Goal: Transaction & Acquisition: Book appointment/travel/reservation

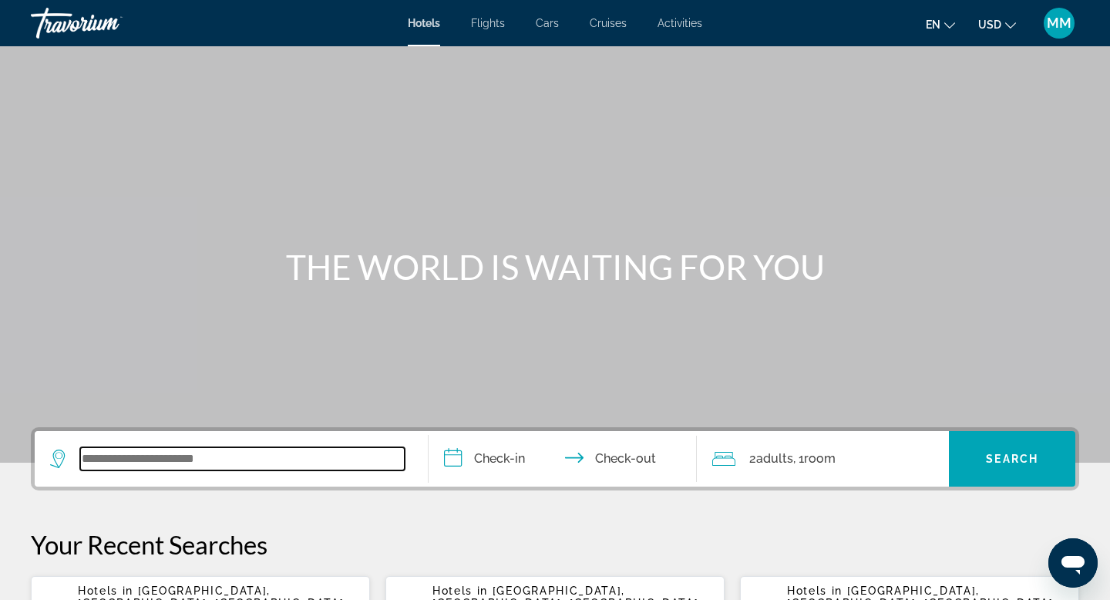
click at [209, 459] on input "Search widget" at bounding box center [242, 458] width 324 height 23
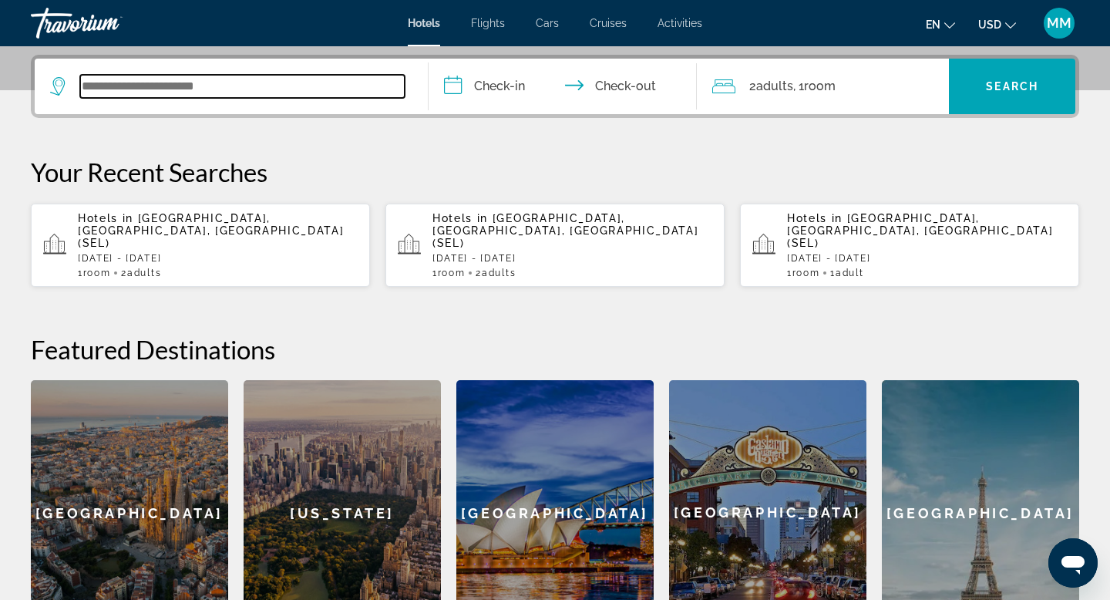
scroll to position [377, 0]
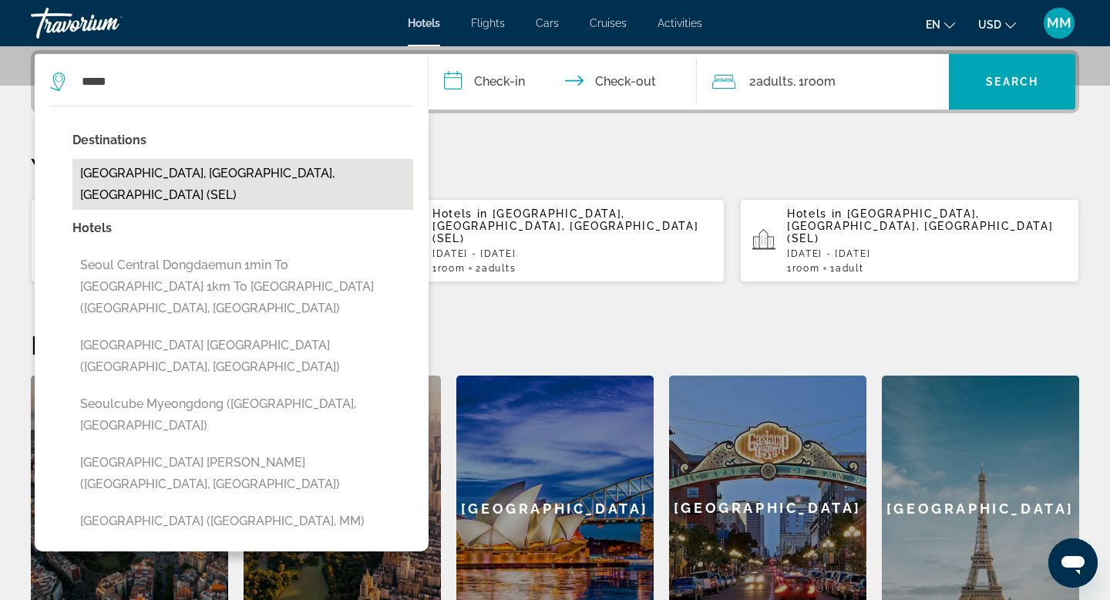
click at [224, 178] on button "[GEOGRAPHIC_DATA], [GEOGRAPHIC_DATA], [GEOGRAPHIC_DATA] (SEL)" at bounding box center [242, 184] width 341 height 51
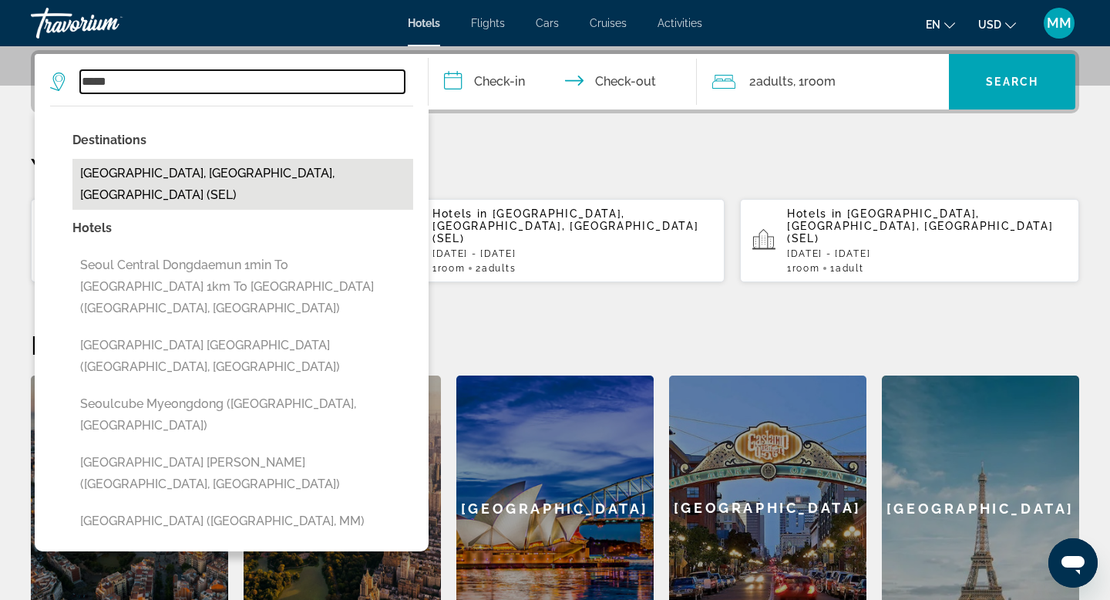
type input "**********"
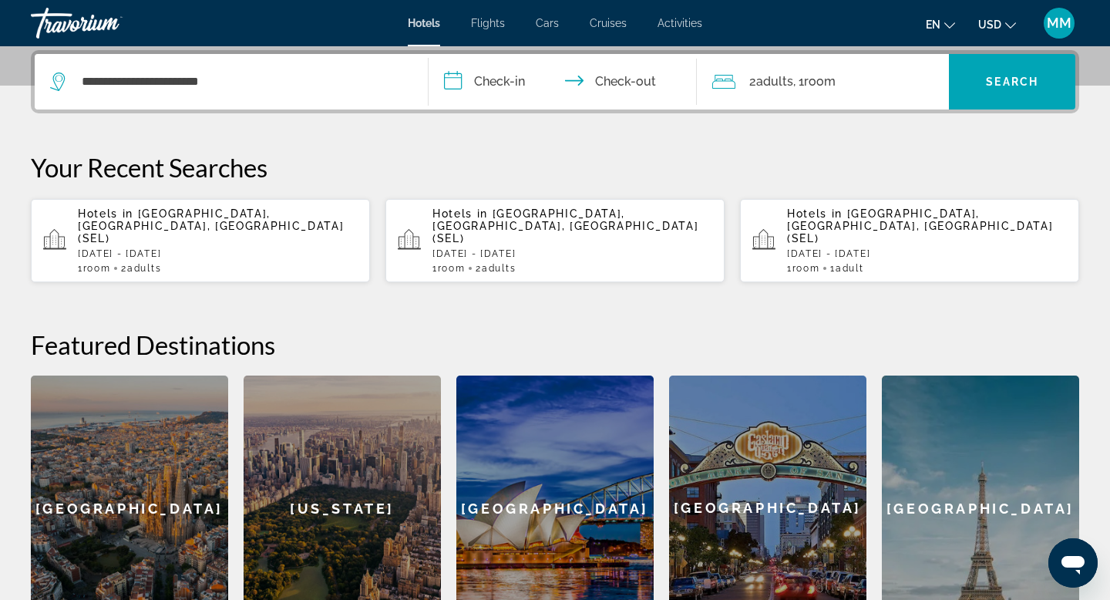
click at [450, 78] on input "**********" at bounding box center [566, 84] width 274 height 60
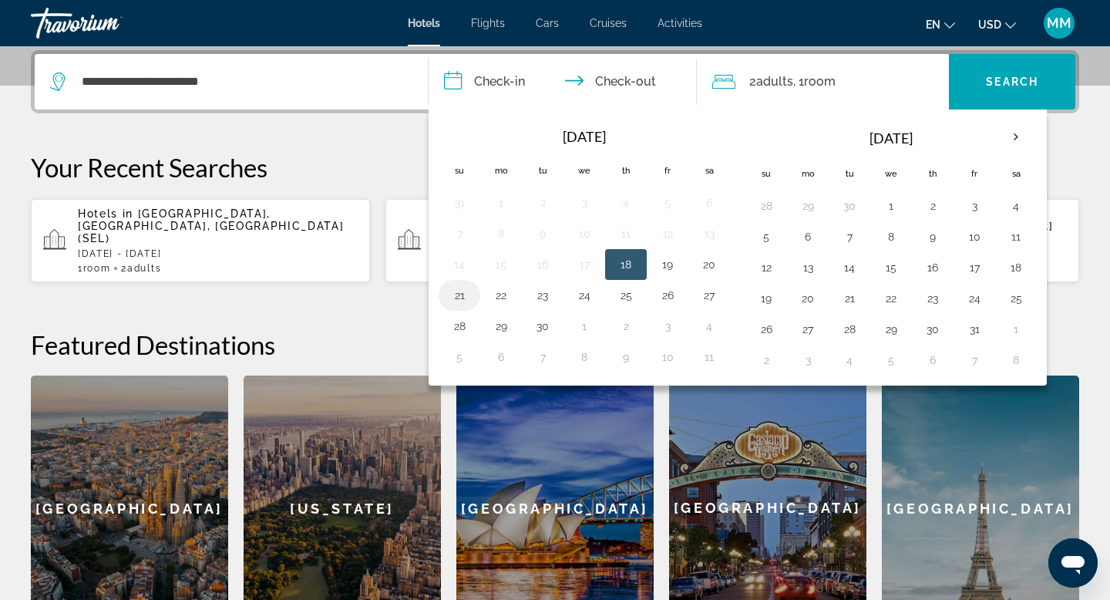
click at [463, 290] on button "21" at bounding box center [459, 295] width 25 height 22
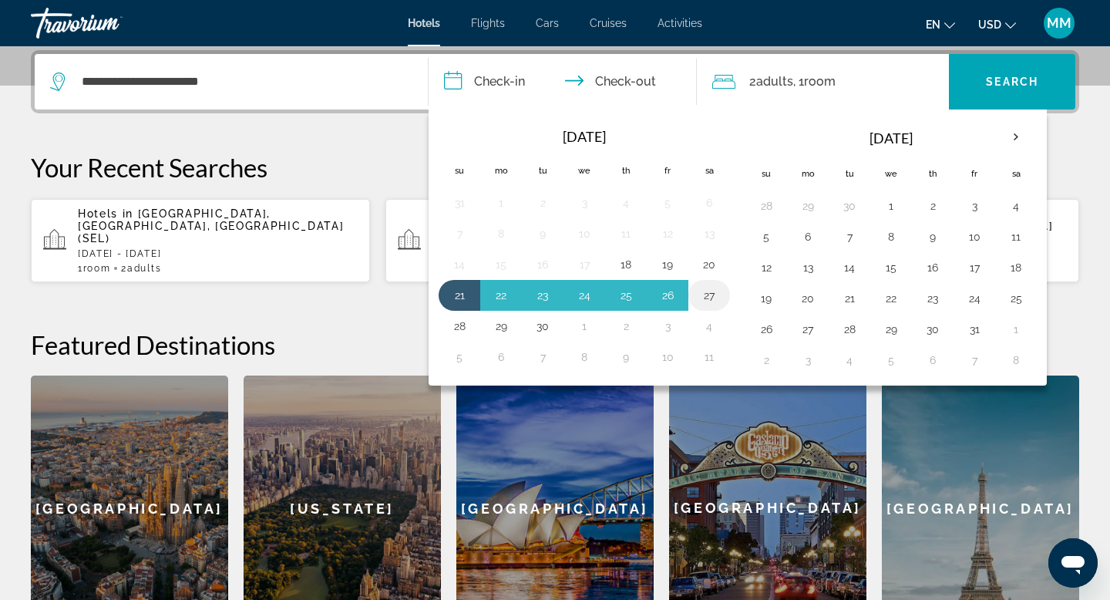
click at [718, 292] on button "27" at bounding box center [709, 295] width 25 height 22
type input "**********"
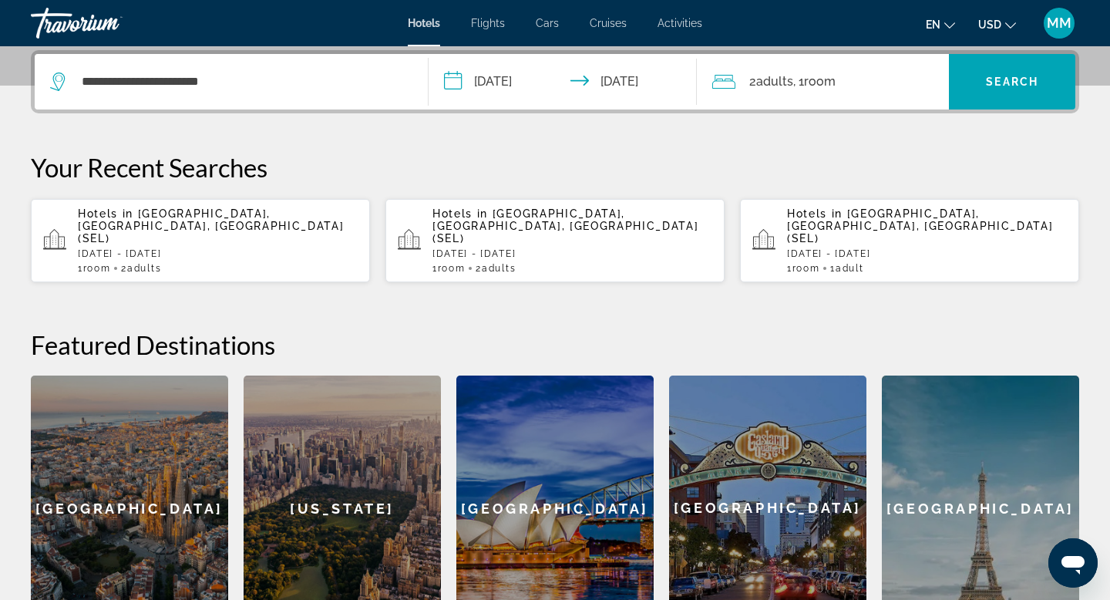
click at [761, 83] on span "Adults" at bounding box center [774, 81] width 37 height 15
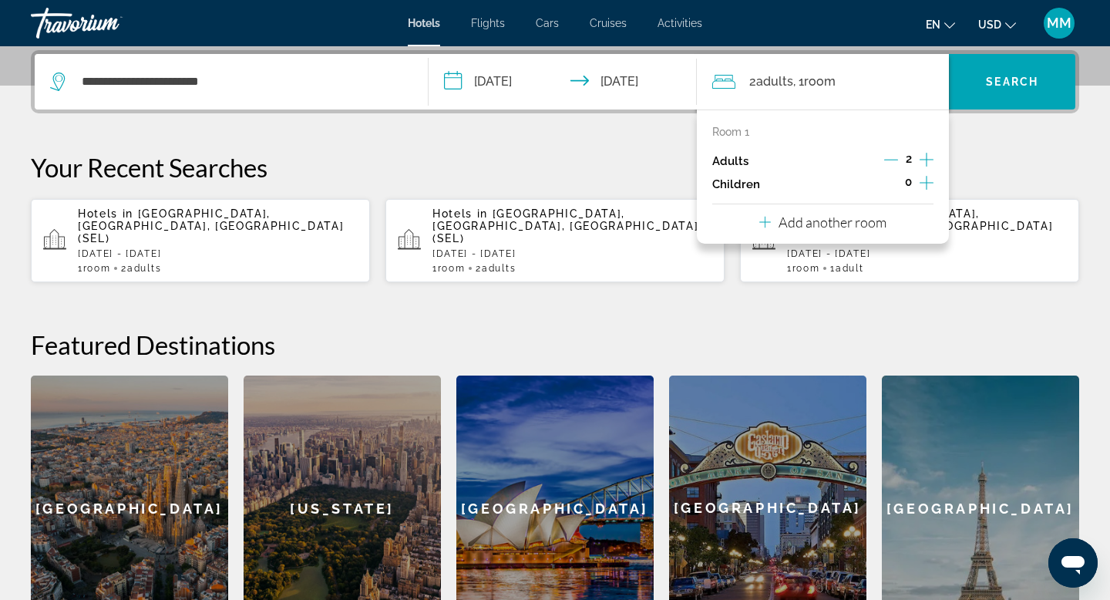
click at [895, 159] on icon "Decrement adults" at bounding box center [891, 160] width 14 height 14
click at [992, 83] on span "Search" at bounding box center [1012, 82] width 52 height 12
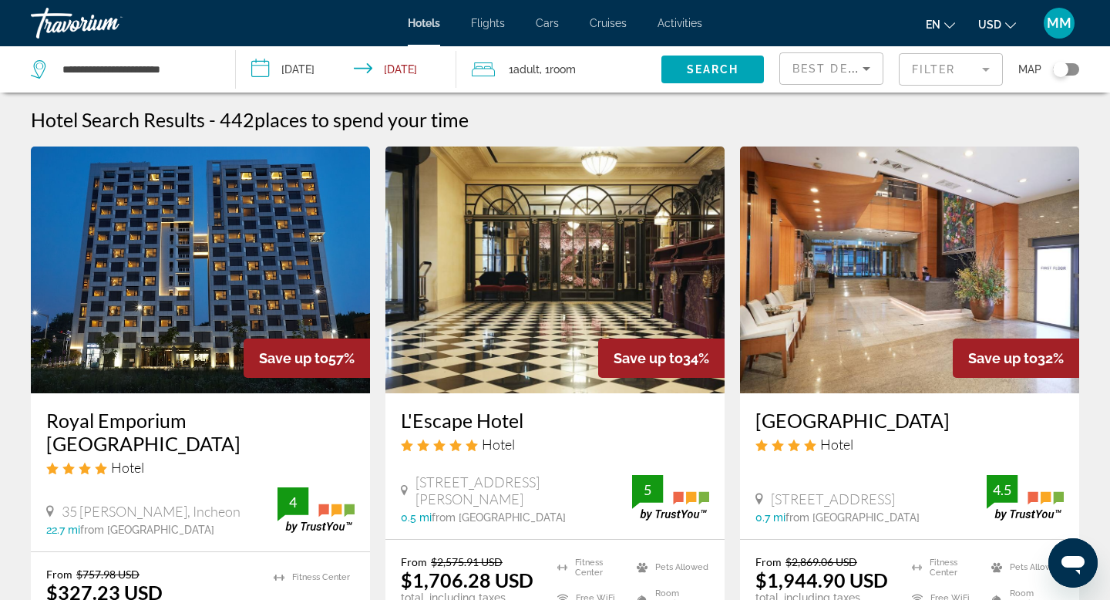
click at [1070, 69] on div "Toggle map" at bounding box center [1066, 69] width 26 height 12
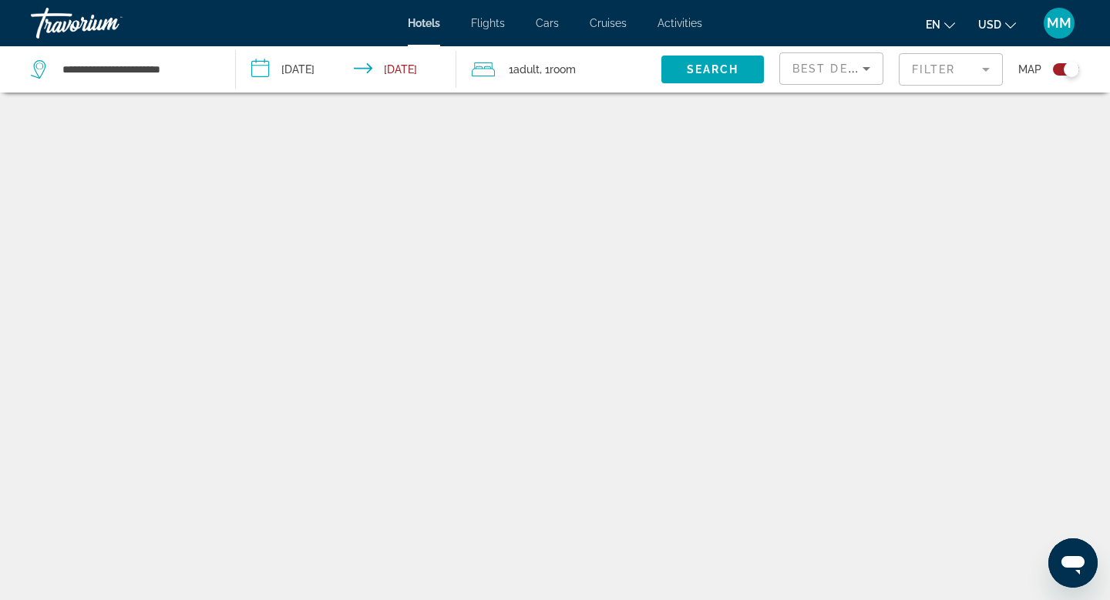
scroll to position [92, 0]
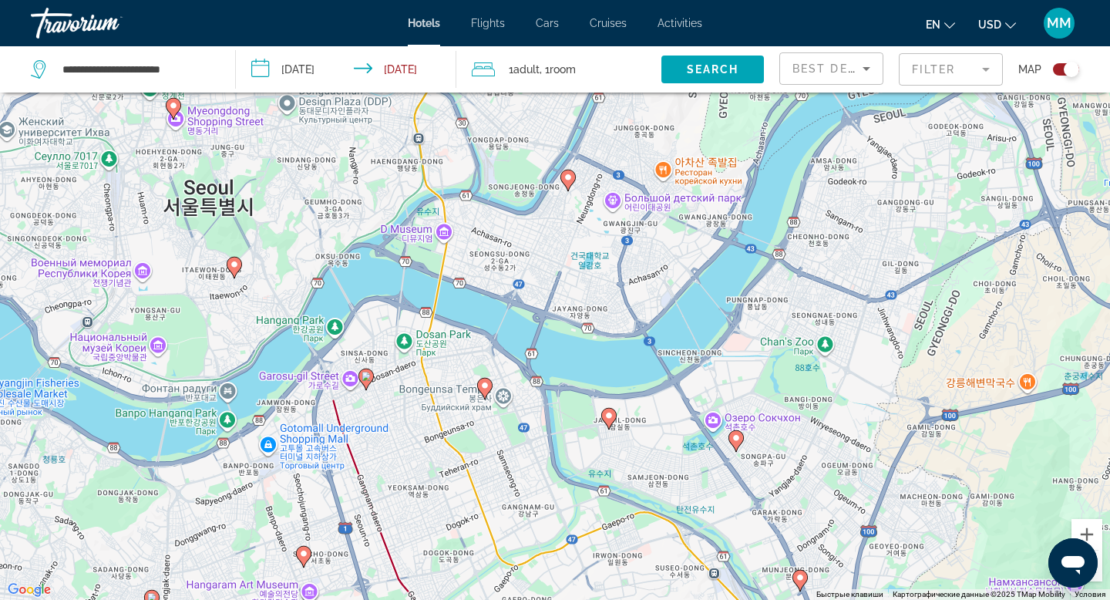
drag, startPoint x: 472, startPoint y: 276, endPoint x: 1036, endPoint y: 134, distance: 581.0
click at [1036, 134] on div "Чтобы активировать перетаскивание с помощью клавиатуры, нажмите Alt + Ввод. Пос…" at bounding box center [555, 300] width 1110 height 600
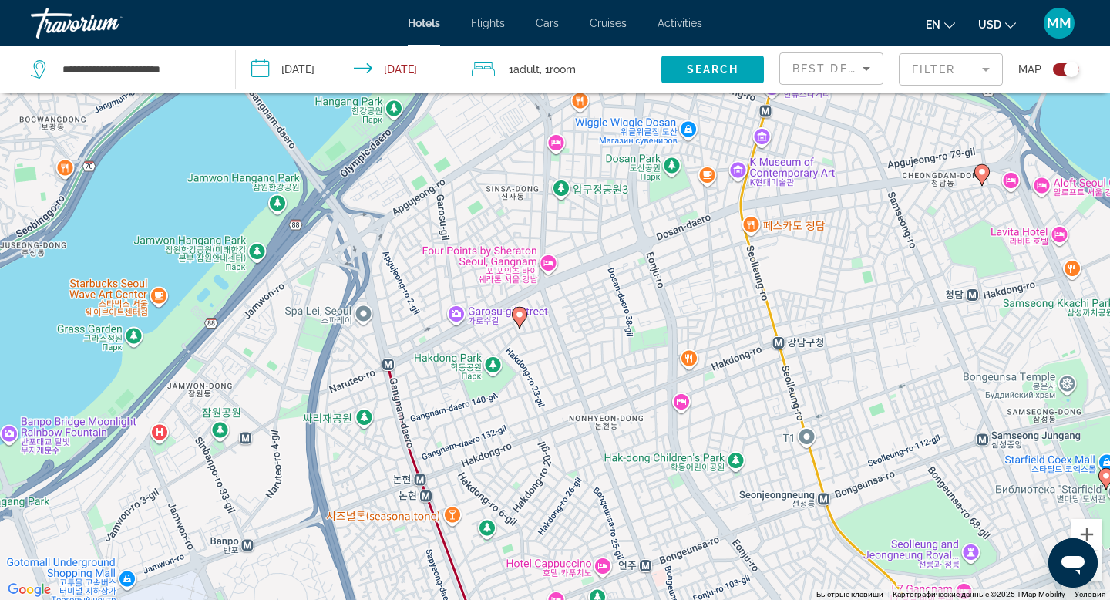
drag, startPoint x: 581, startPoint y: 251, endPoint x: 656, endPoint y: 218, distance: 81.8
click at [656, 218] on div "Чтобы активировать перетаскивание с помощью клавиатуры, нажмите Alt + Ввод. Пос…" at bounding box center [555, 300] width 1110 height 600
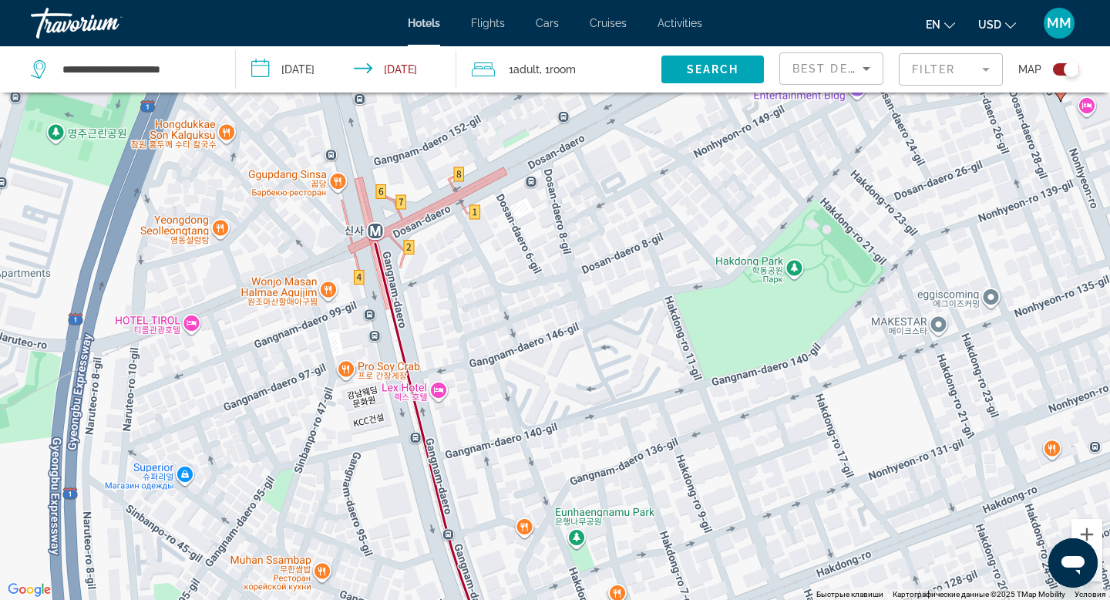
drag, startPoint x: 460, startPoint y: 446, endPoint x: 458, endPoint y: 287, distance: 159.6
click at [458, 287] on div "Чтобы активировать перетаскивание с помощью клавиатуры, нажмите Alt + Ввод. Пос…" at bounding box center [555, 300] width 1110 height 600
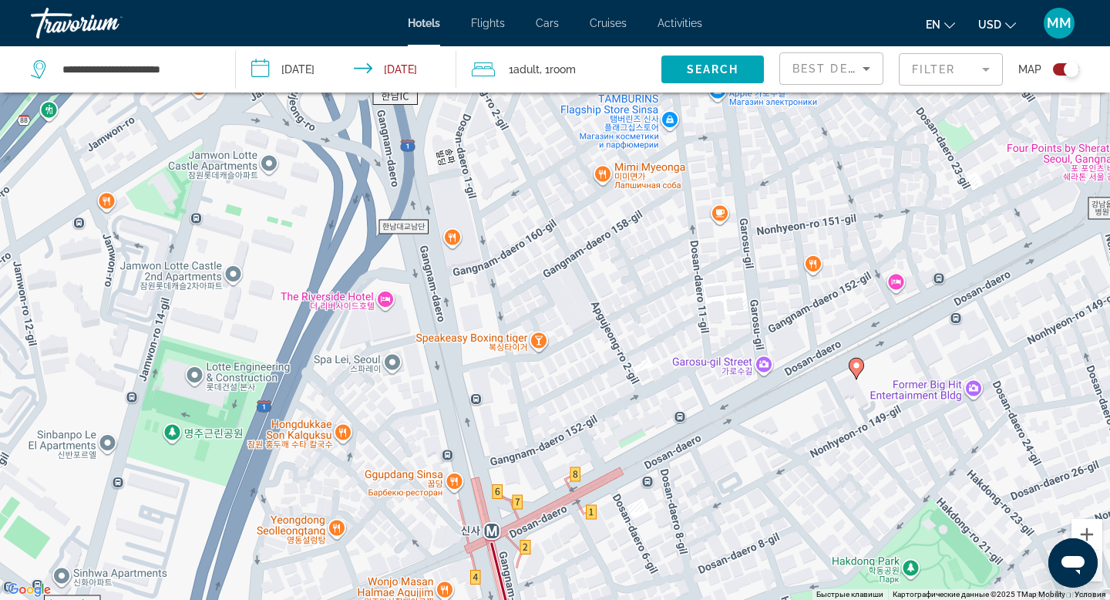
drag, startPoint x: 481, startPoint y: 247, endPoint x: 554, endPoint y: 599, distance: 359.0
click at [555, 599] on div "Чтобы активировать перетаскивание с помощью клавиатуры, нажмите Alt + Ввод. Пос…" at bounding box center [555, 300] width 1110 height 600
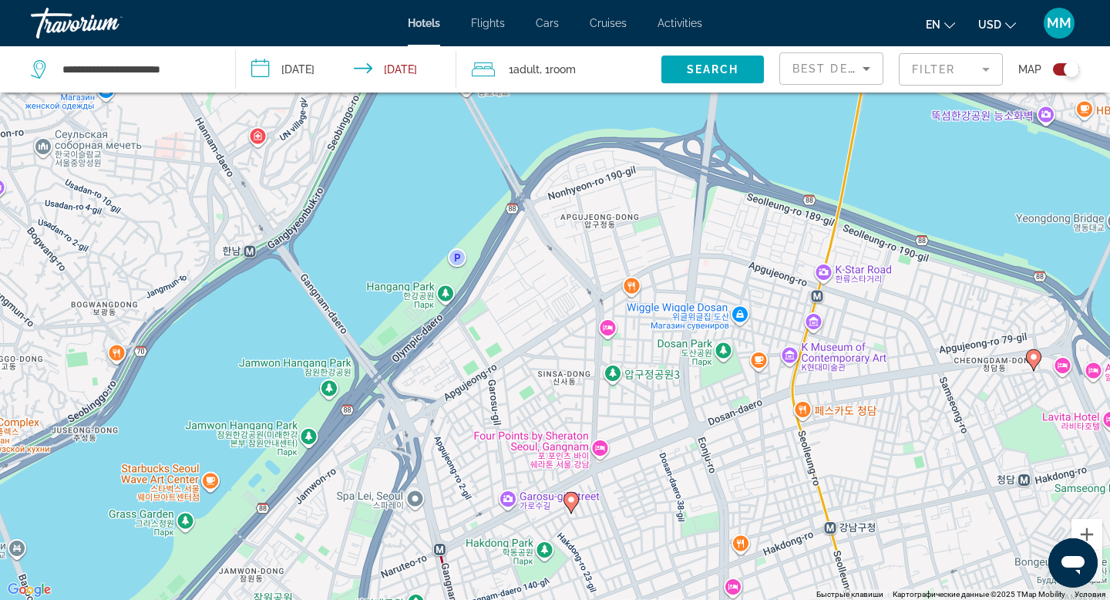
drag, startPoint x: 703, startPoint y: 251, endPoint x: 587, endPoint y: 406, distance: 193.3
click at [587, 406] on div "Чтобы активировать перетаскивание с помощью клавиатуры, нажмите Alt + Ввод. Пос…" at bounding box center [555, 300] width 1110 height 600
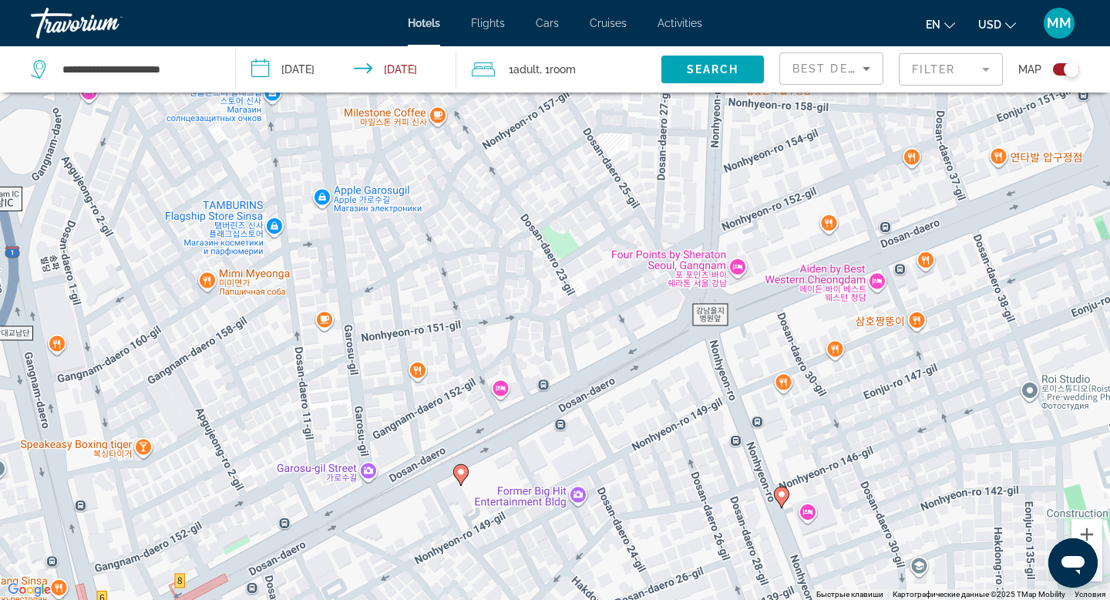
click at [464, 478] on icon "Main content" at bounding box center [460, 475] width 15 height 22
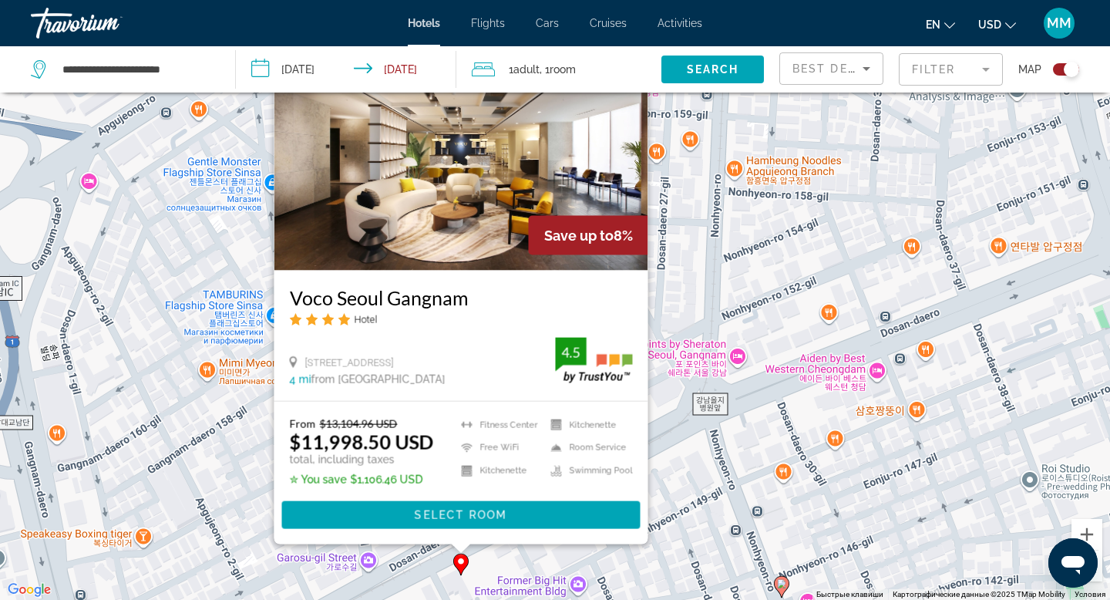
click at [785, 583] on image "Main content" at bounding box center [781, 583] width 9 height 9
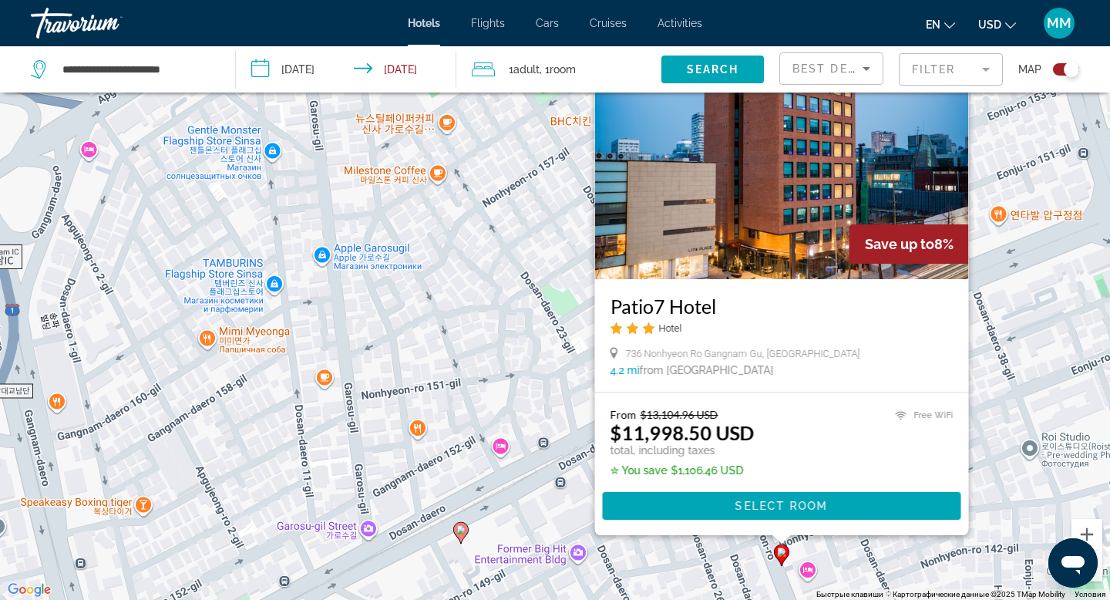
click at [570, 277] on div "Чтобы активировать перетаскивание с помощью клавиатуры, нажмите Alt + Ввод. Пос…" at bounding box center [555, 300] width 1110 height 600
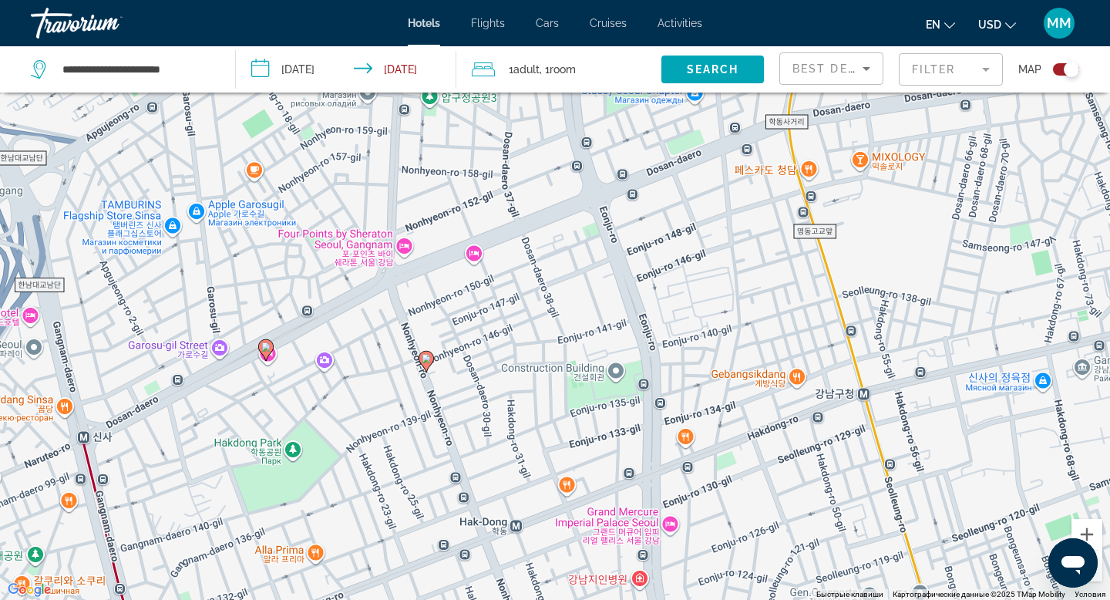
drag, startPoint x: 778, startPoint y: 250, endPoint x: 469, endPoint y: 207, distance: 311.2
click at [469, 207] on div "Чтобы активировать перетаскивание с помощью клавиатуры, нажмите Alt + Ввод. Пос…" at bounding box center [555, 300] width 1110 height 600
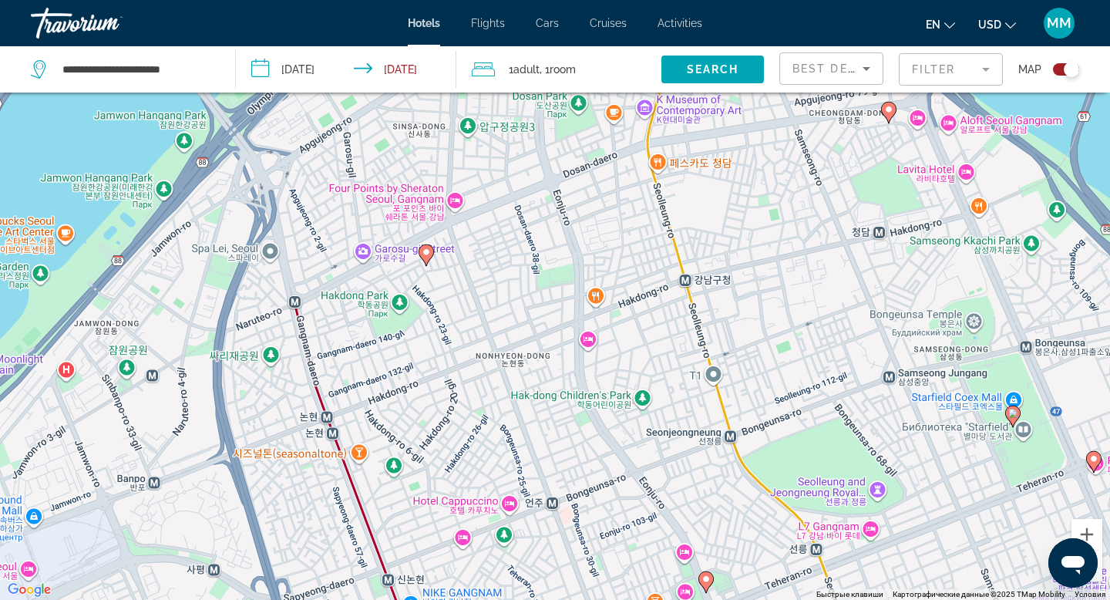
click at [891, 116] on icon "Main content" at bounding box center [889, 113] width 14 height 20
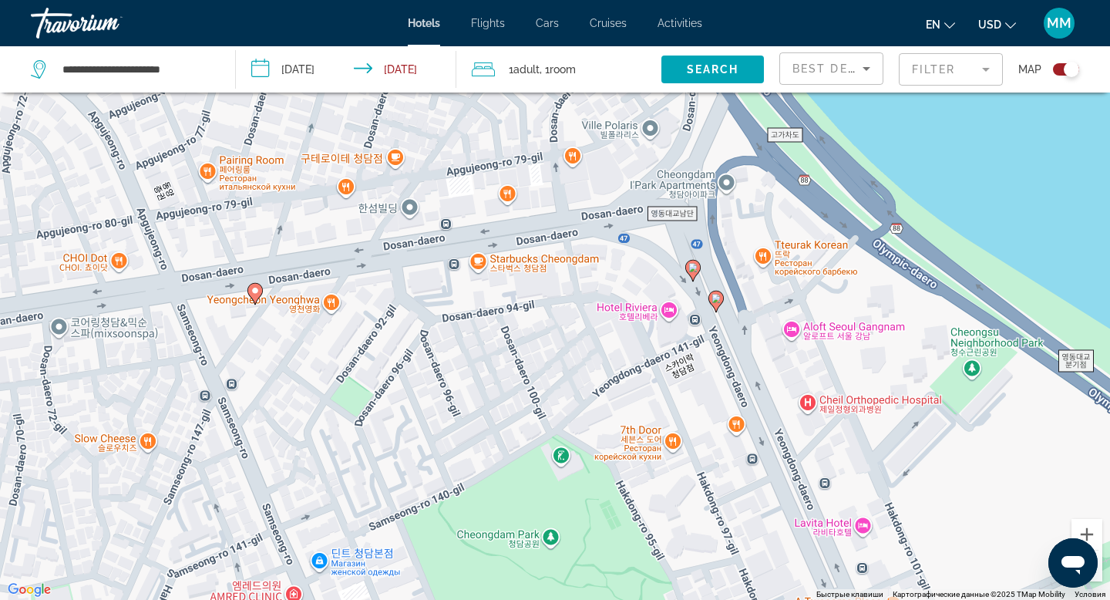
click at [254, 291] on image "Main content" at bounding box center [254, 290] width 9 height 9
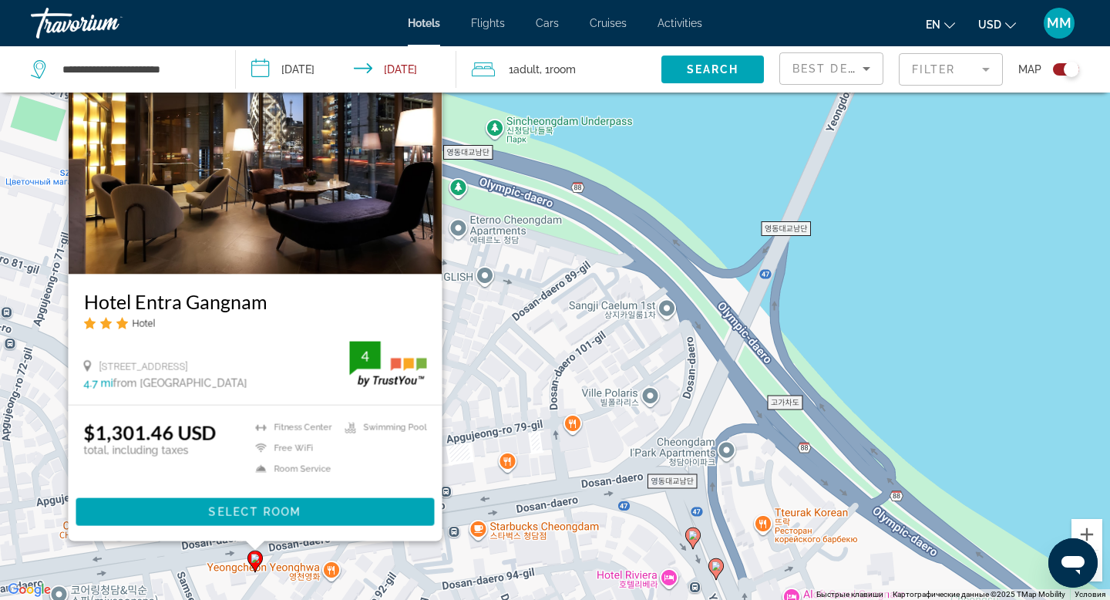
click at [694, 538] on image "Main content" at bounding box center [692, 534] width 9 height 9
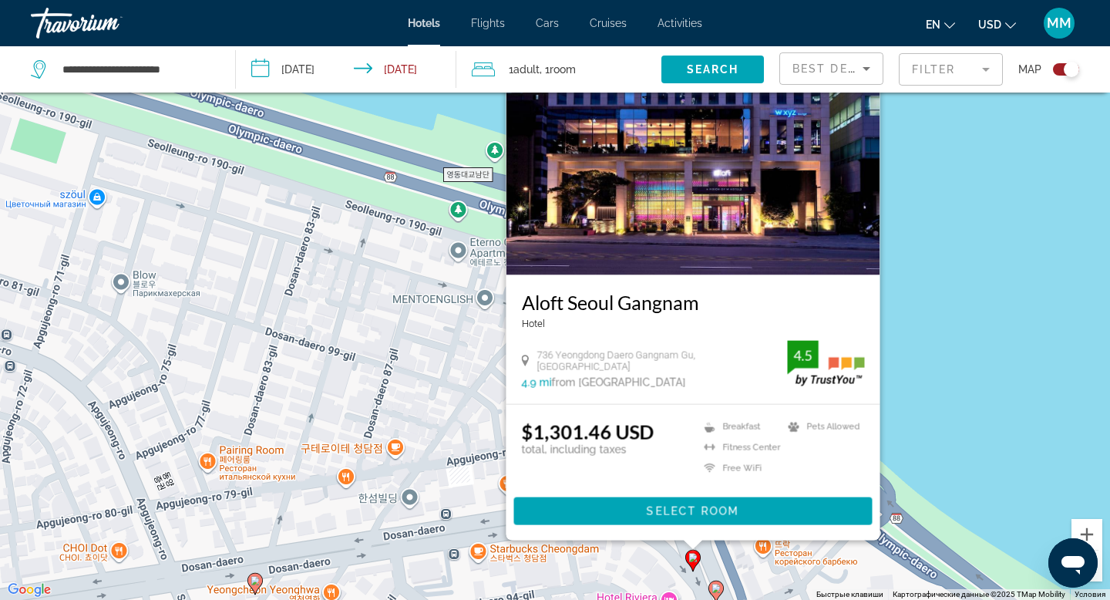
click at [718, 586] on image "Main content" at bounding box center [715, 587] width 9 height 9
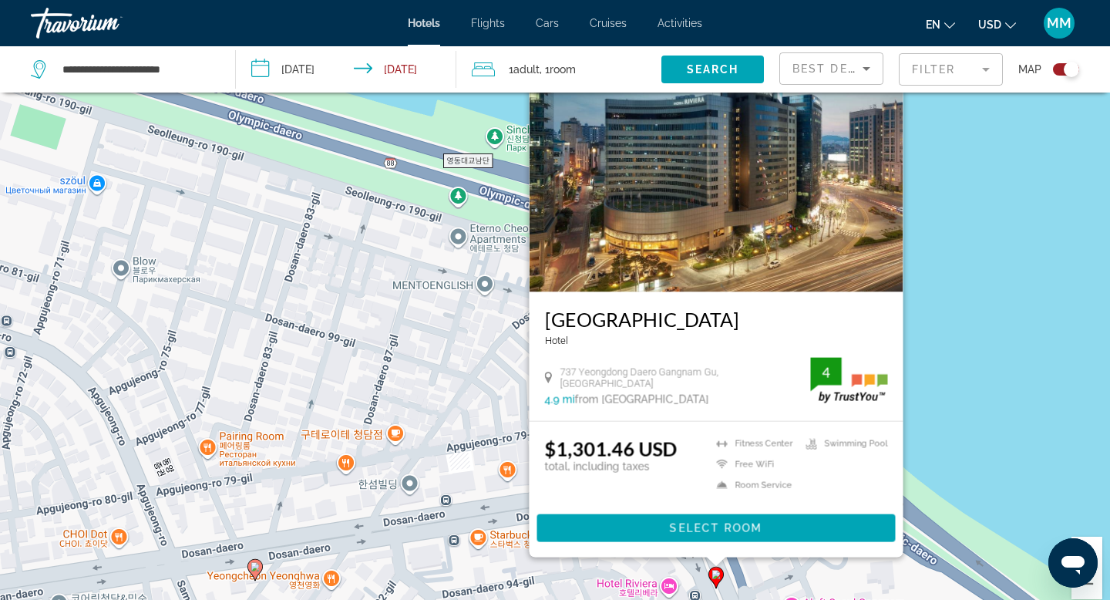
scroll to position [80, 0]
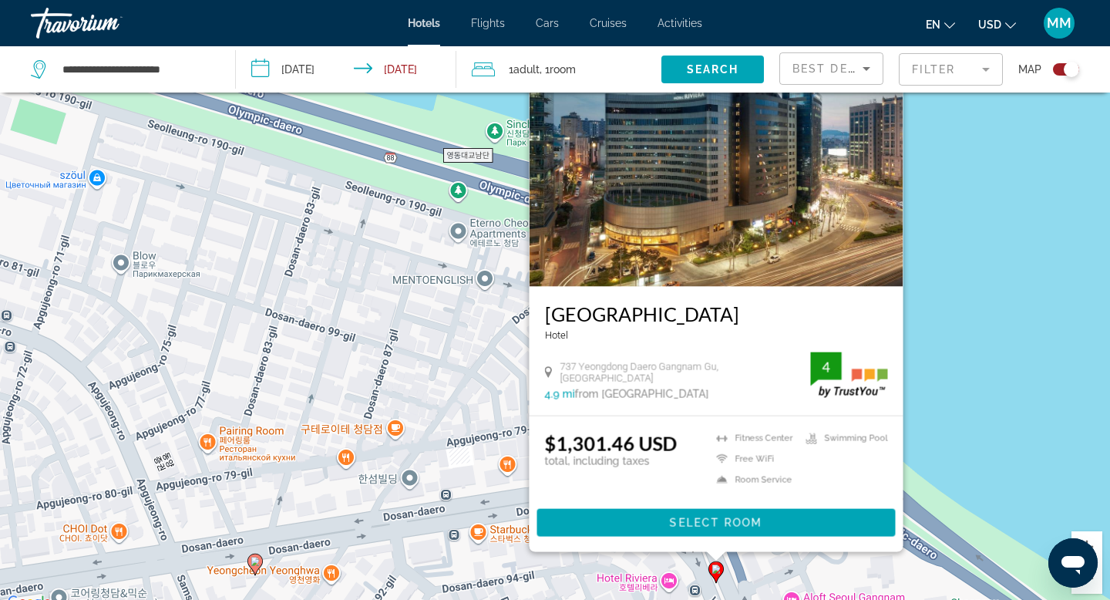
click at [659, 279] on img "Main content" at bounding box center [716, 163] width 374 height 247
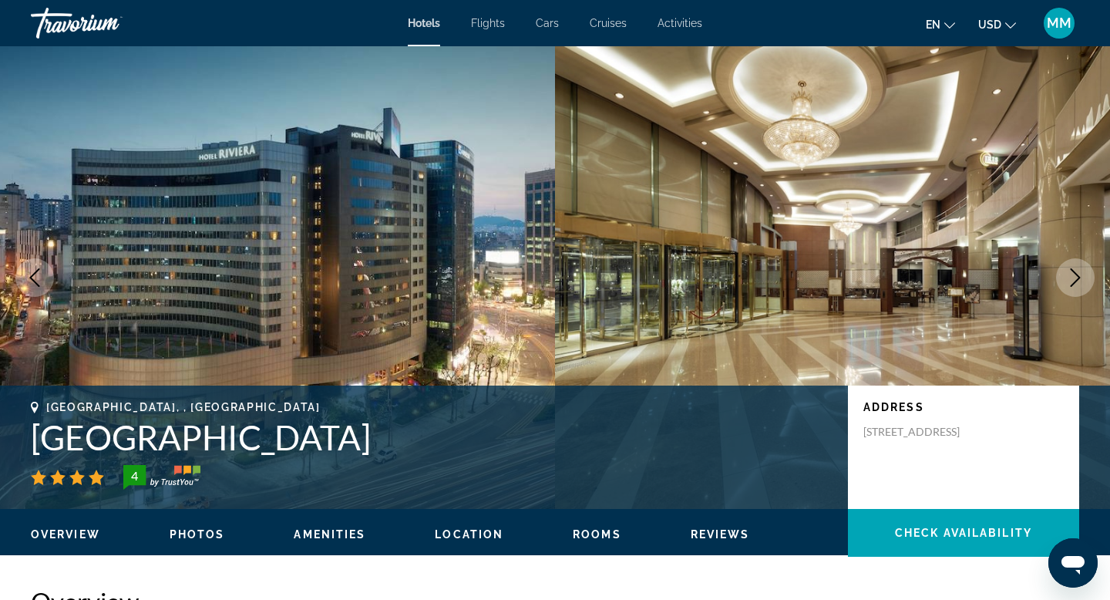
click at [207, 533] on span "Photos" at bounding box center [197, 534] width 55 height 12
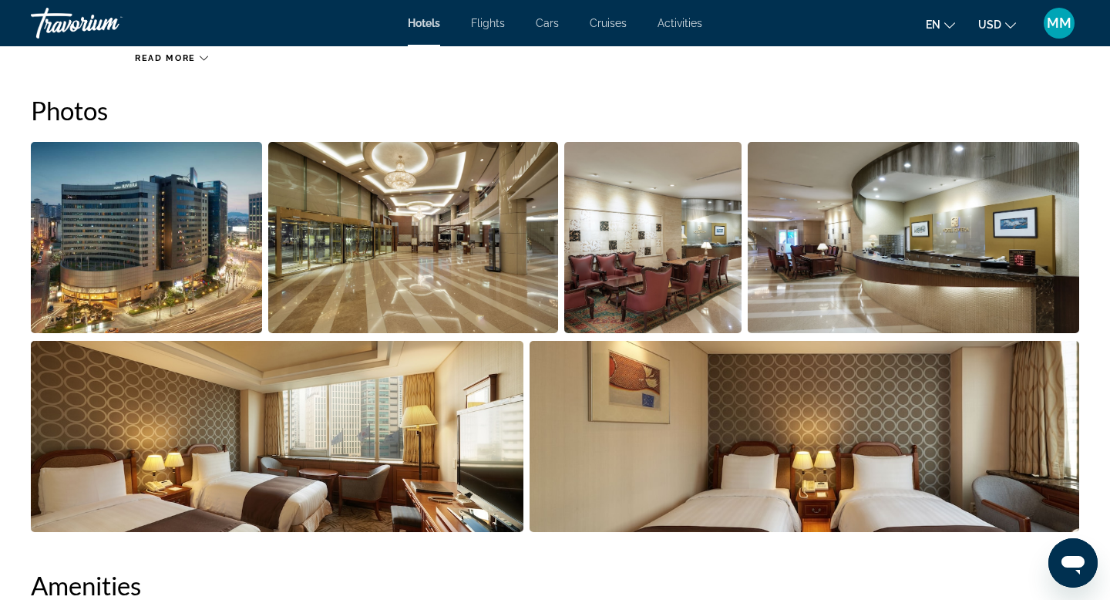
scroll to position [753, 0]
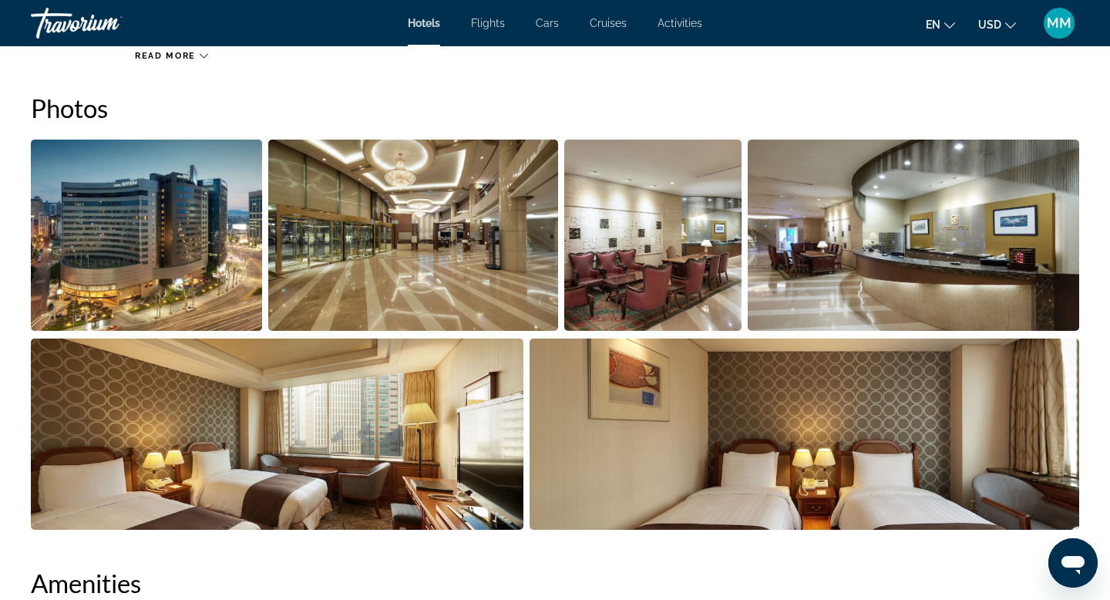
click at [469, 273] on img "Open full-screen image slider" at bounding box center [412, 234] width 289 height 191
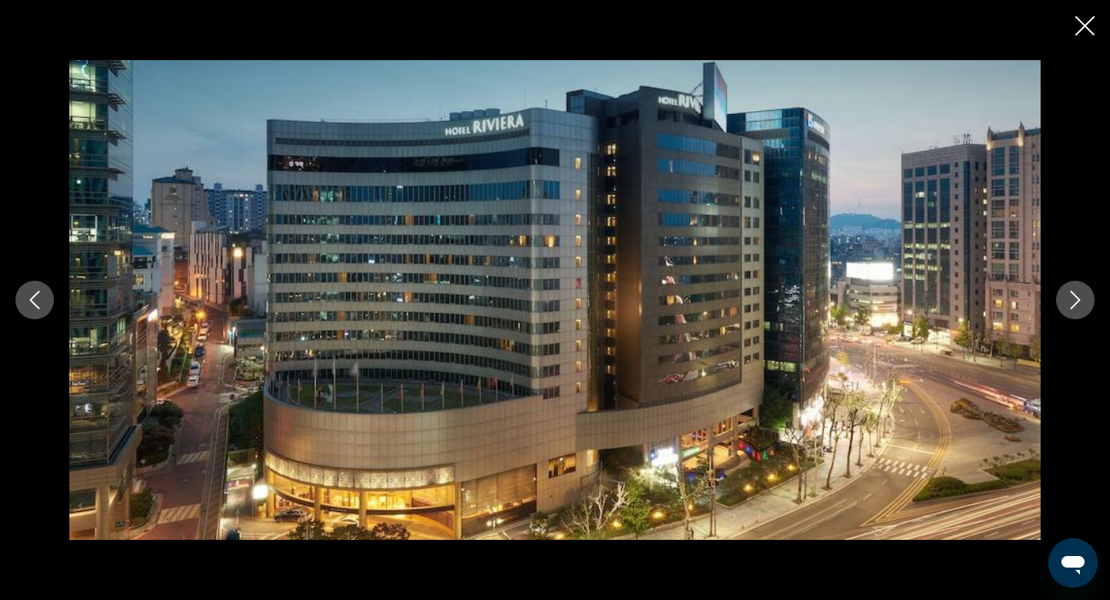
click at [1081, 308] on icon "Next image" at bounding box center [1075, 300] width 18 height 18
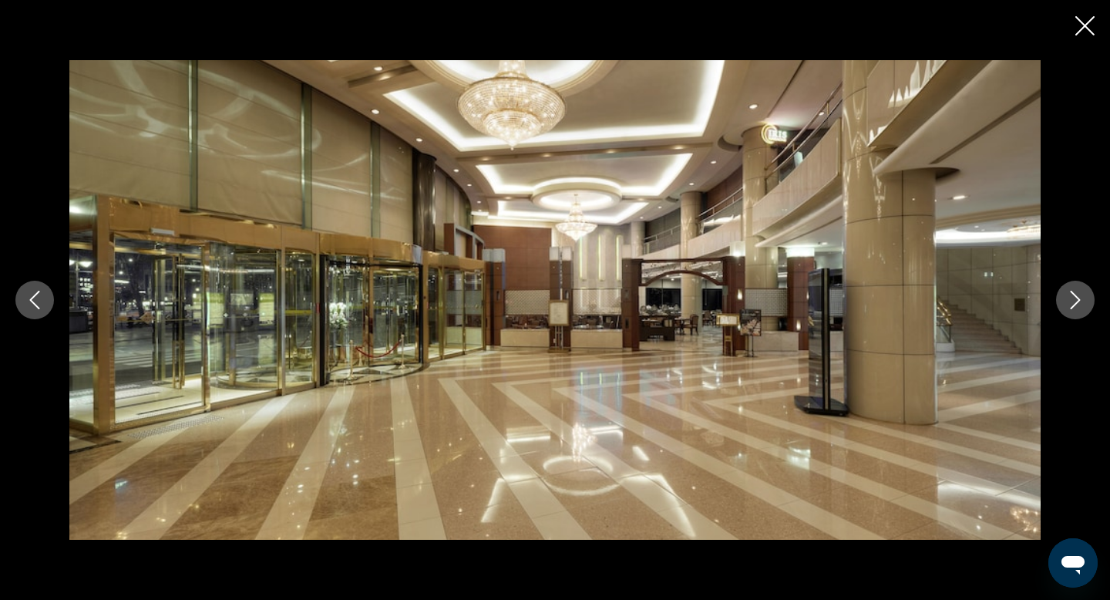
click at [1081, 308] on icon "Next image" at bounding box center [1075, 300] width 18 height 18
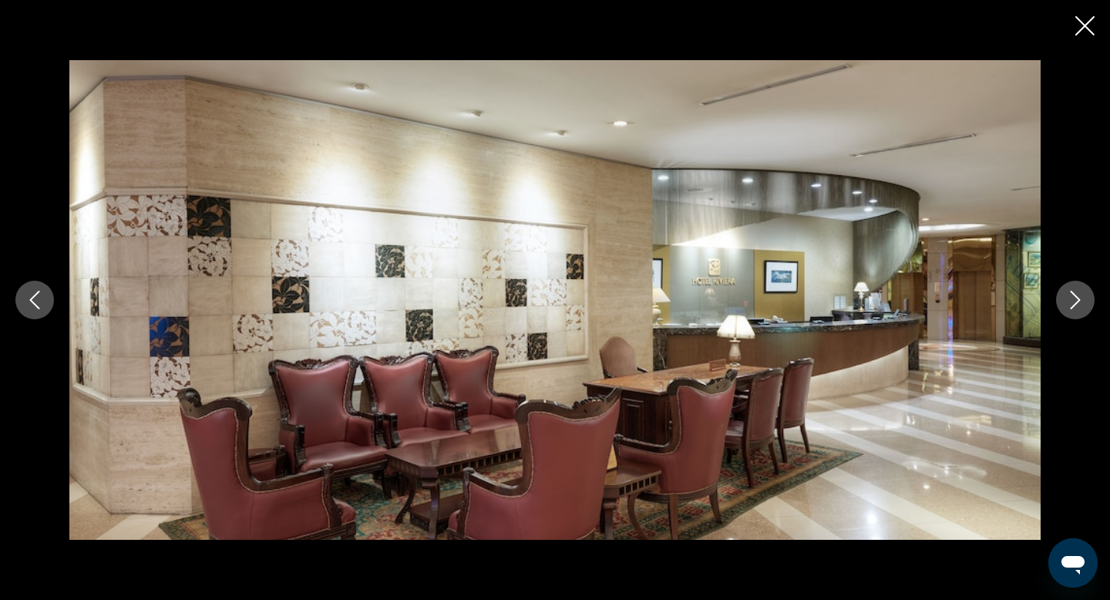
click at [1081, 308] on icon "Next image" at bounding box center [1075, 300] width 18 height 18
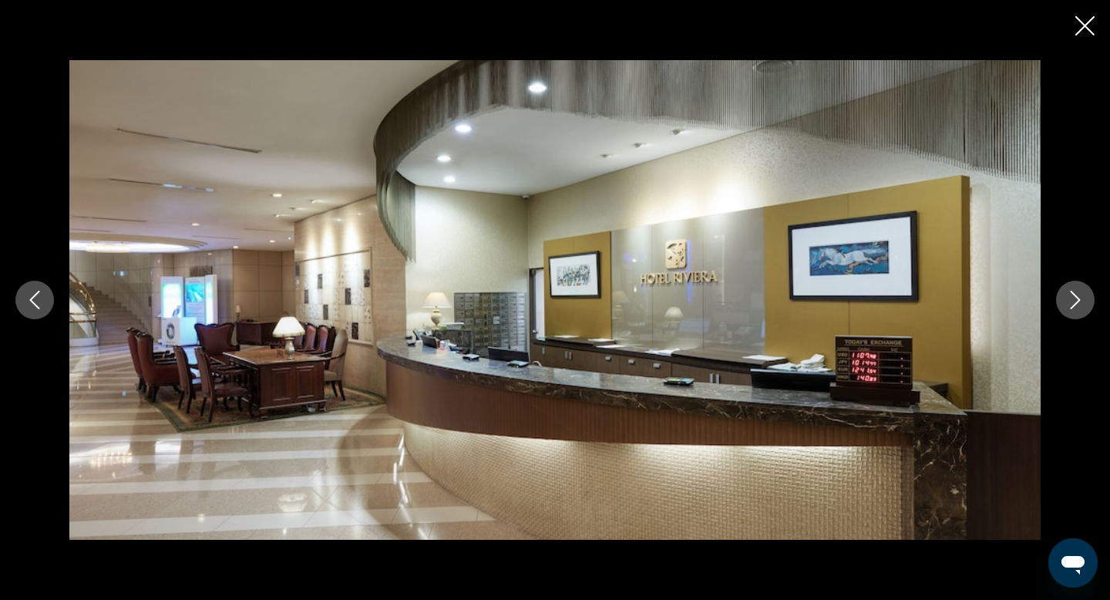
click at [1082, 310] on button "Next image" at bounding box center [1075, 300] width 39 height 39
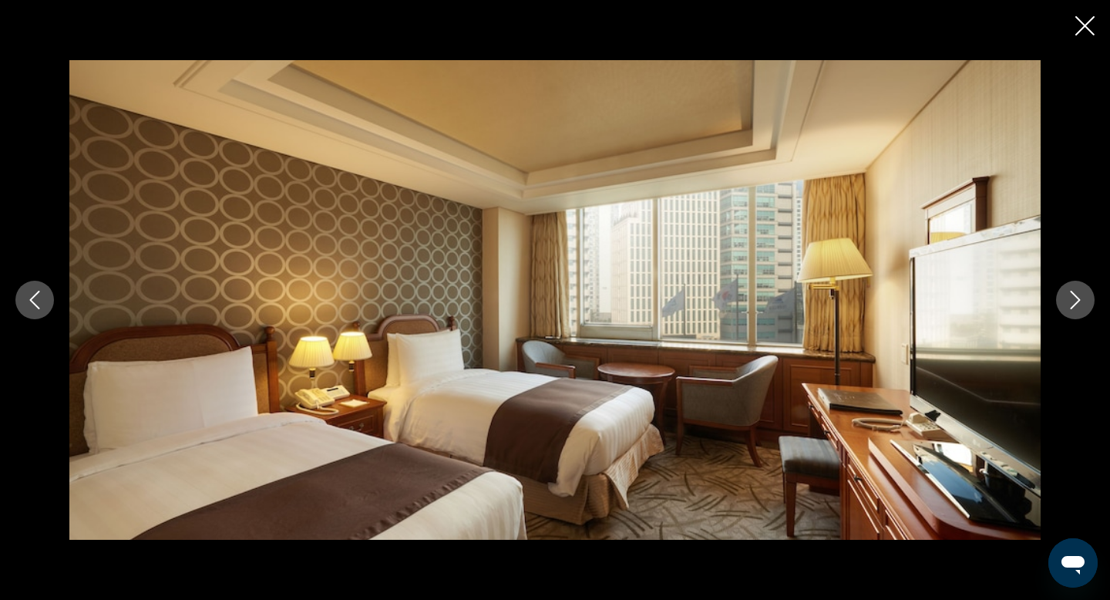
click at [1082, 310] on button "Next image" at bounding box center [1075, 300] width 39 height 39
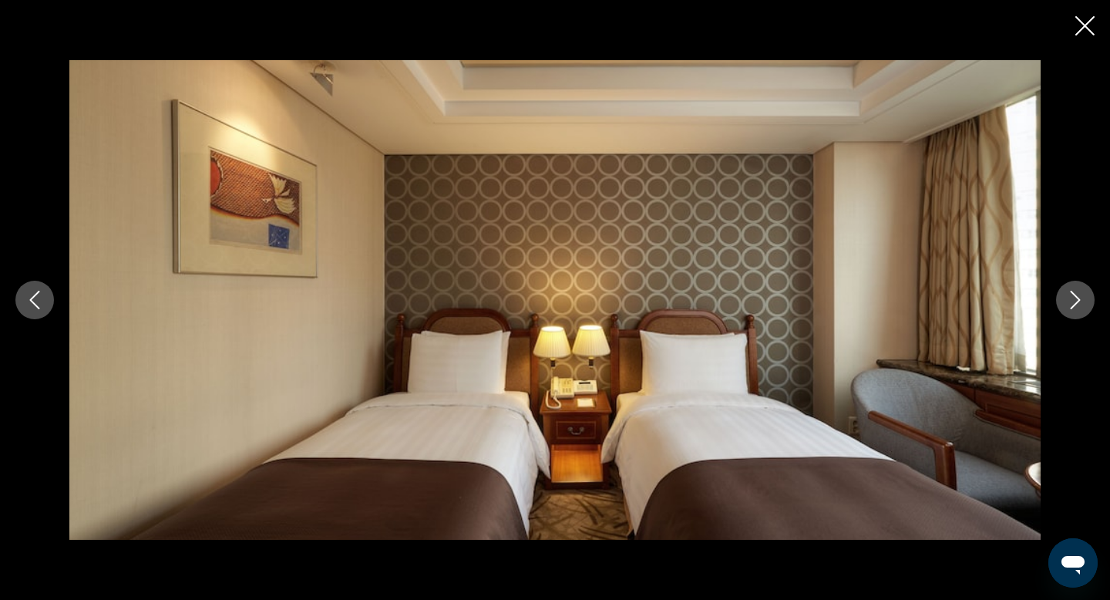
click at [1082, 311] on button "Next image" at bounding box center [1075, 300] width 39 height 39
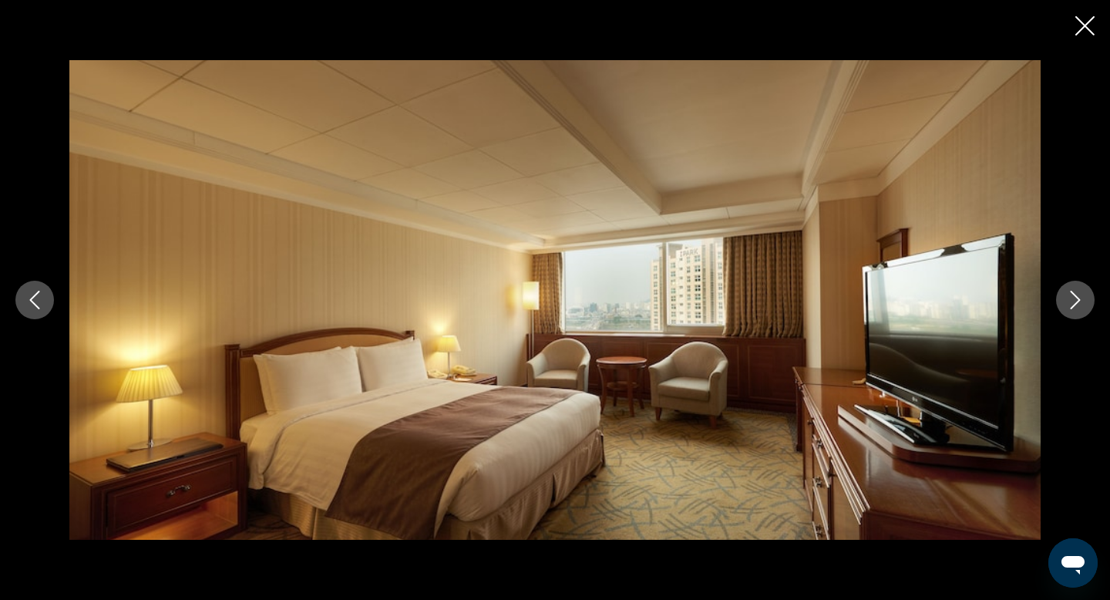
click at [1082, 311] on button "Next image" at bounding box center [1075, 300] width 39 height 39
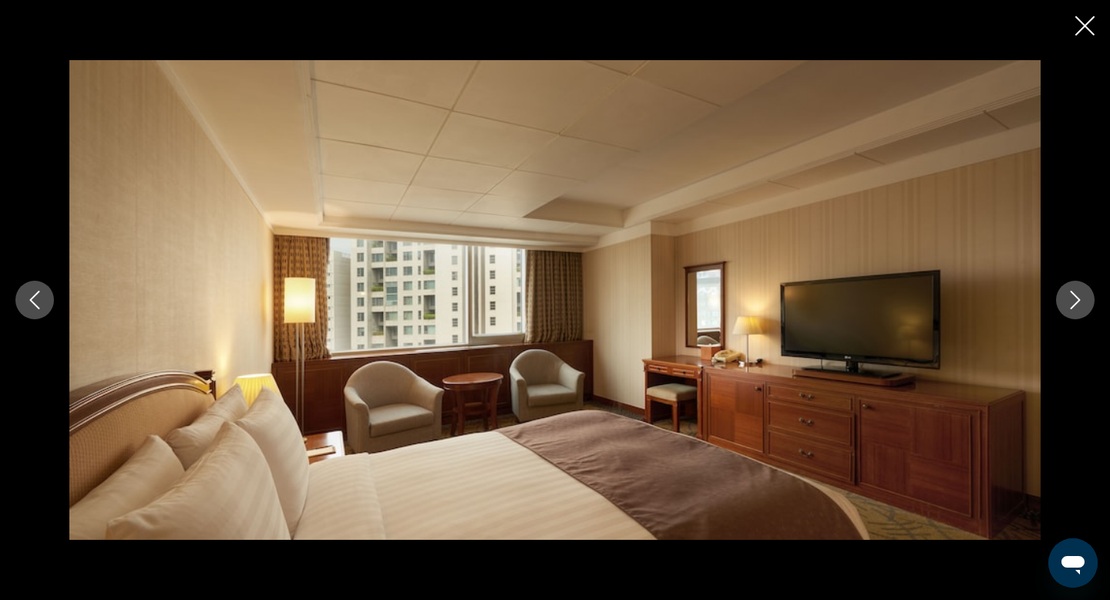
click at [1082, 311] on button "Next image" at bounding box center [1075, 300] width 39 height 39
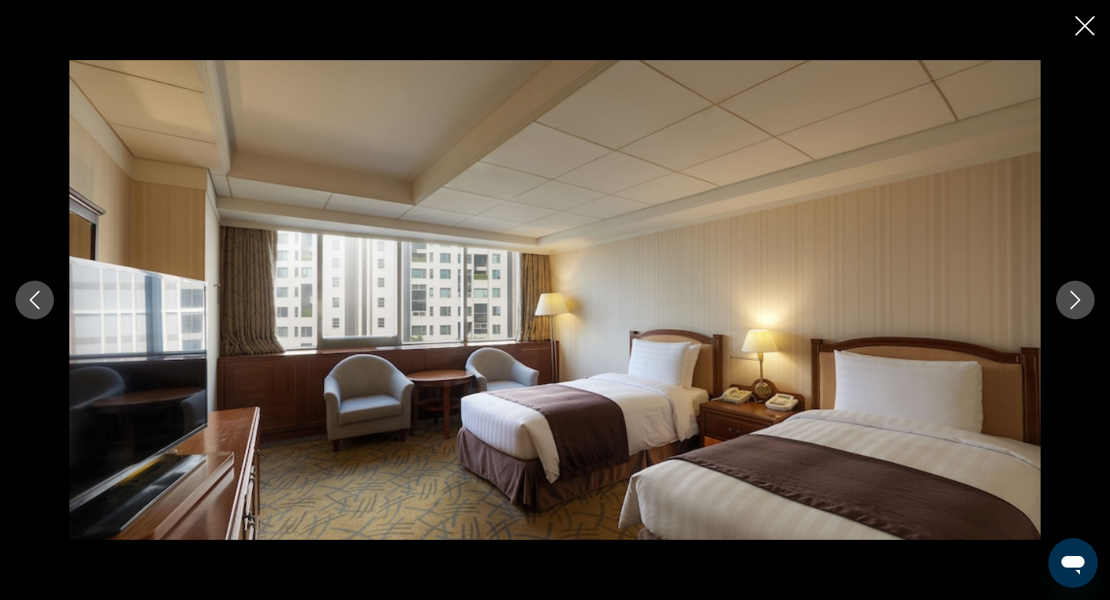
click at [1082, 311] on button "Next image" at bounding box center [1075, 300] width 39 height 39
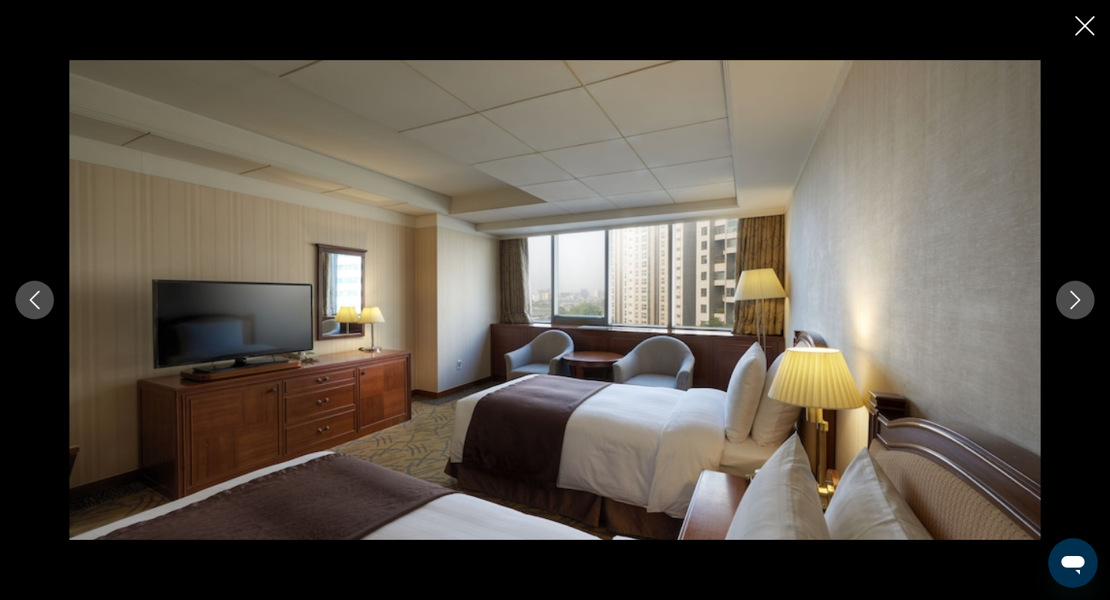
click at [1082, 311] on button "Next image" at bounding box center [1075, 300] width 39 height 39
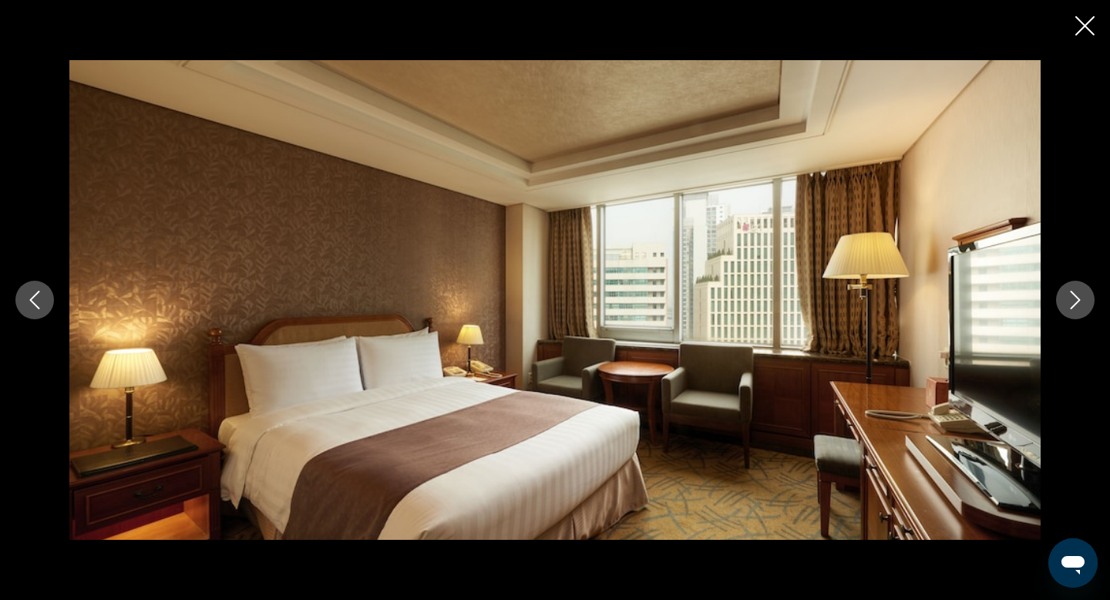
click at [1082, 311] on button "Next image" at bounding box center [1075, 300] width 39 height 39
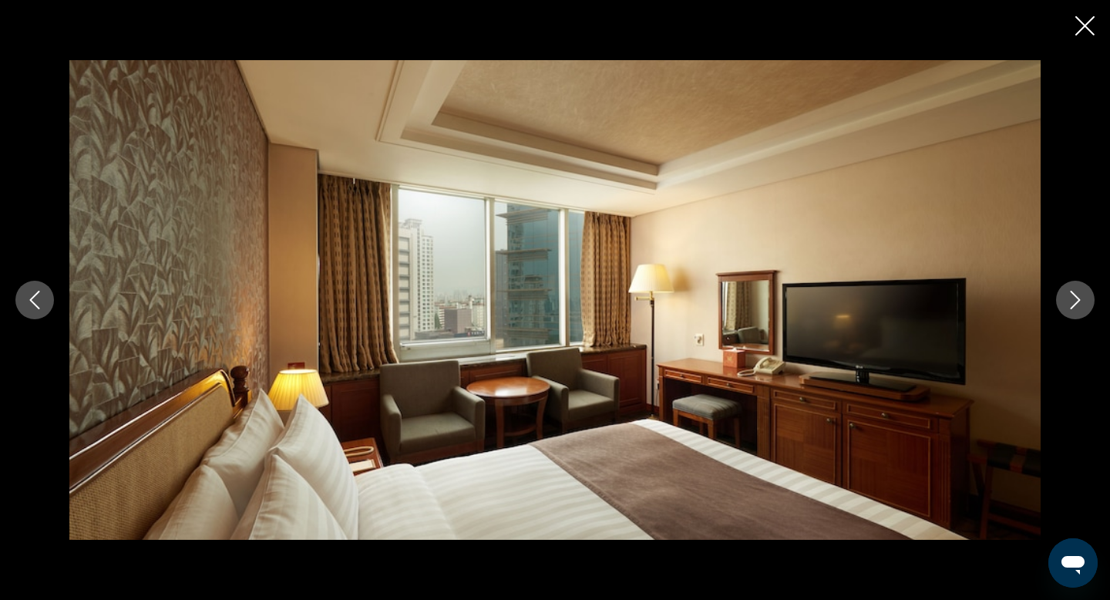
click at [1082, 311] on button "Next image" at bounding box center [1075, 300] width 39 height 39
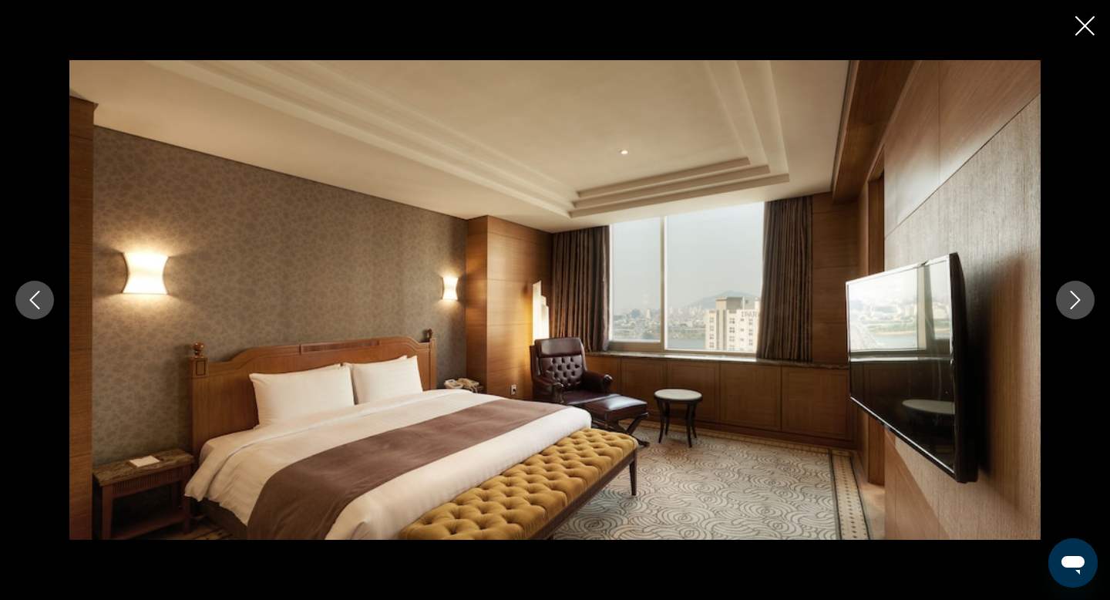
click at [1082, 311] on button "Next image" at bounding box center [1075, 300] width 39 height 39
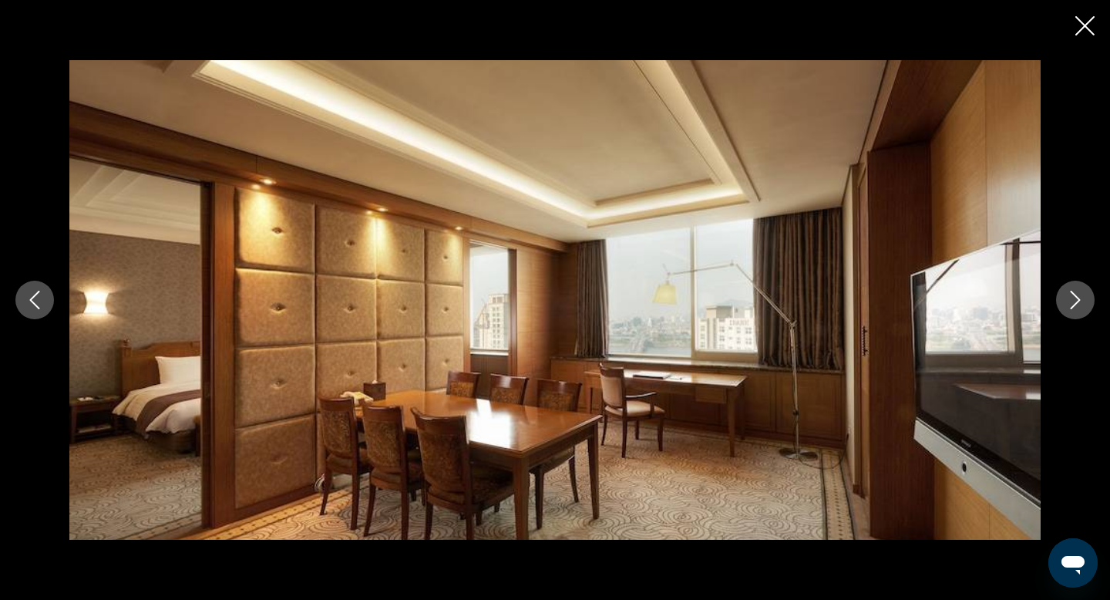
click at [1082, 311] on button "Next image" at bounding box center [1075, 300] width 39 height 39
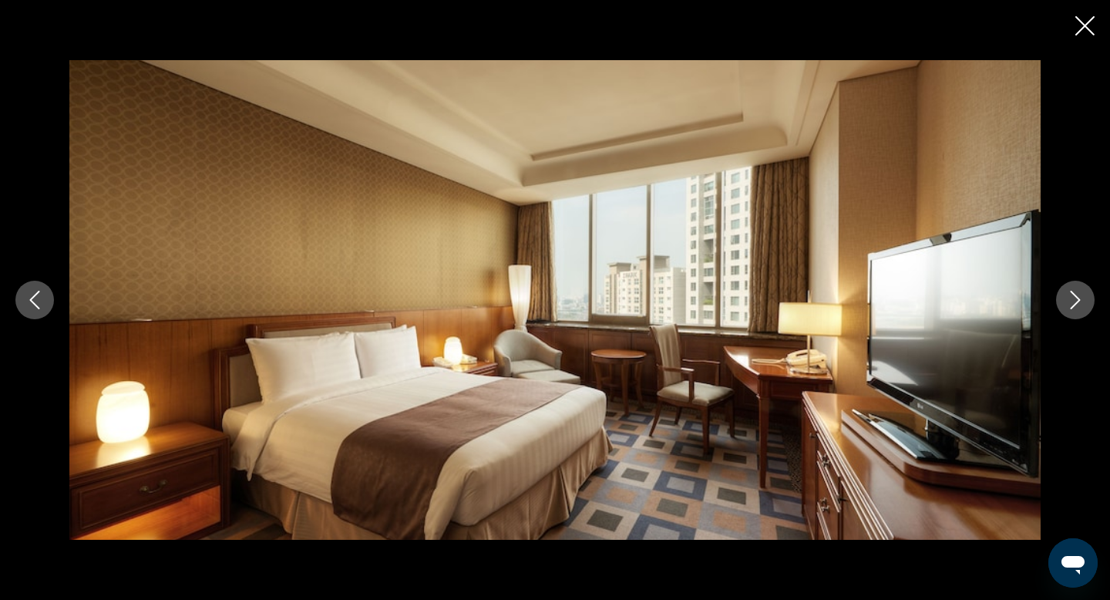
click at [1082, 311] on button "Next image" at bounding box center [1075, 300] width 39 height 39
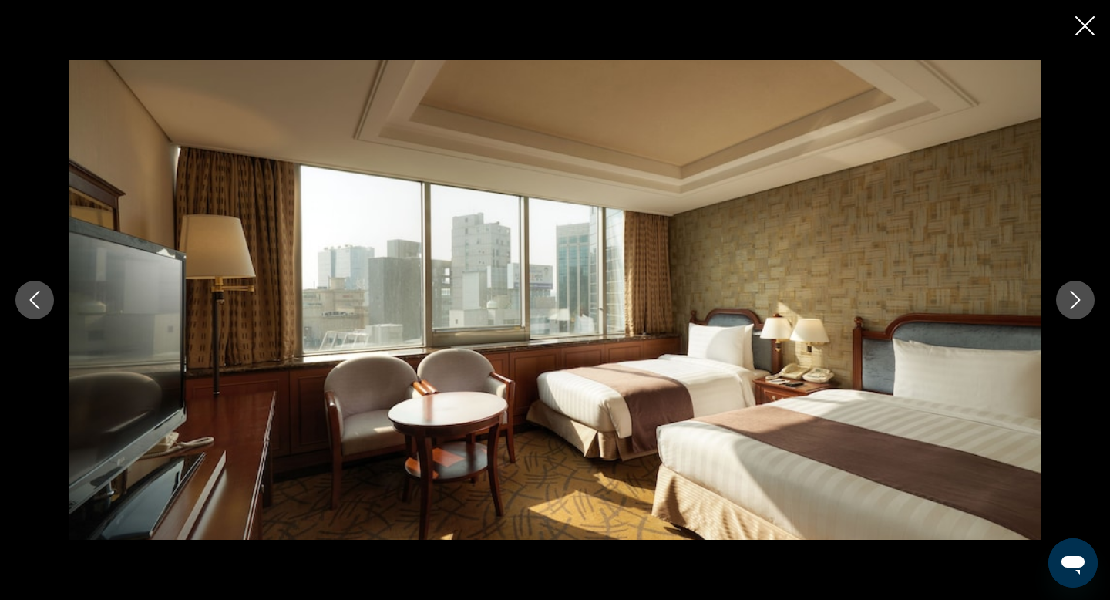
click at [1082, 311] on button "Next image" at bounding box center [1075, 300] width 39 height 39
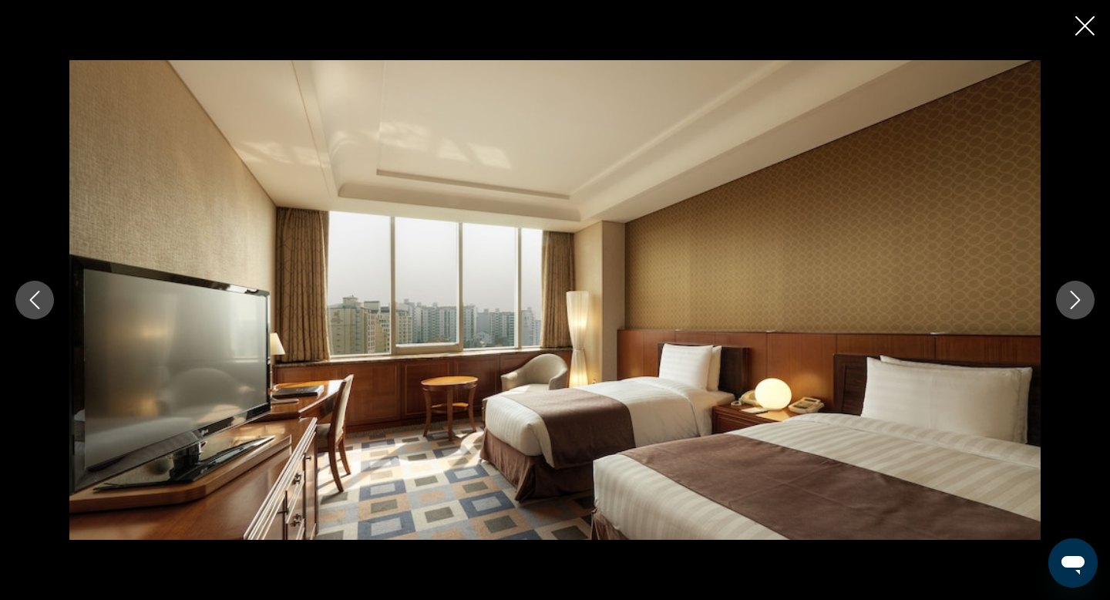
click at [1082, 311] on button "Next image" at bounding box center [1075, 300] width 39 height 39
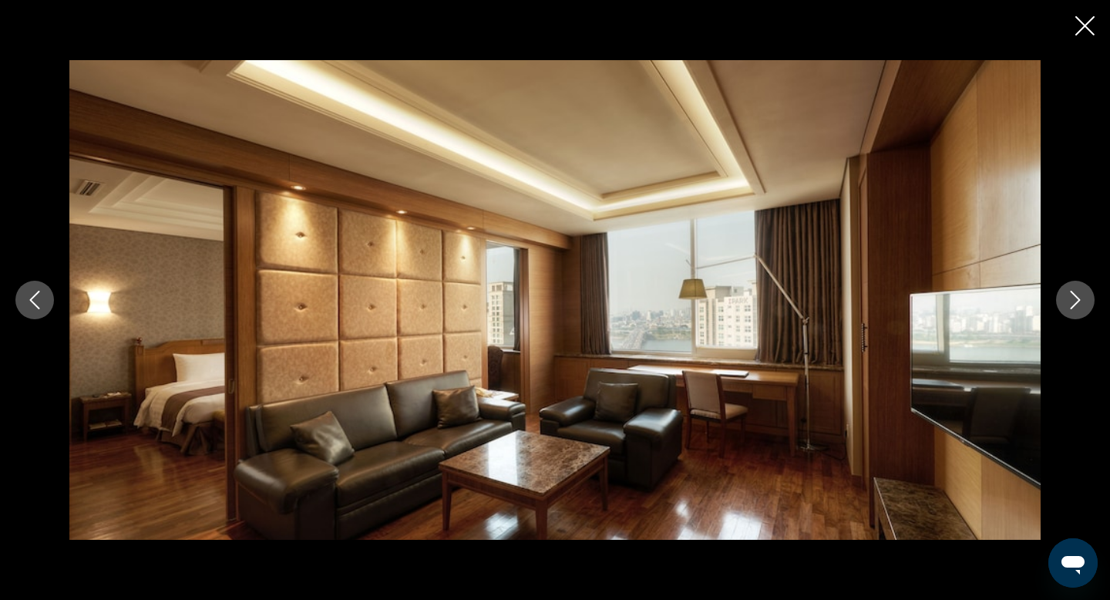
click at [1082, 311] on button "Next image" at bounding box center [1075, 300] width 39 height 39
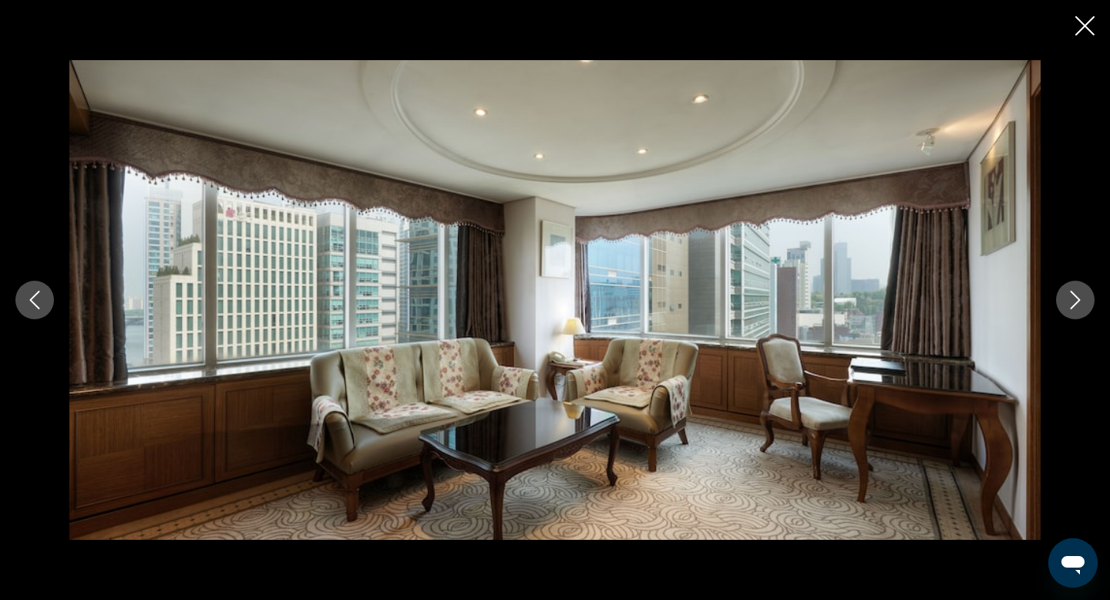
click at [1082, 311] on button "Next image" at bounding box center [1075, 300] width 39 height 39
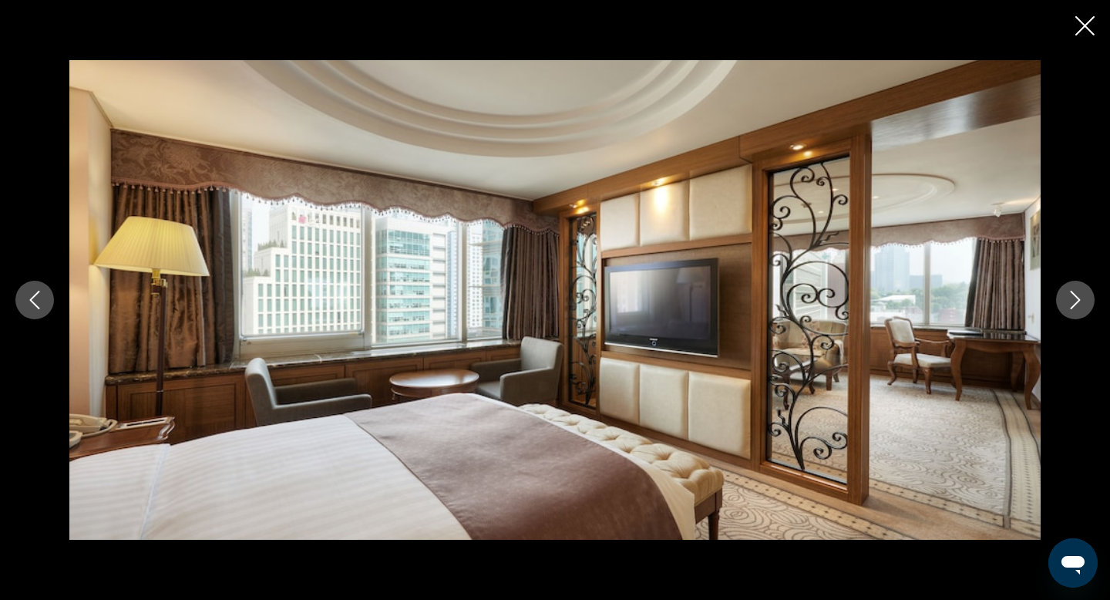
click at [1079, 32] on icon "Close slideshow" at bounding box center [1084, 25] width 19 height 19
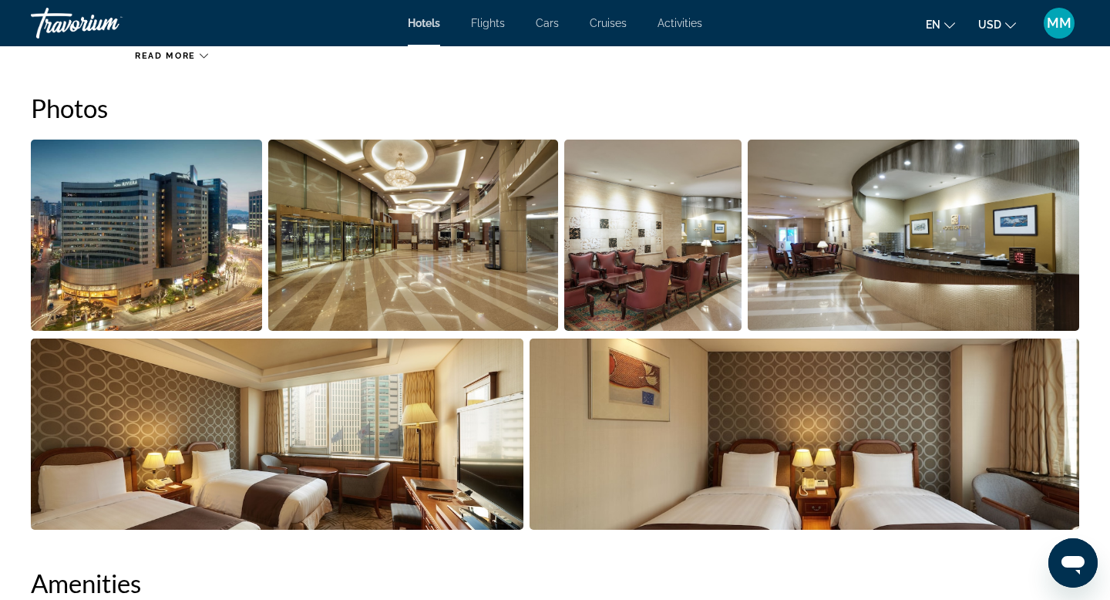
scroll to position [0, 0]
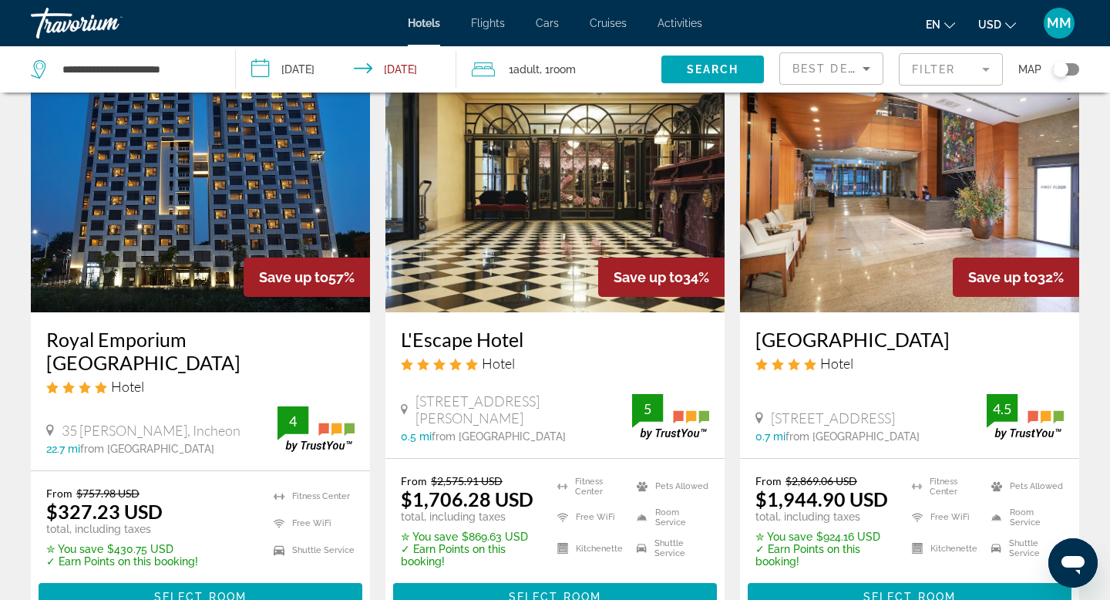
scroll to position [86, 0]
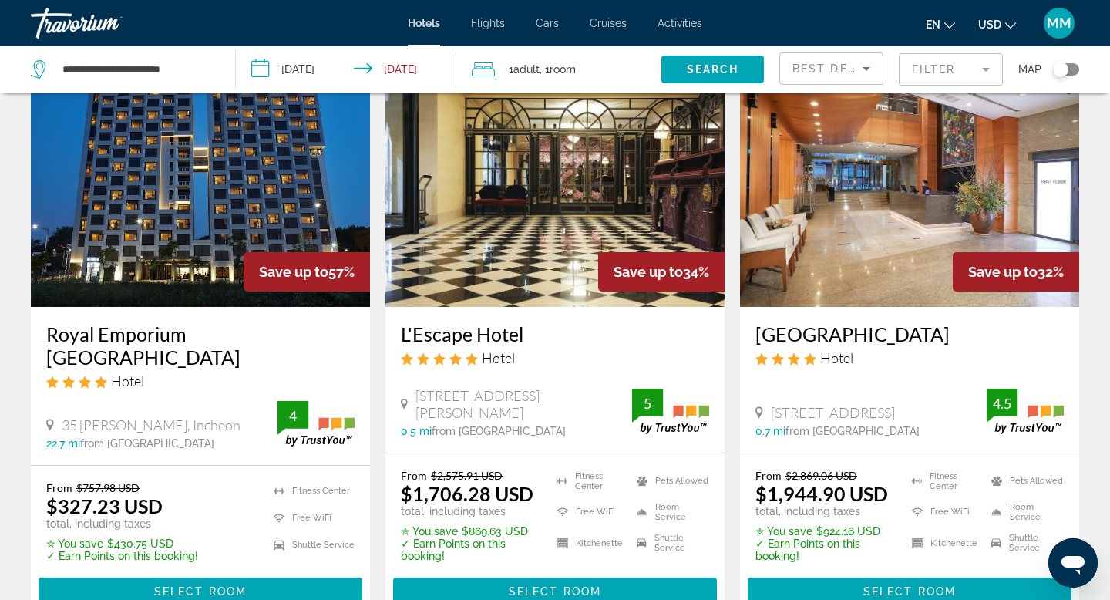
click at [503, 325] on h3 "L'Escape Hotel" at bounding box center [555, 333] width 308 height 23
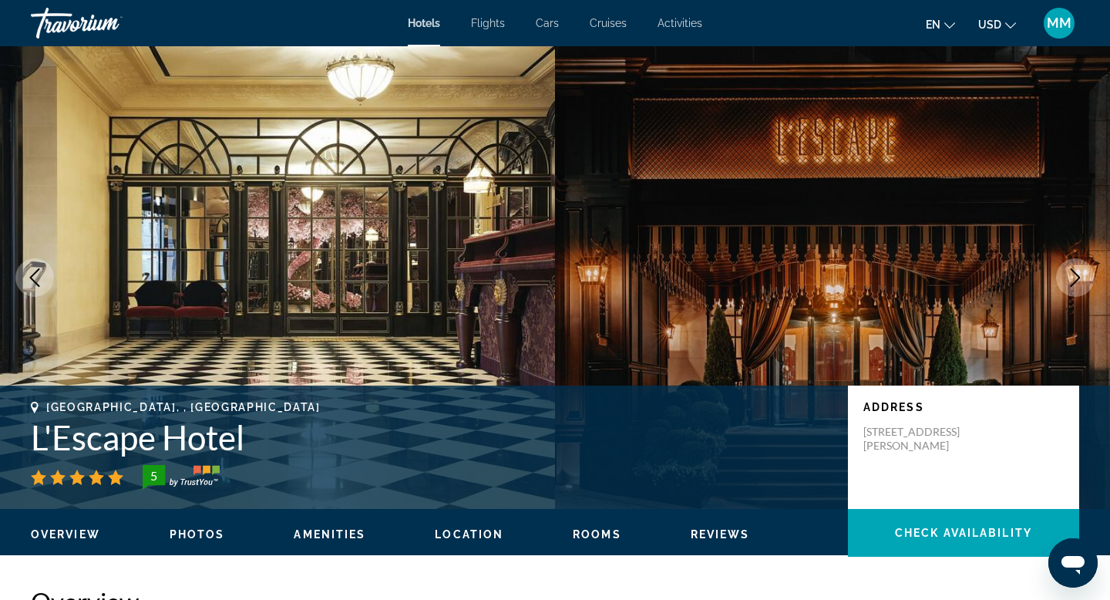
click at [1076, 285] on icon "Next image" at bounding box center [1075, 277] width 18 height 18
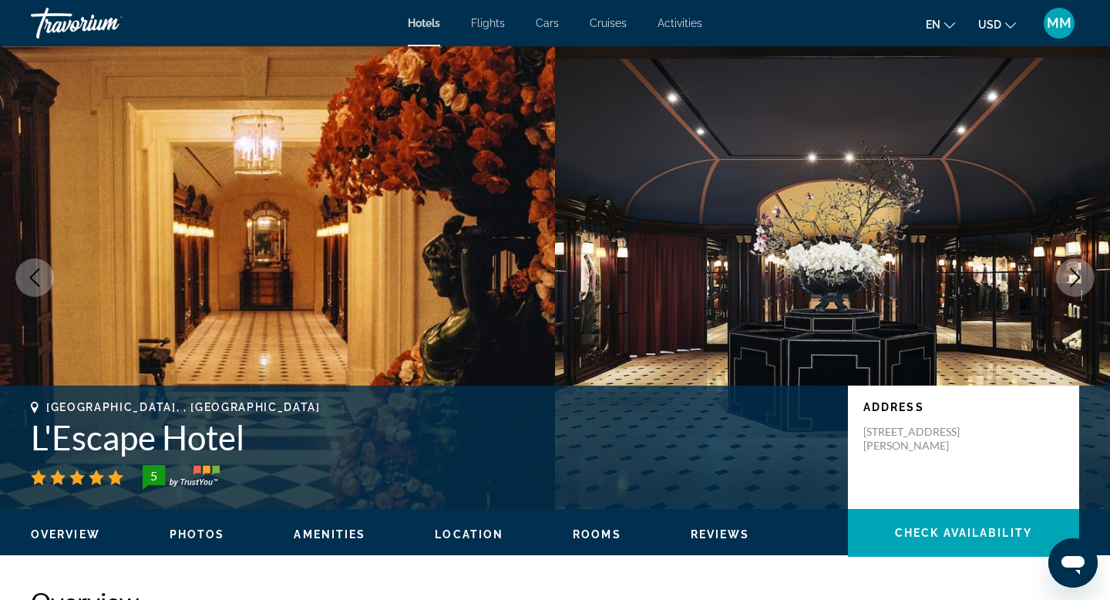
click at [1076, 285] on icon "Next image" at bounding box center [1075, 277] width 18 height 18
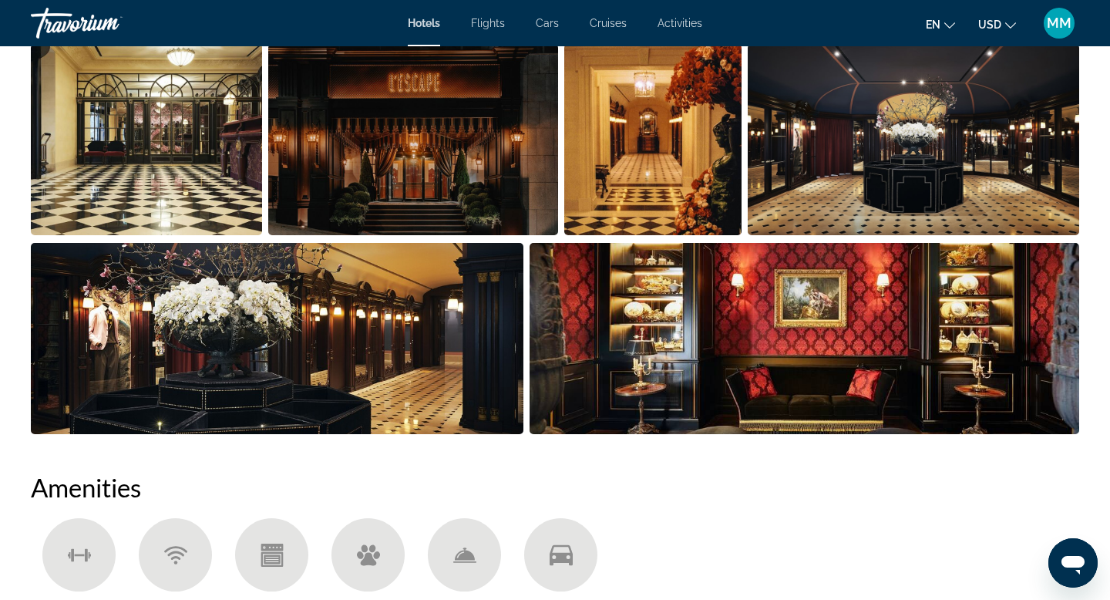
scroll to position [802, 0]
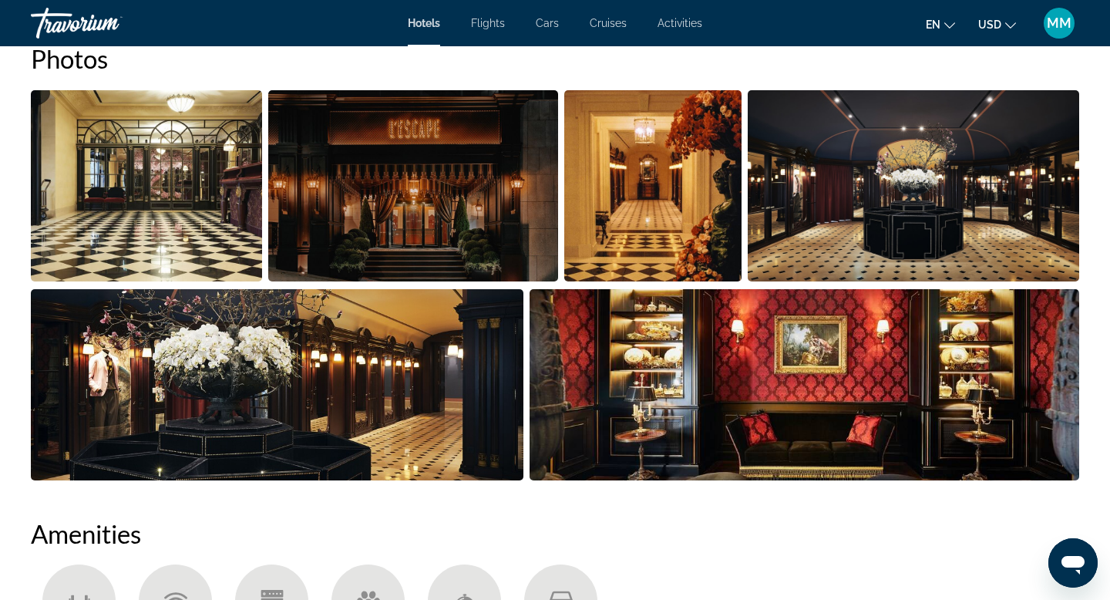
click at [449, 265] on img "Open full-screen image slider" at bounding box center [412, 185] width 289 height 191
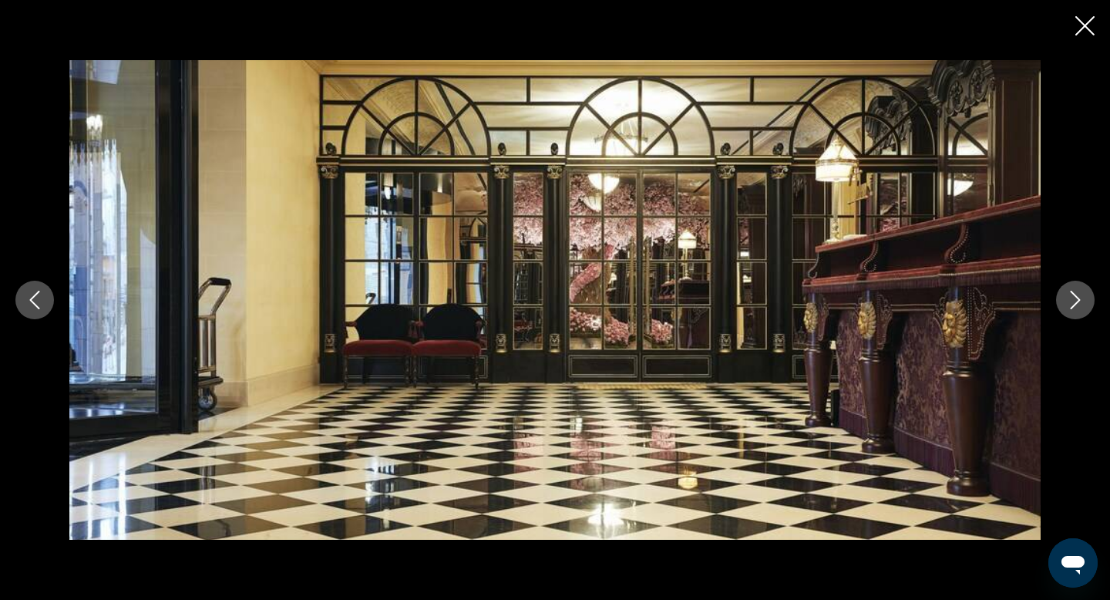
click at [1070, 297] on icon "Next image" at bounding box center [1075, 300] width 18 height 18
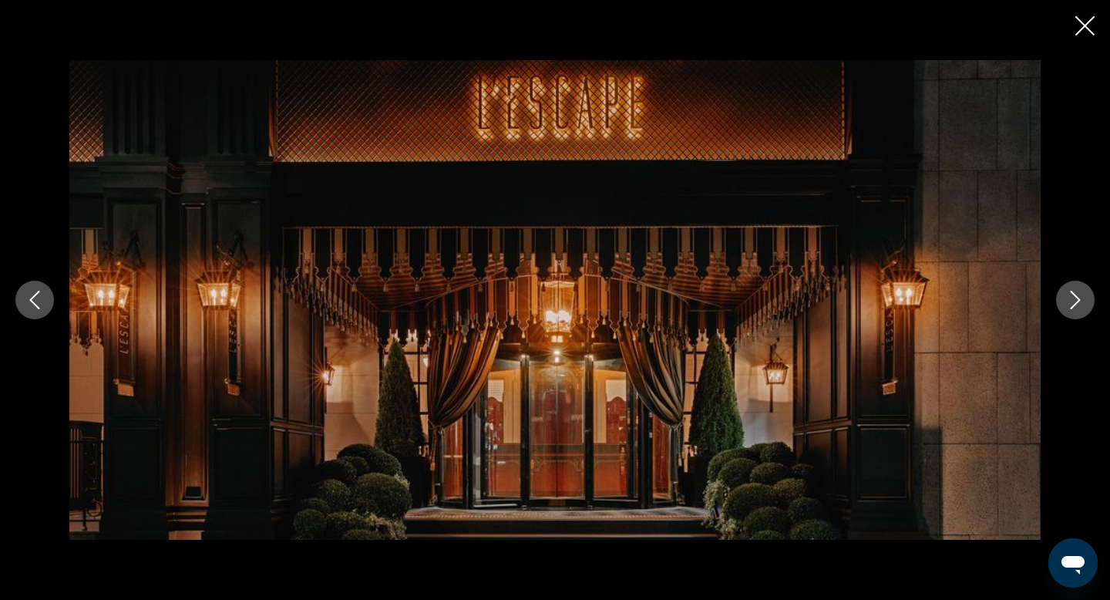
click at [1070, 297] on icon "Next image" at bounding box center [1075, 300] width 18 height 18
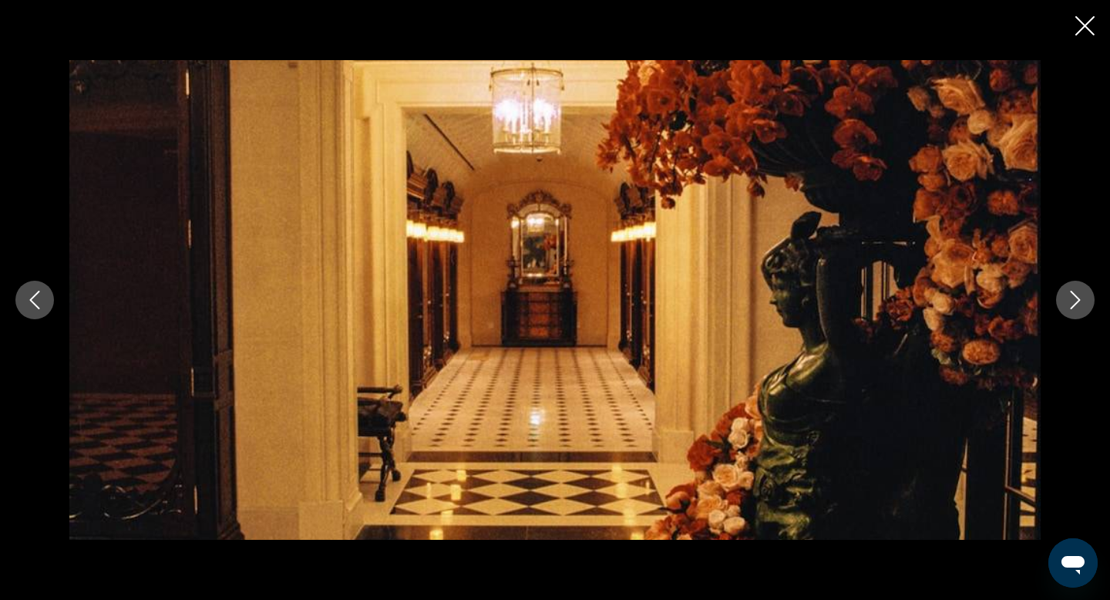
click at [1070, 297] on icon "Next image" at bounding box center [1075, 300] width 18 height 18
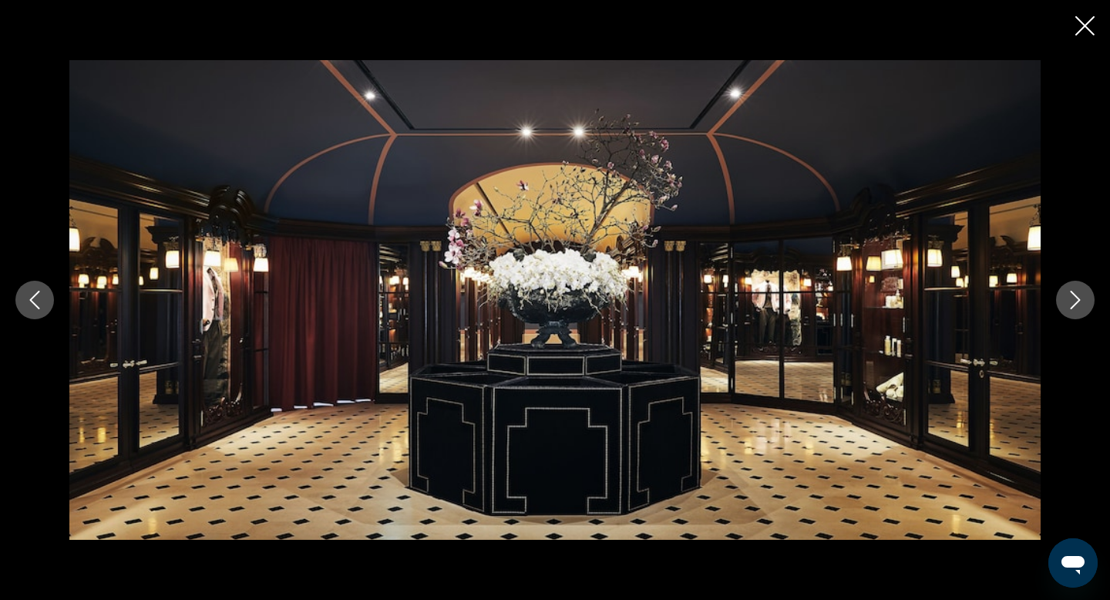
click at [1070, 297] on icon "Next image" at bounding box center [1075, 300] width 18 height 18
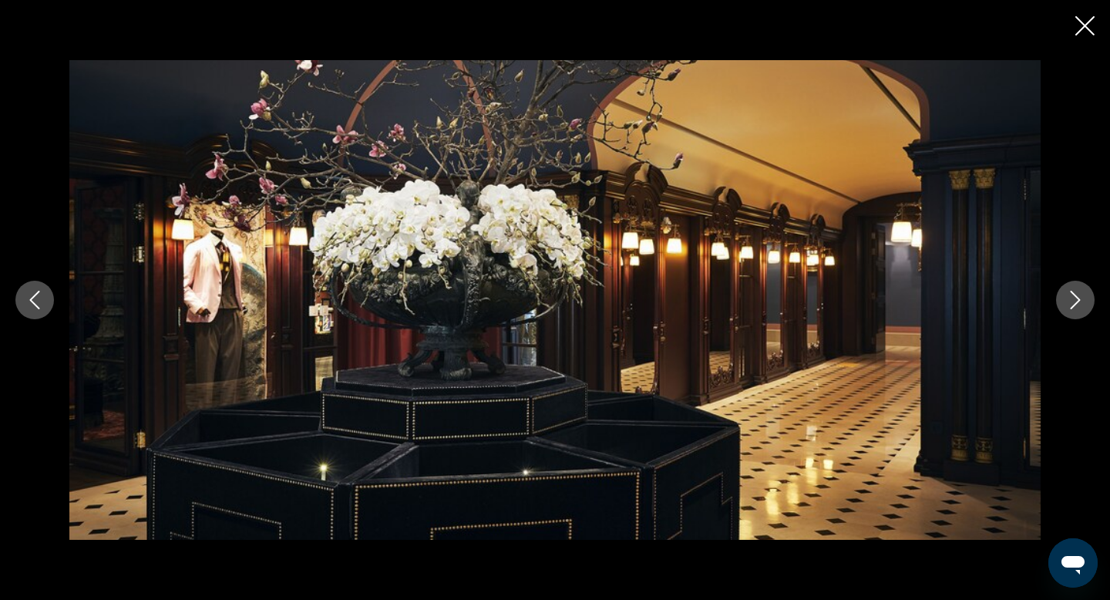
click at [1070, 297] on icon "Next image" at bounding box center [1075, 300] width 18 height 18
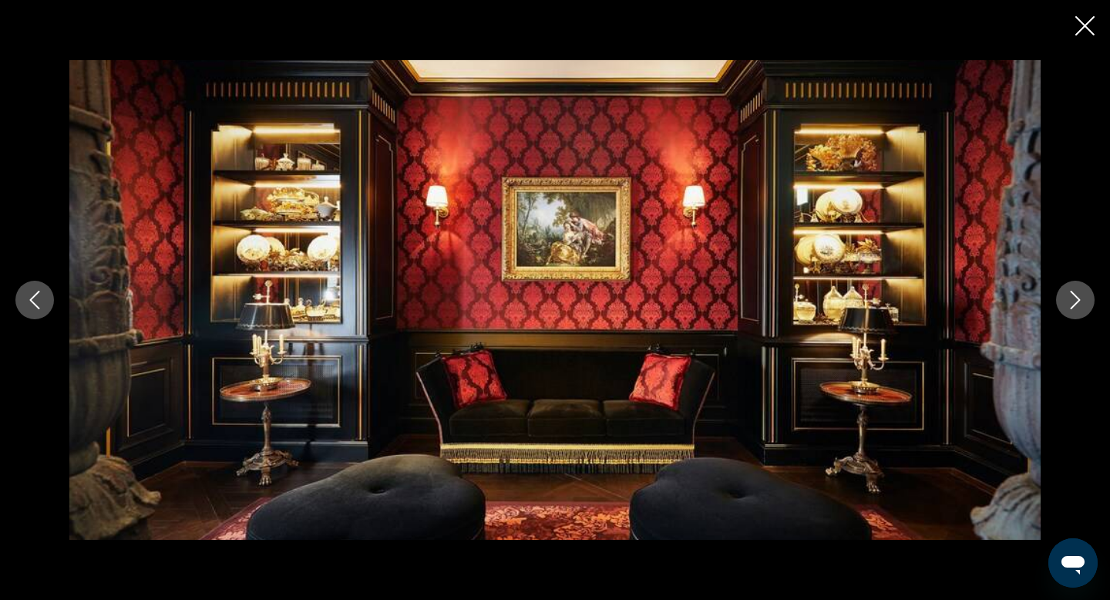
click at [1070, 297] on icon "Next image" at bounding box center [1075, 300] width 18 height 18
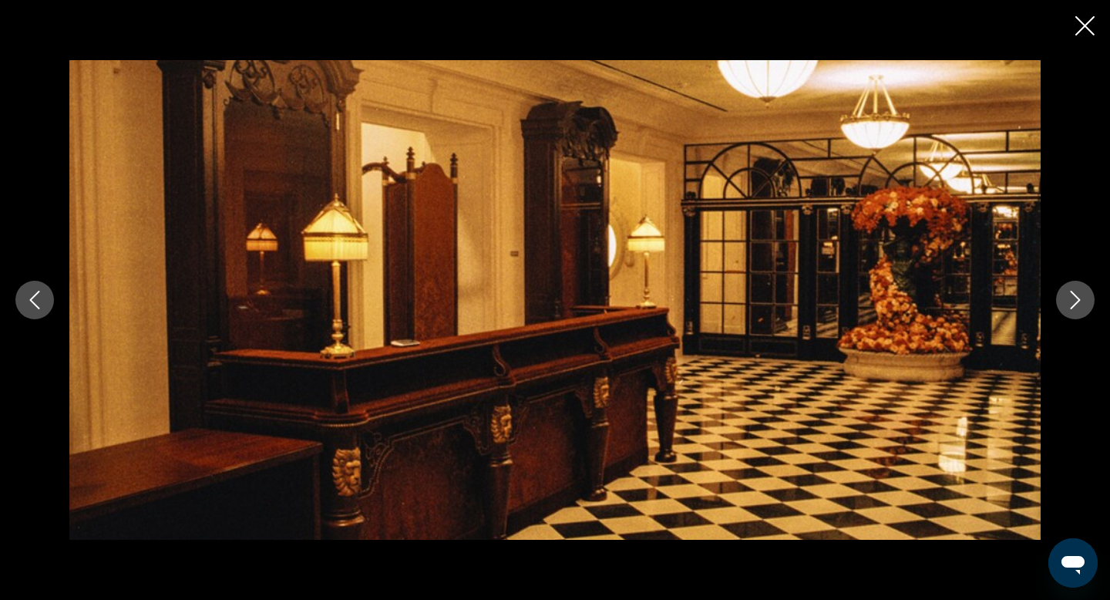
click at [1070, 297] on icon "Next image" at bounding box center [1075, 300] width 18 height 18
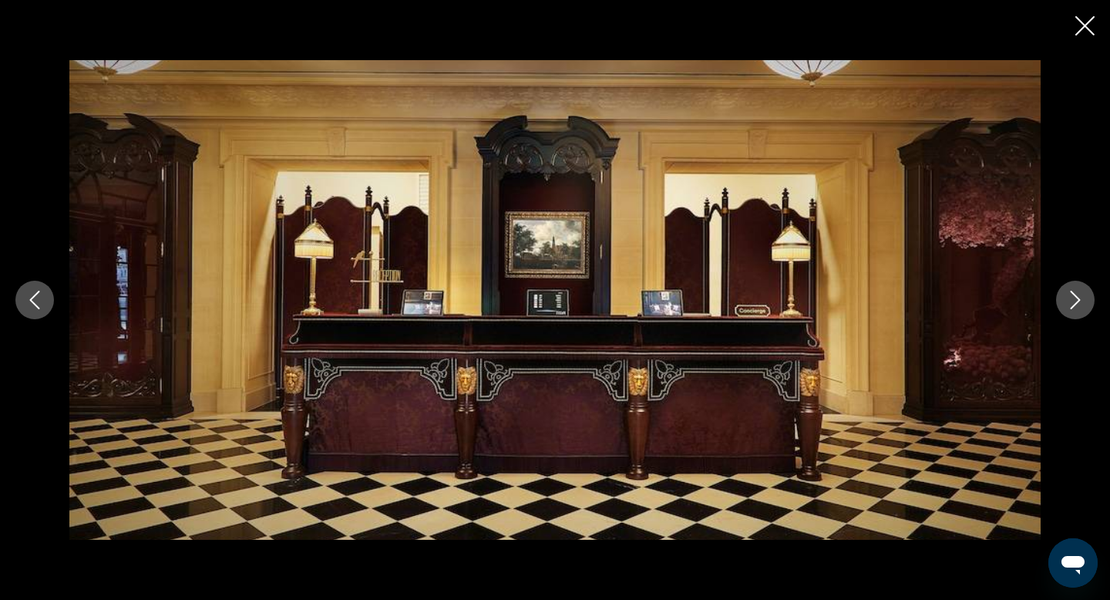
click at [1071, 297] on icon "Next image" at bounding box center [1075, 300] width 18 height 18
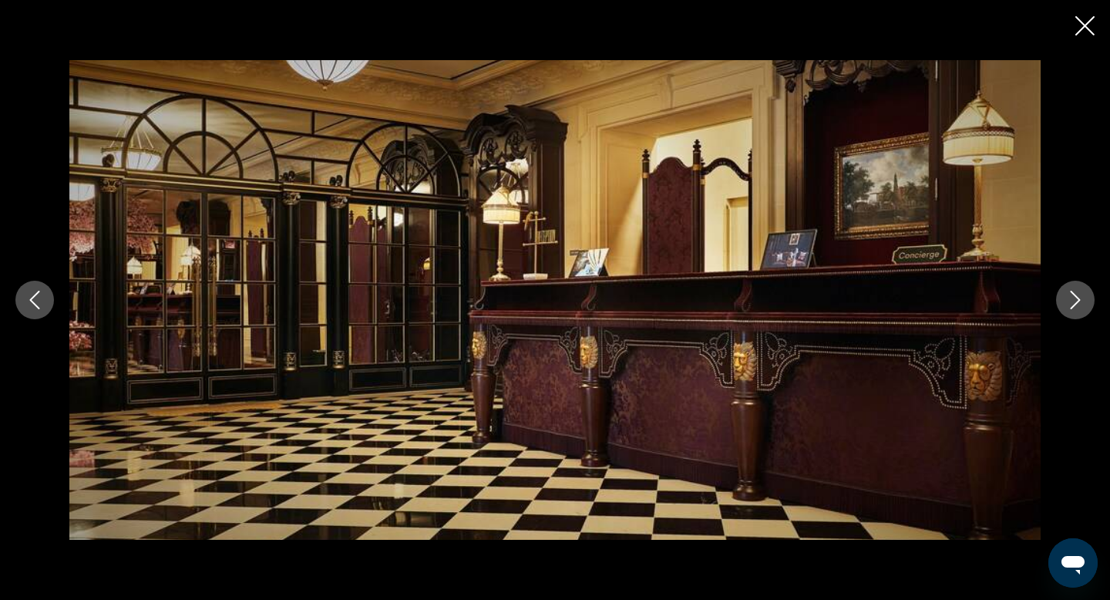
click at [1071, 297] on icon "Next image" at bounding box center [1075, 300] width 18 height 18
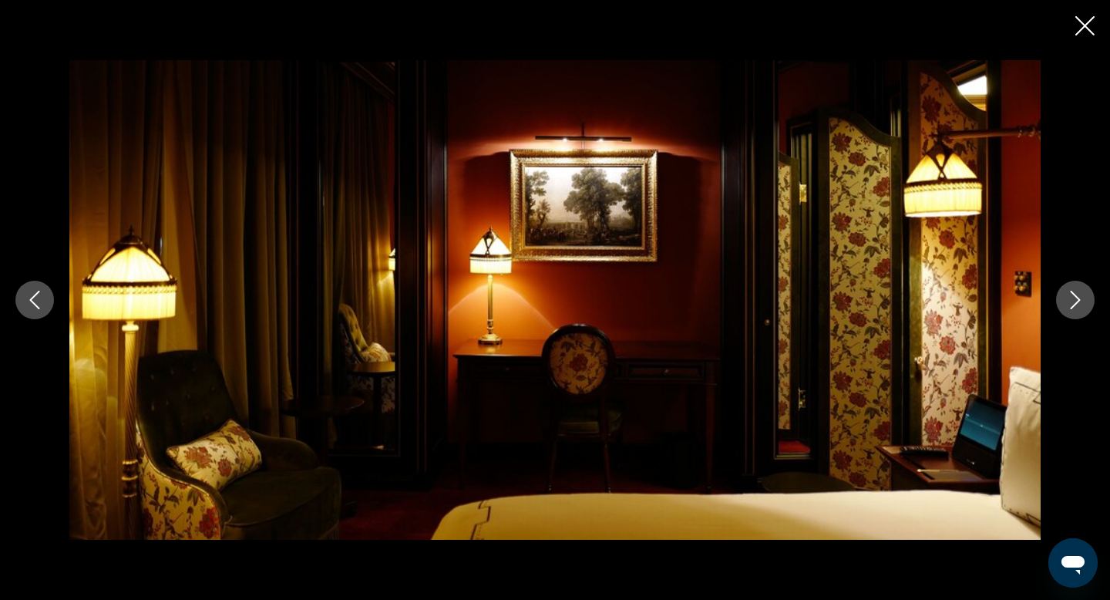
click at [1071, 297] on icon "Next image" at bounding box center [1075, 300] width 18 height 18
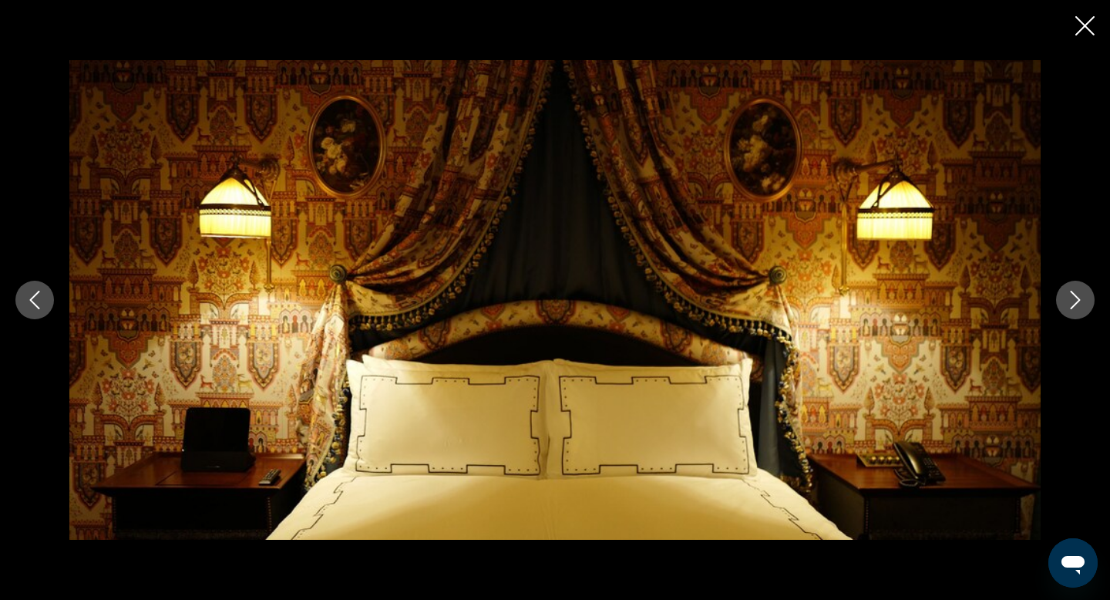
click at [1071, 297] on icon "Next image" at bounding box center [1075, 300] width 18 height 18
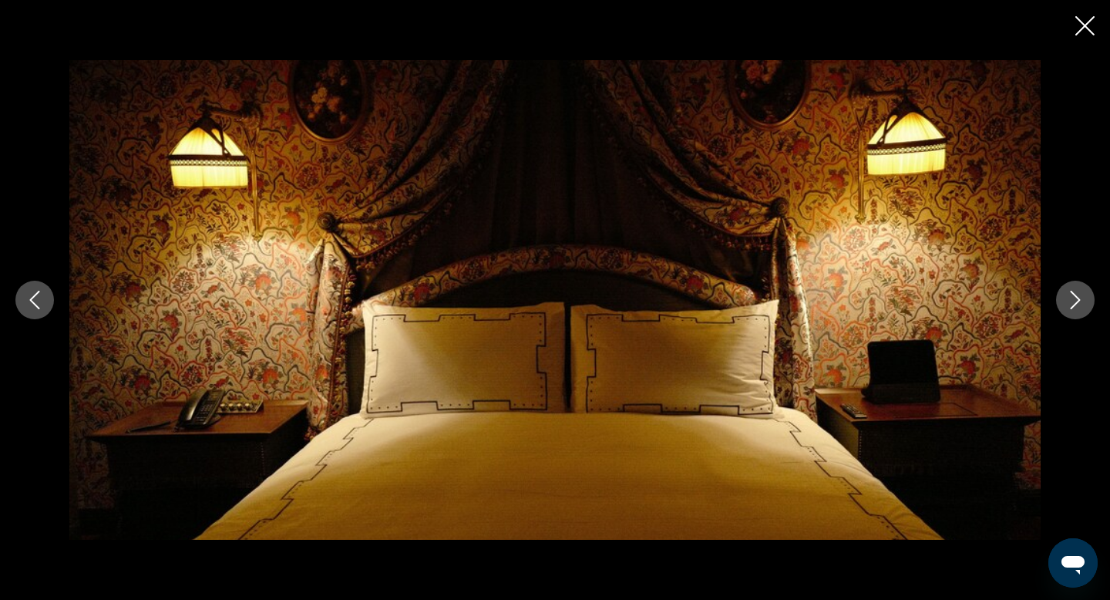
click at [1071, 297] on icon "Next image" at bounding box center [1075, 300] width 18 height 18
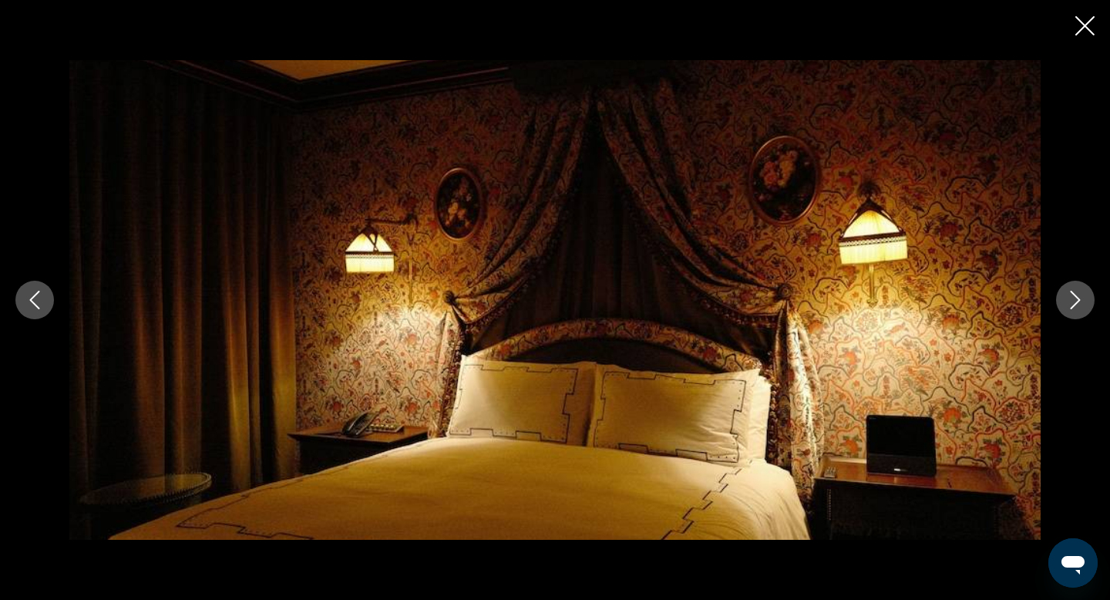
click at [1071, 297] on icon "Next image" at bounding box center [1075, 300] width 18 height 18
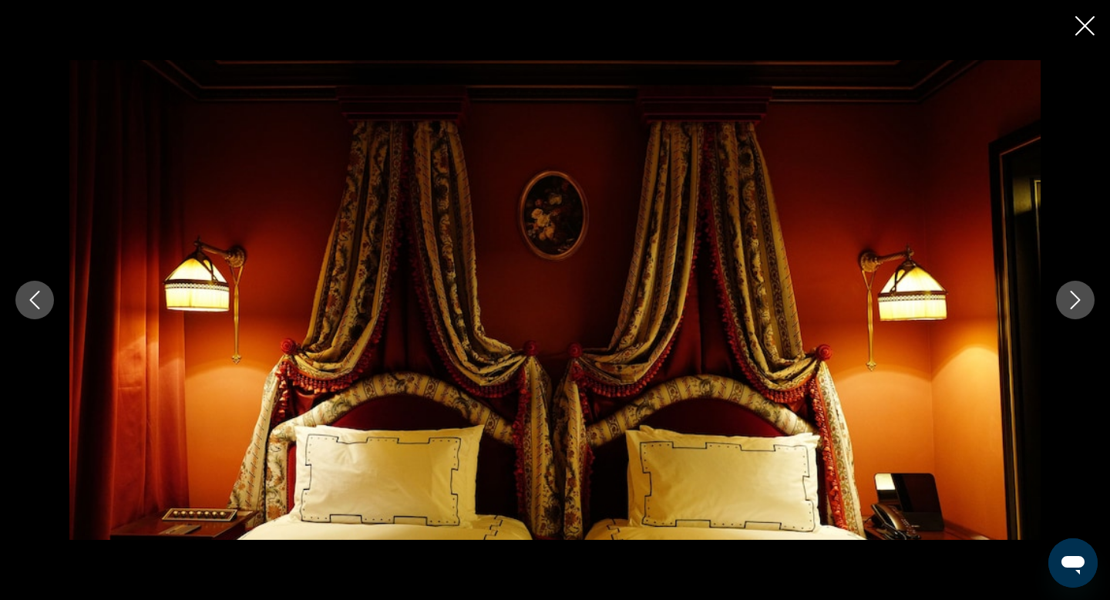
click at [1071, 297] on icon "Next image" at bounding box center [1075, 300] width 18 height 18
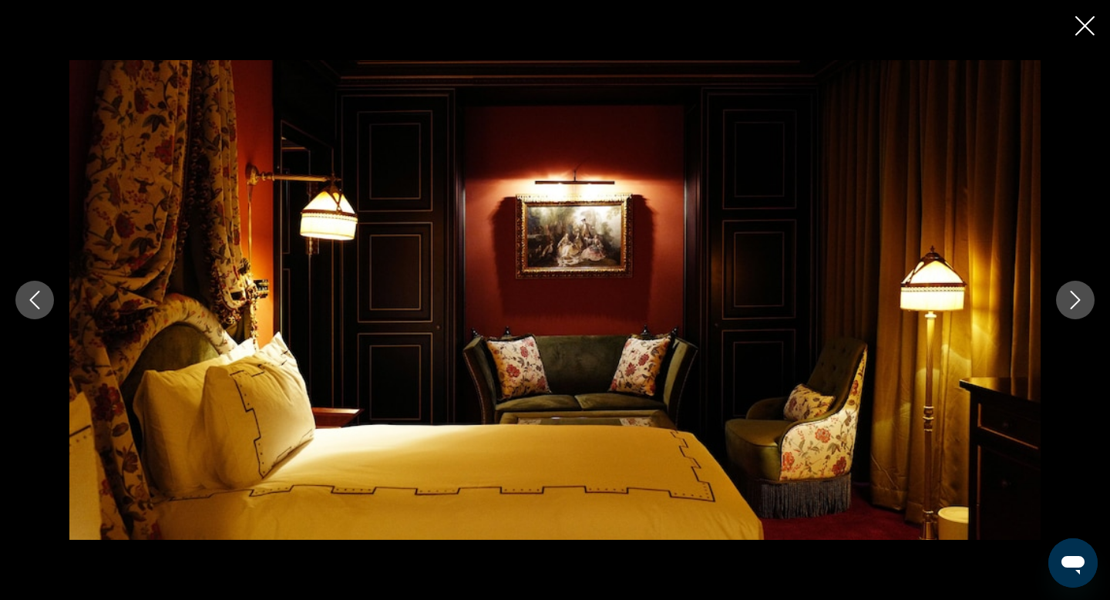
click at [1071, 297] on icon "Next image" at bounding box center [1075, 300] width 18 height 18
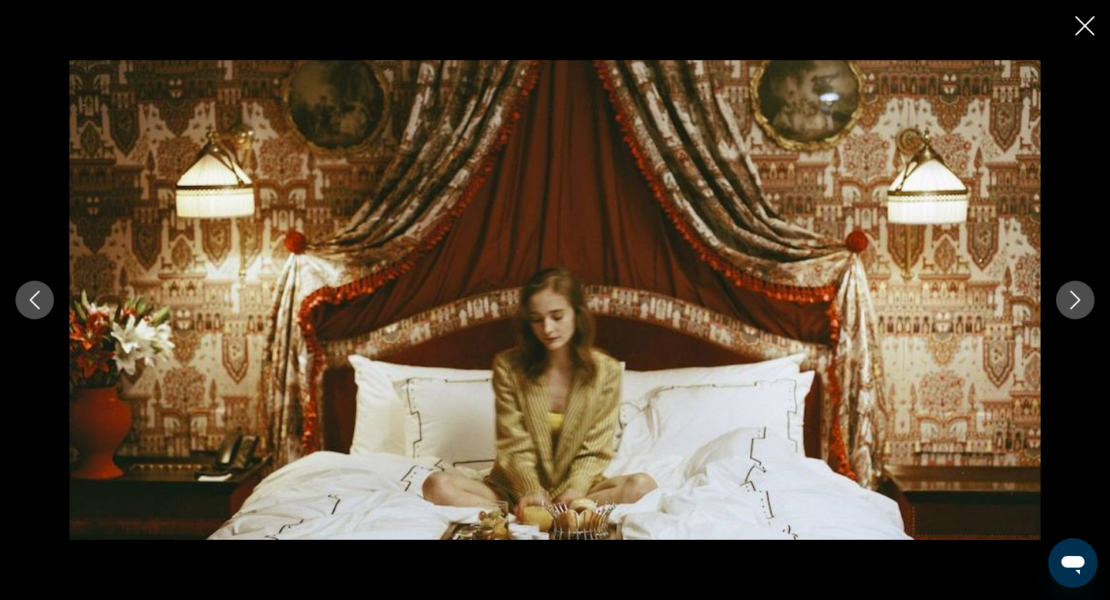
click at [1071, 297] on icon "Next image" at bounding box center [1075, 300] width 18 height 18
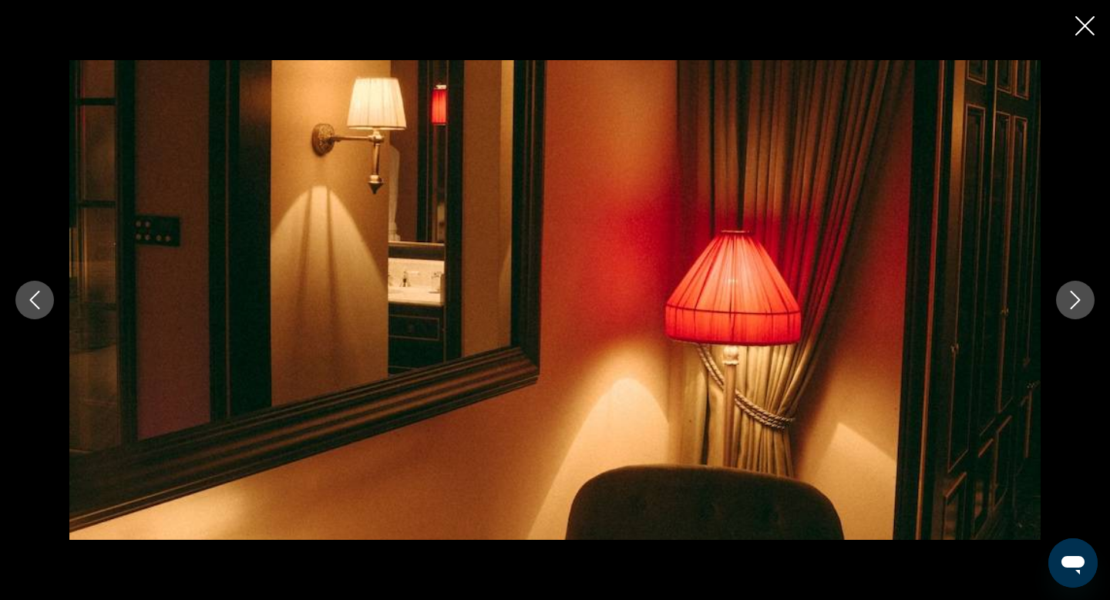
click at [1071, 297] on icon "Next image" at bounding box center [1075, 300] width 18 height 18
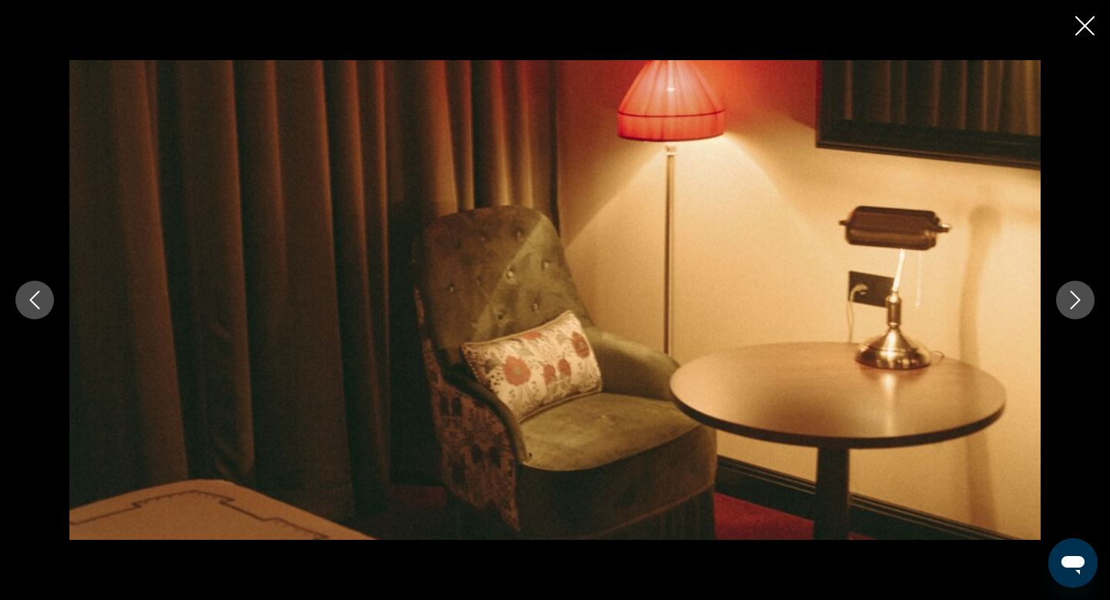
click at [1071, 297] on icon "Next image" at bounding box center [1075, 300] width 18 height 18
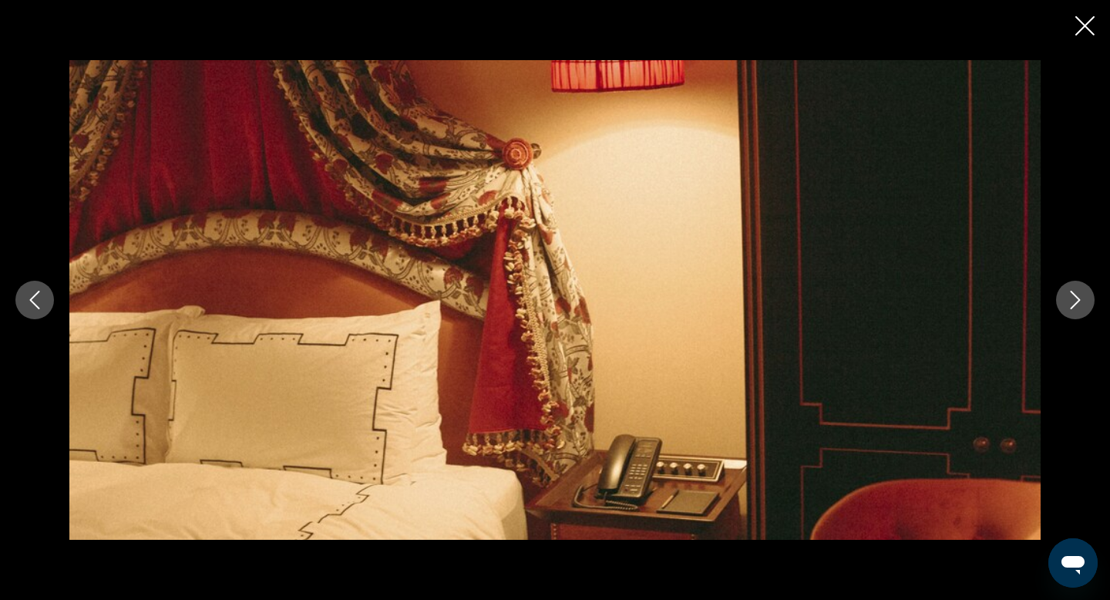
click at [1071, 297] on icon "Next image" at bounding box center [1075, 300] width 18 height 18
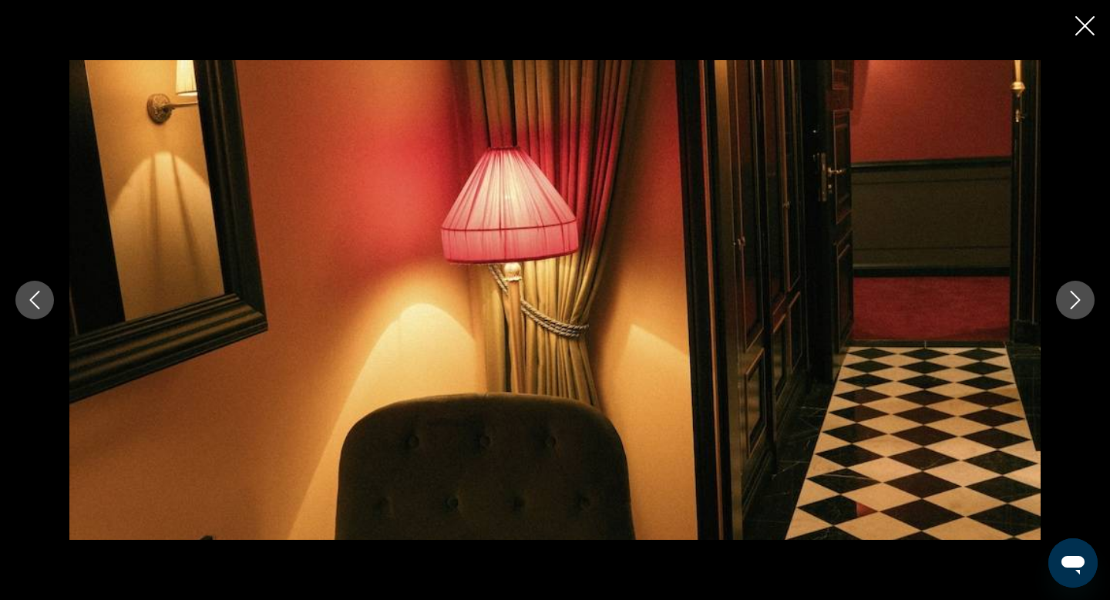
click at [1071, 297] on icon "Next image" at bounding box center [1075, 300] width 18 height 18
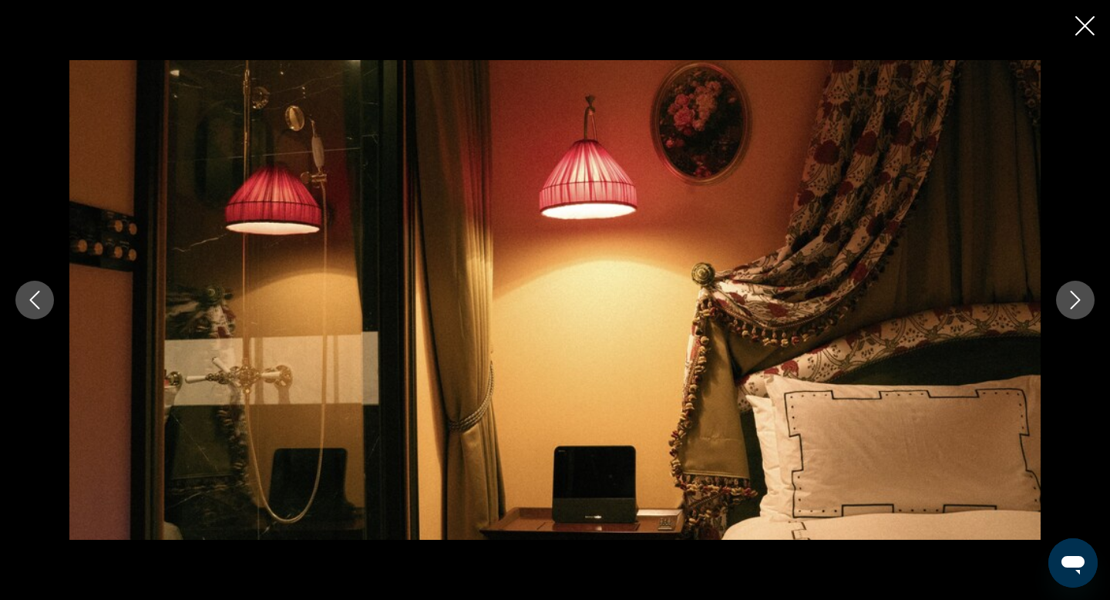
click at [1071, 297] on icon "Next image" at bounding box center [1075, 300] width 18 height 18
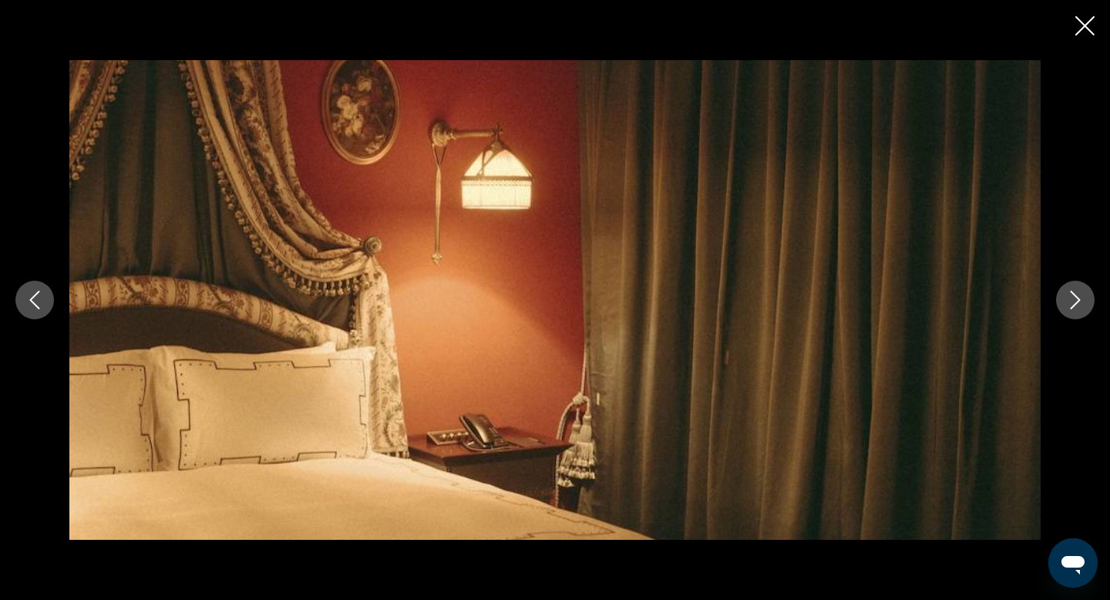
click at [1071, 297] on icon "Next image" at bounding box center [1075, 300] width 18 height 18
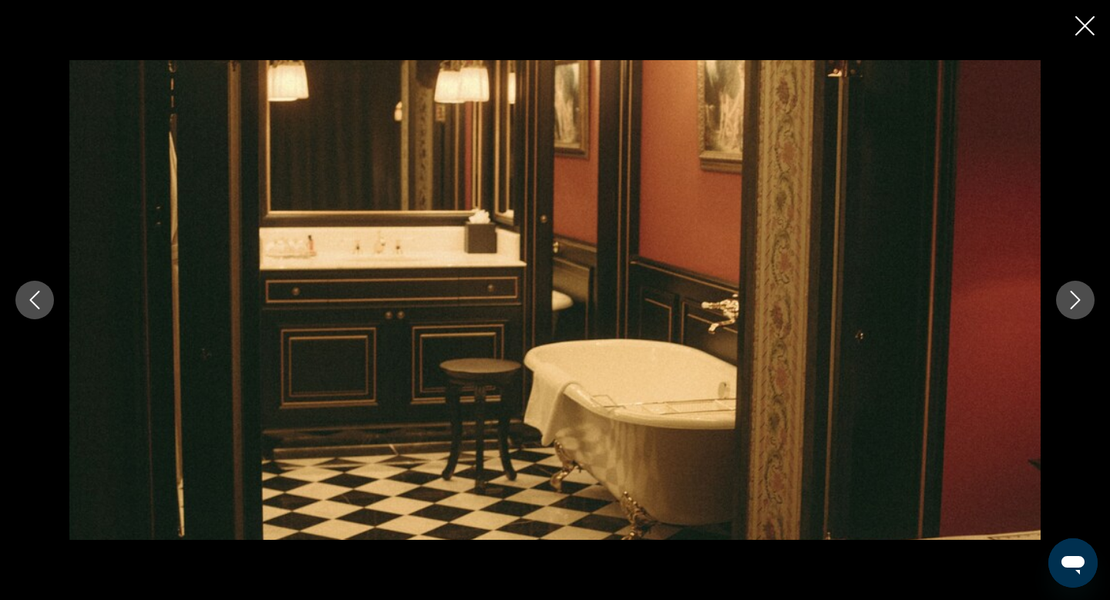
click at [1071, 297] on icon "Next image" at bounding box center [1075, 300] width 18 height 18
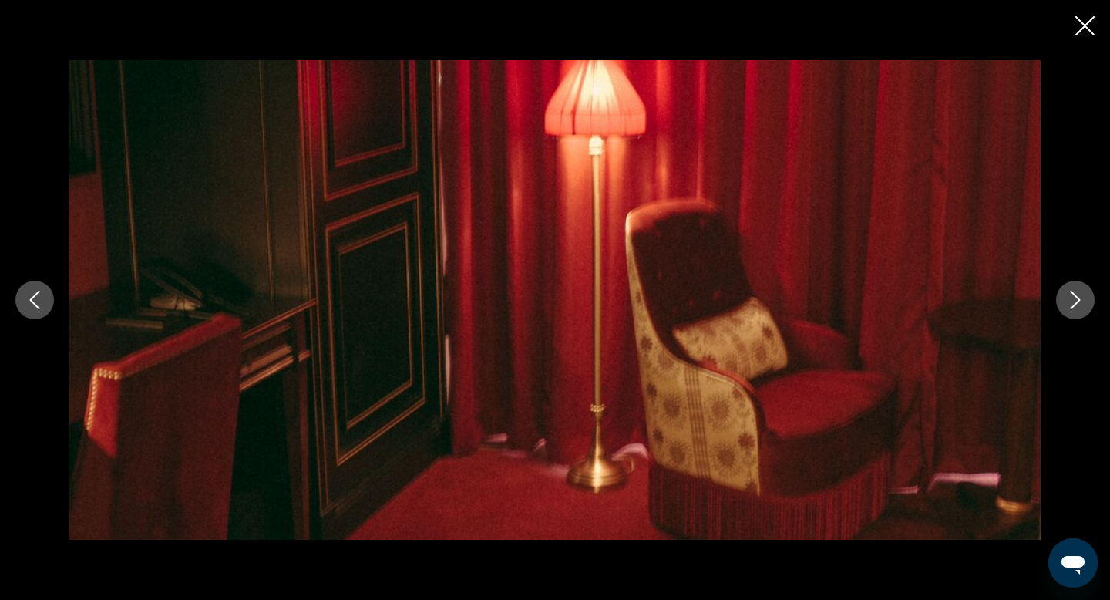
click at [1071, 297] on icon "Next image" at bounding box center [1075, 300] width 18 height 18
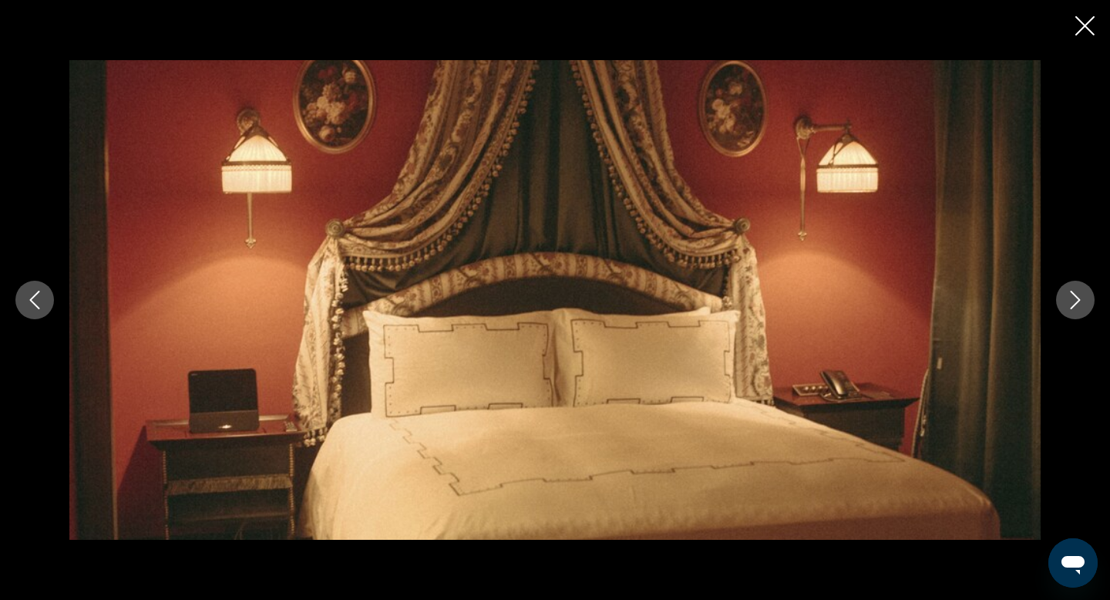
click at [1071, 297] on icon "Next image" at bounding box center [1075, 300] width 18 height 18
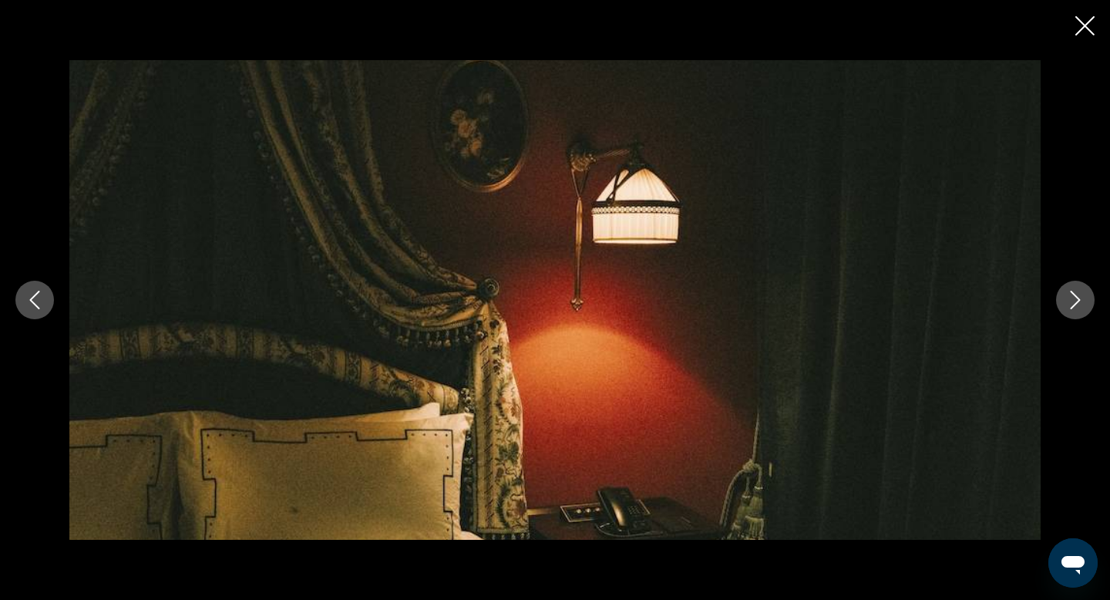
click at [1071, 297] on icon "Next image" at bounding box center [1075, 300] width 18 height 18
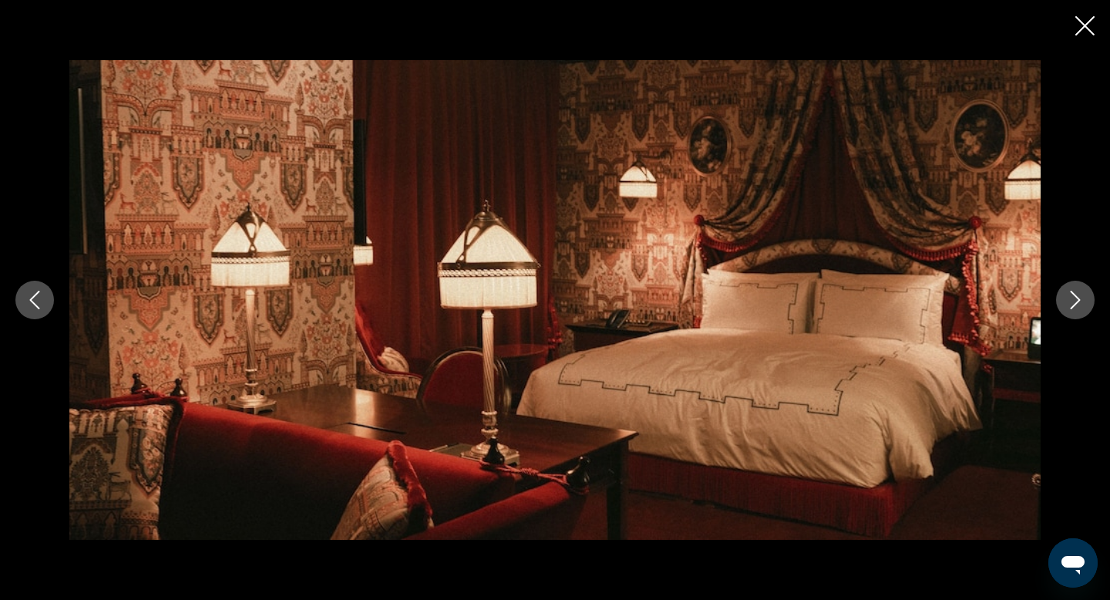
click at [1071, 297] on icon "Next image" at bounding box center [1075, 300] width 18 height 18
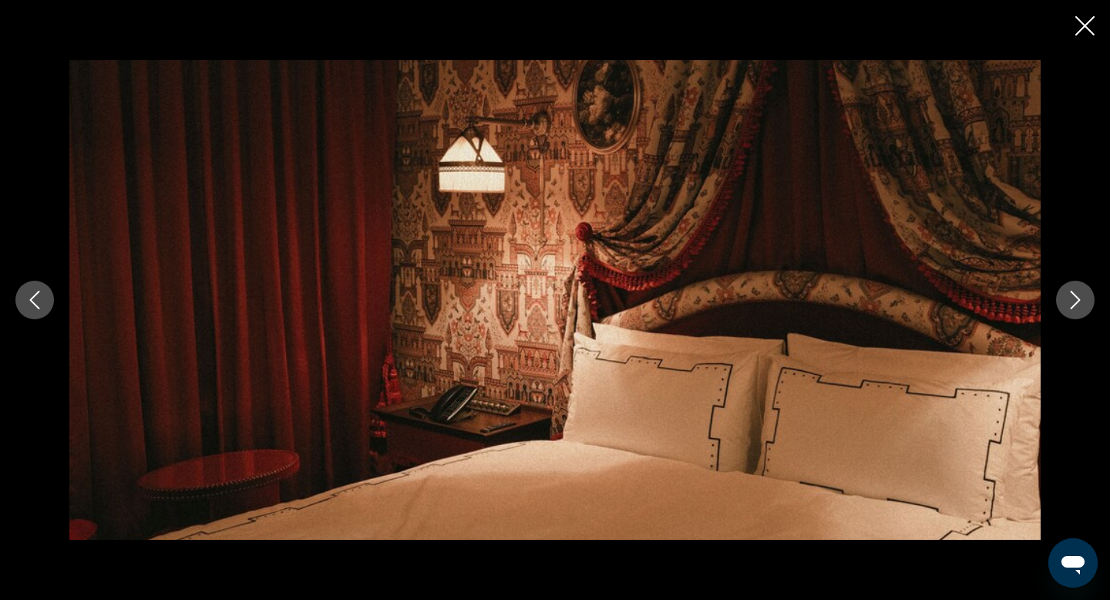
click at [1071, 297] on icon "Next image" at bounding box center [1075, 300] width 18 height 18
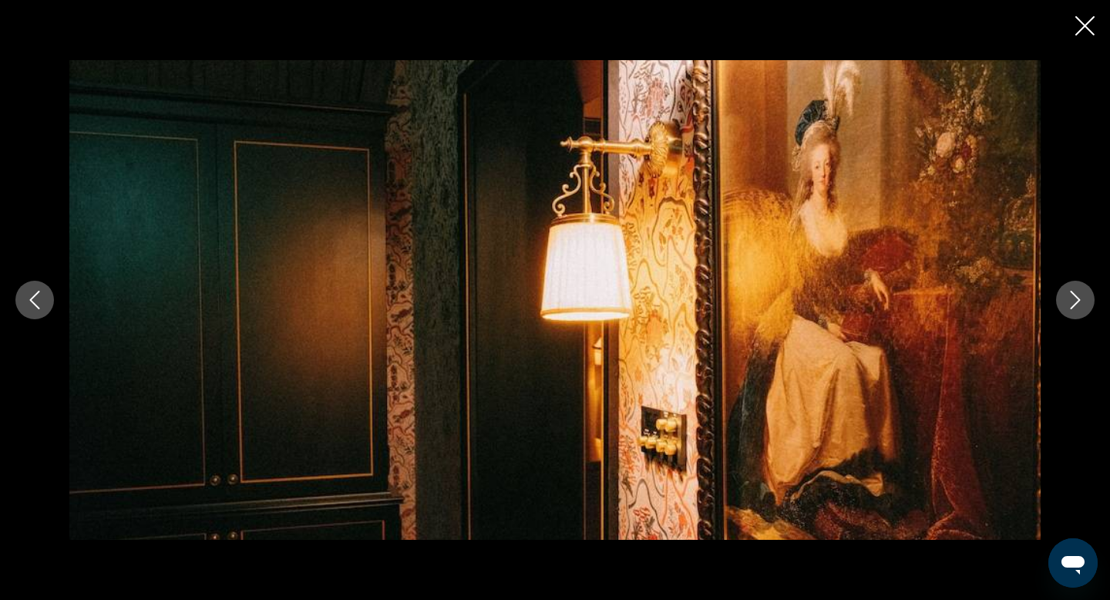
click at [1071, 297] on icon "Next image" at bounding box center [1075, 300] width 18 height 18
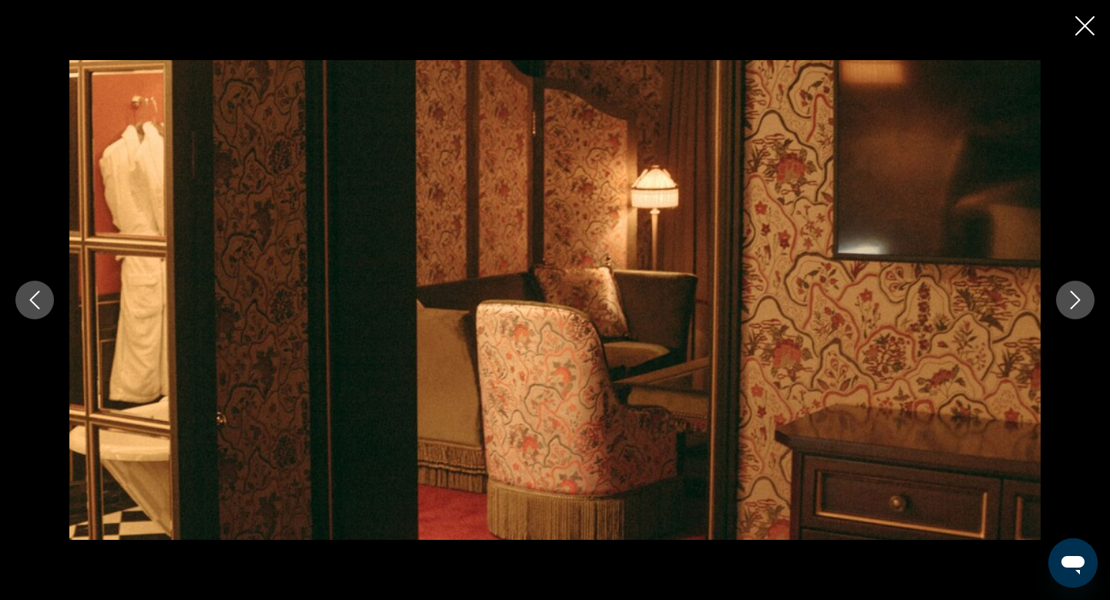
click at [1071, 297] on icon "Next image" at bounding box center [1075, 300] width 18 height 18
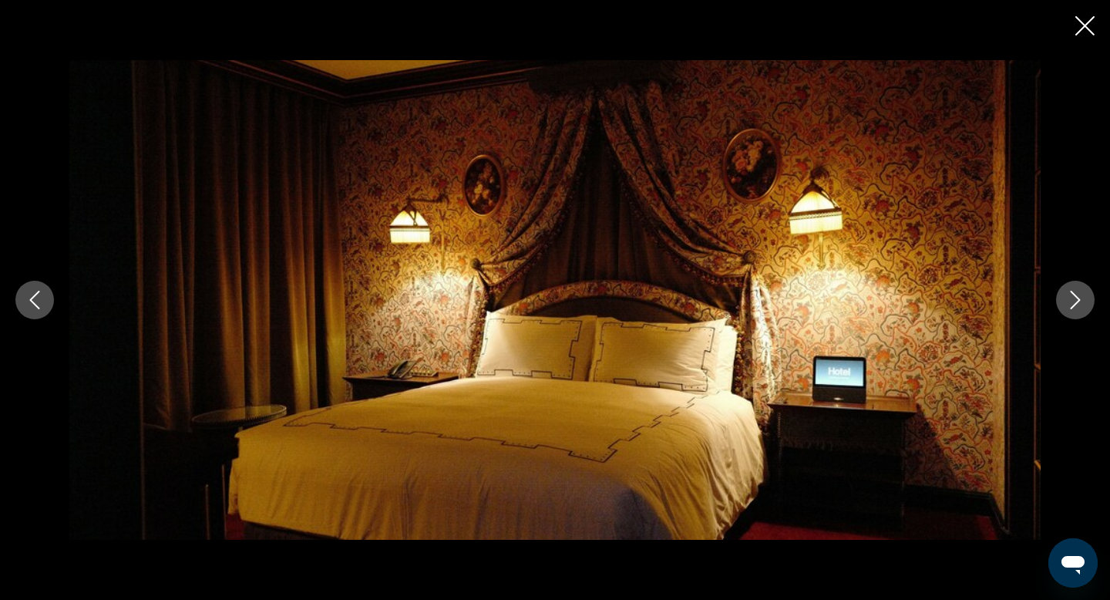
click at [1084, 22] on icon "Close slideshow" at bounding box center [1084, 25] width 19 height 19
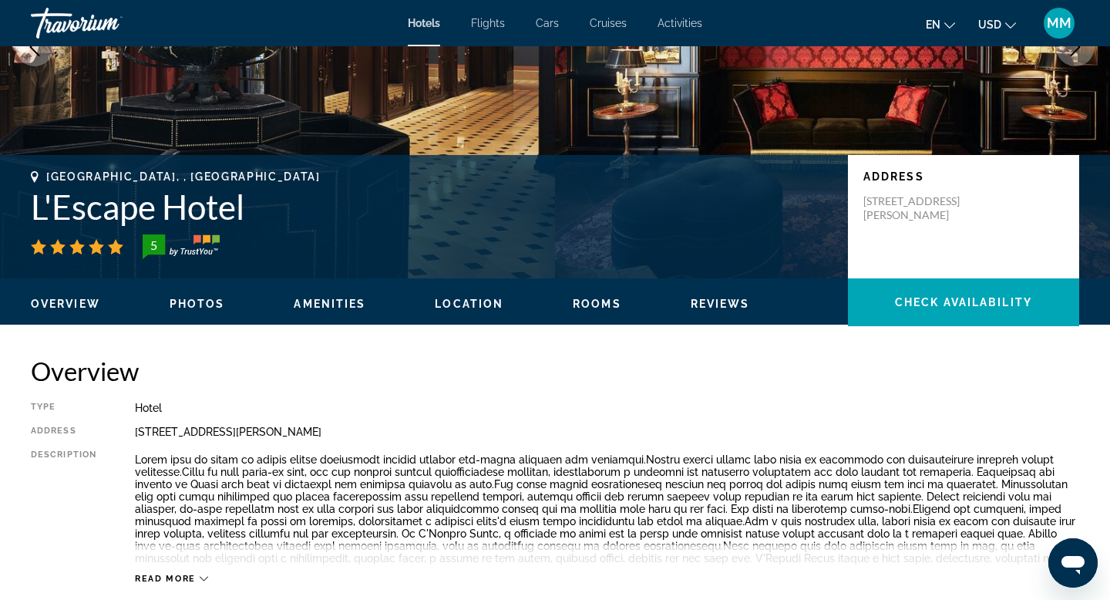
scroll to position [271, 0]
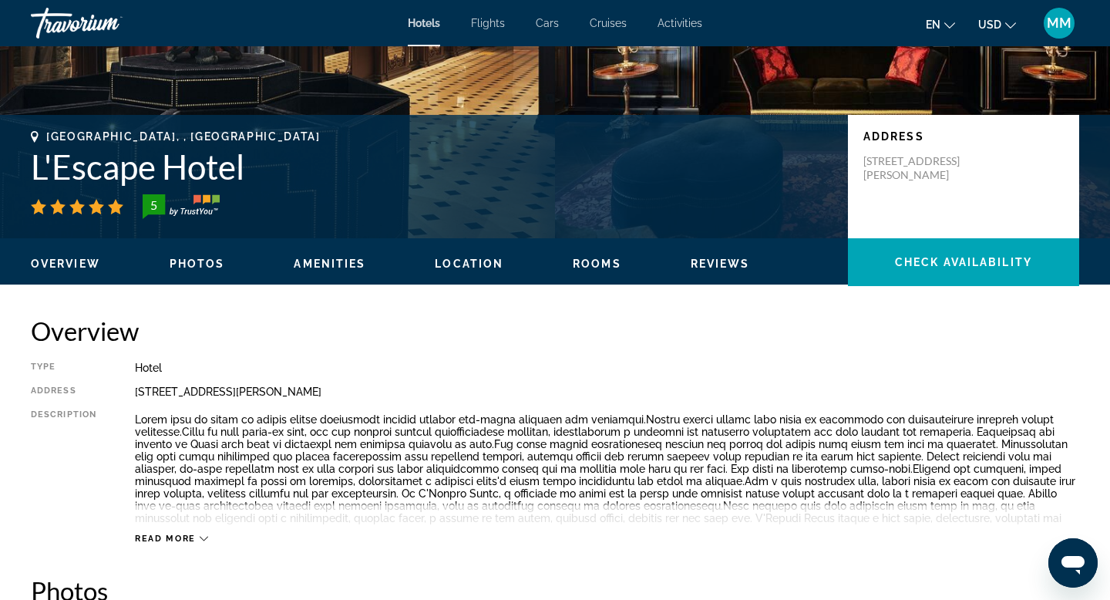
click at [480, 265] on span "Location" at bounding box center [469, 263] width 69 height 12
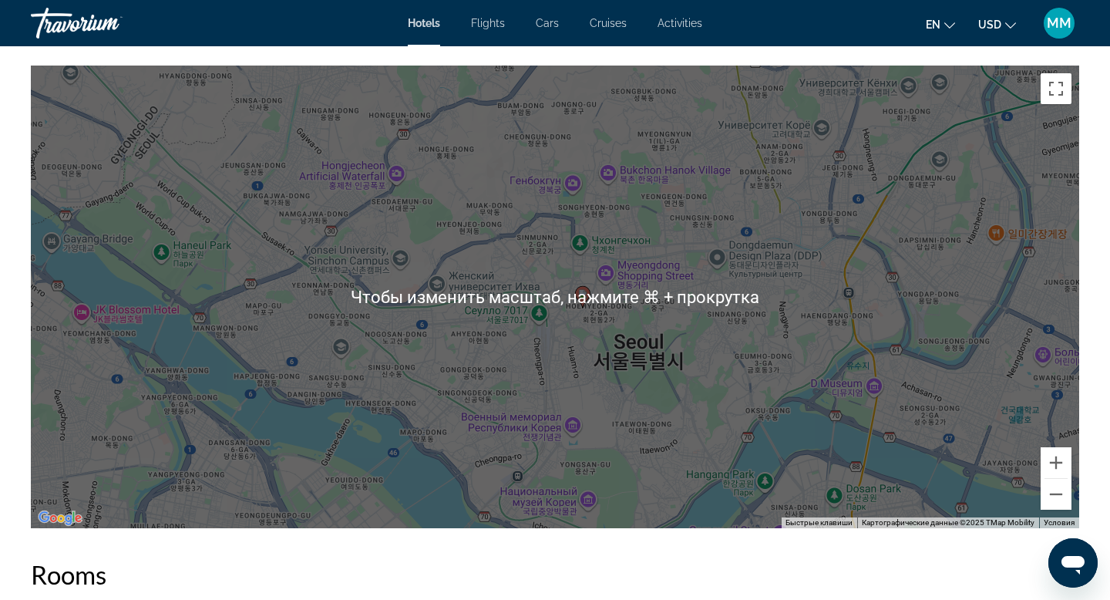
scroll to position [1487, 0]
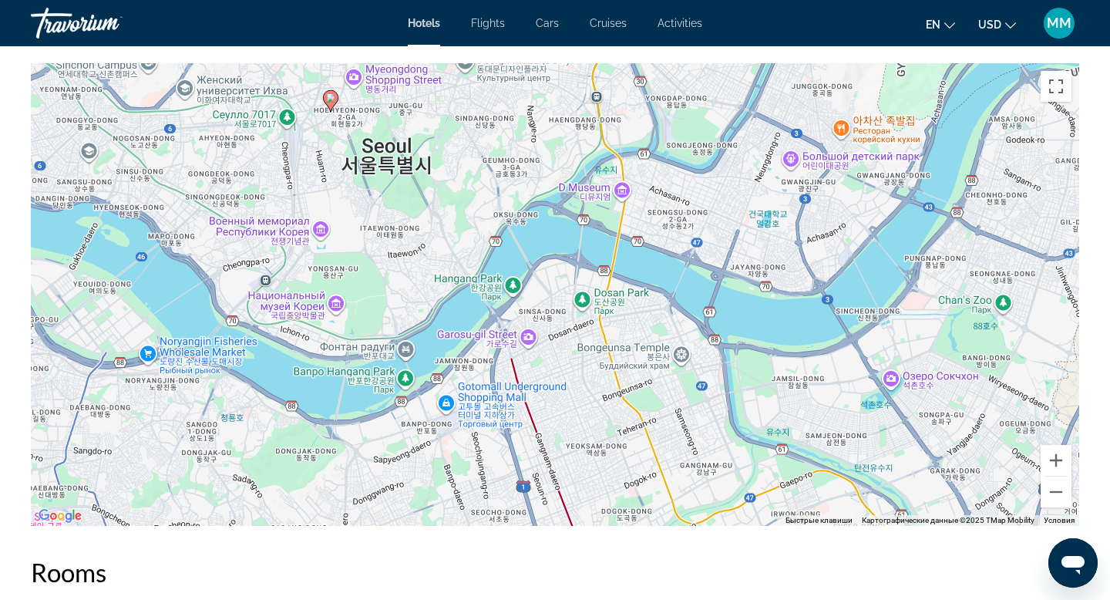
drag, startPoint x: 610, startPoint y: 393, endPoint x: 355, endPoint y: 197, distance: 322.2
click at [355, 197] on div "Чтобы активировать перетаскивание с помощью клавиатуры, нажмите Alt + Ввод. Пос…" at bounding box center [555, 294] width 1048 height 462
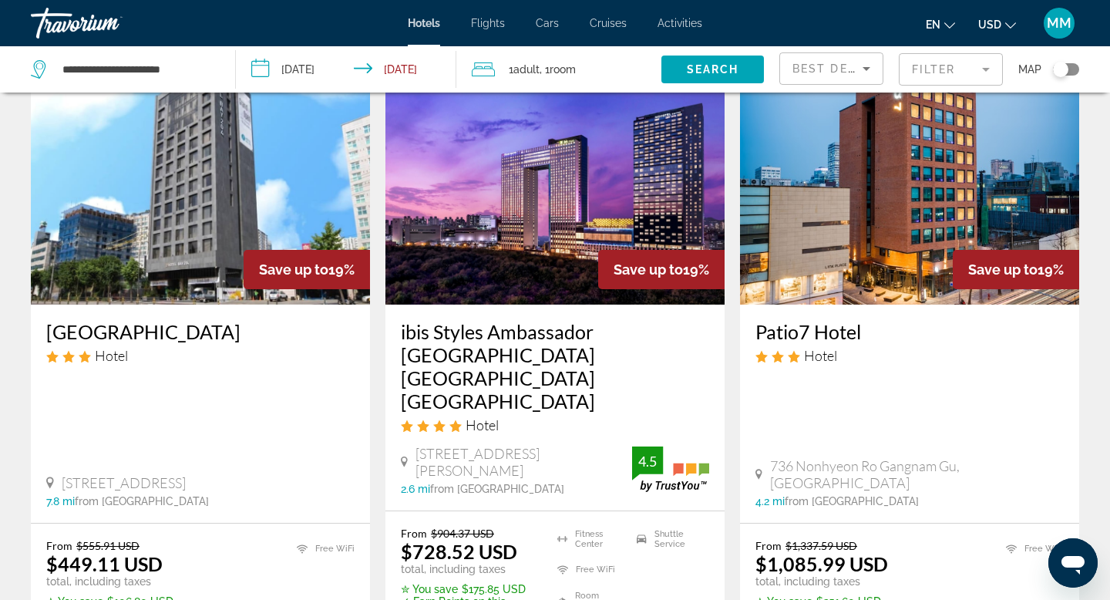
scroll to position [1827, 0]
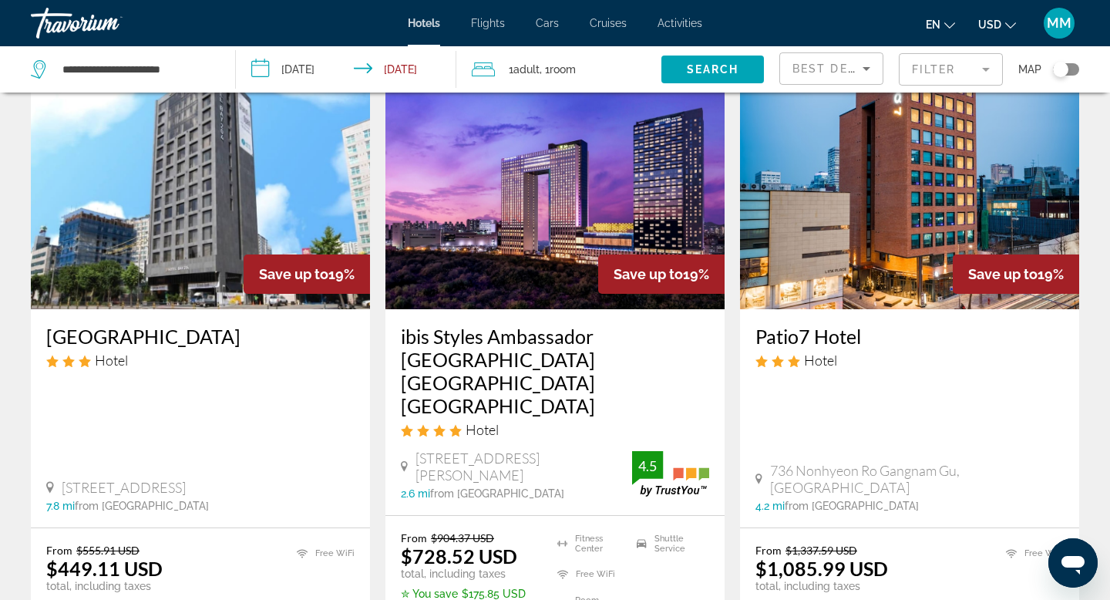
click at [520, 334] on h3 "ibis Styles Ambassador [GEOGRAPHIC_DATA] [GEOGRAPHIC_DATA] [GEOGRAPHIC_DATA]" at bounding box center [555, 370] width 308 height 92
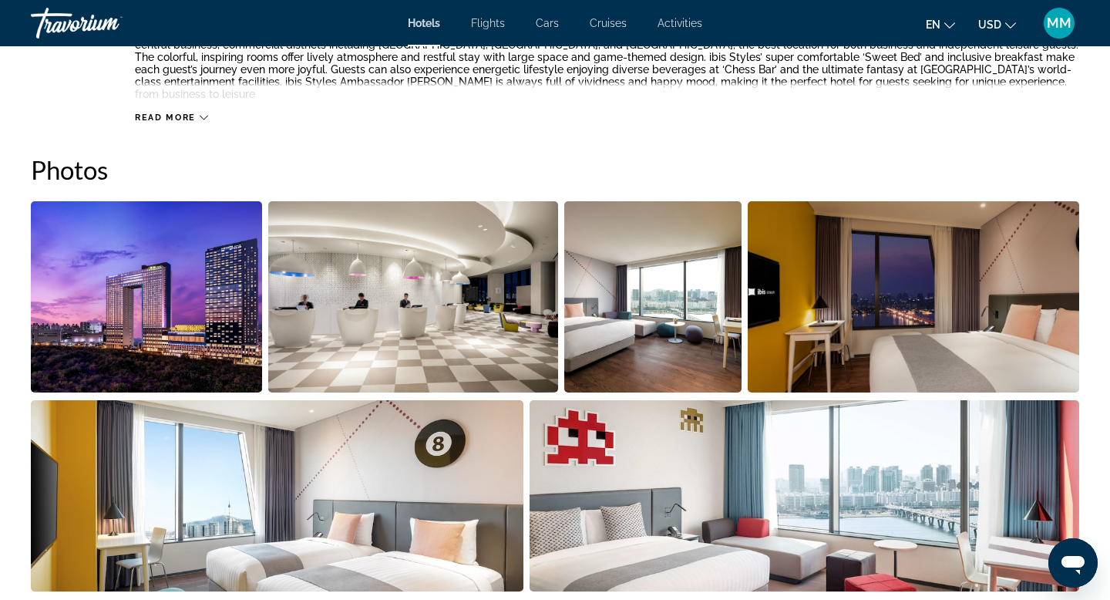
scroll to position [658, 0]
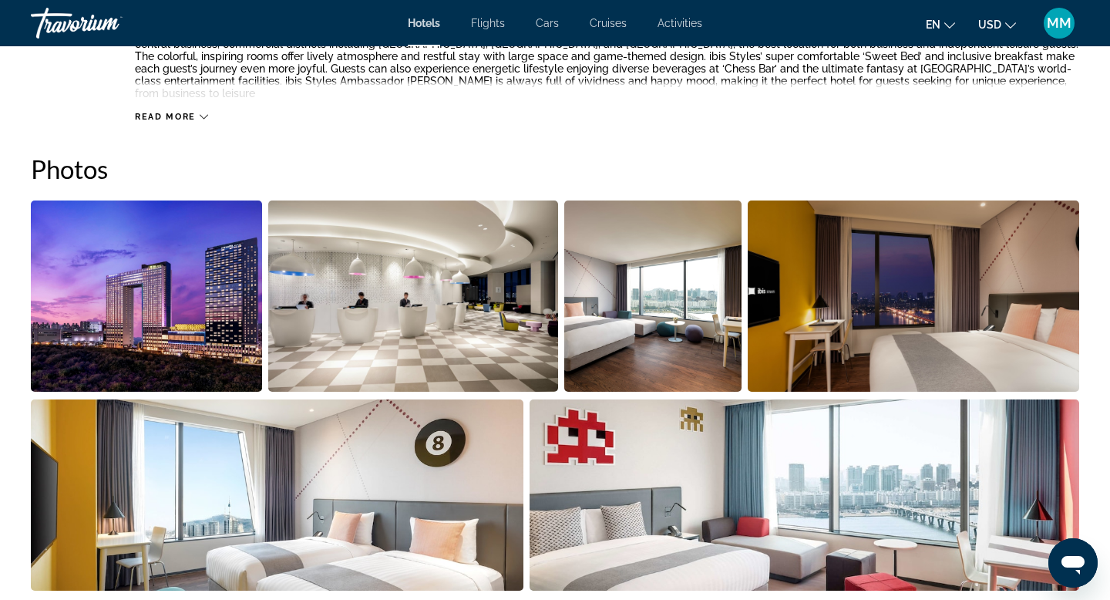
click at [653, 318] on img "Open full-screen image slider" at bounding box center [652, 295] width 177 height 191
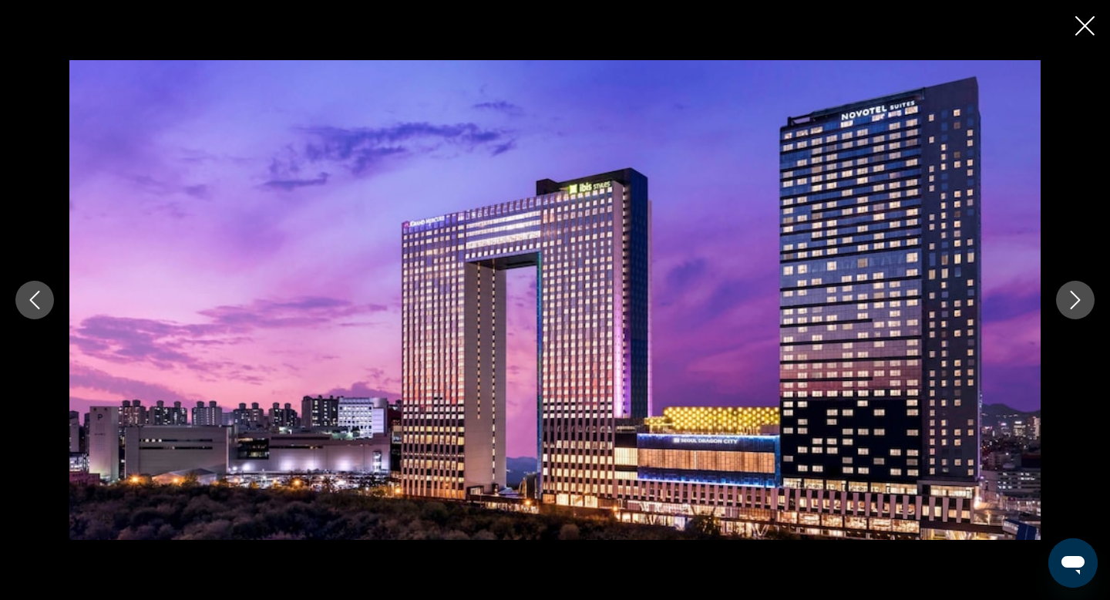
click at [1081, 297] on icon "Next image" at bounding box center [1075, 300] width 18 height 18
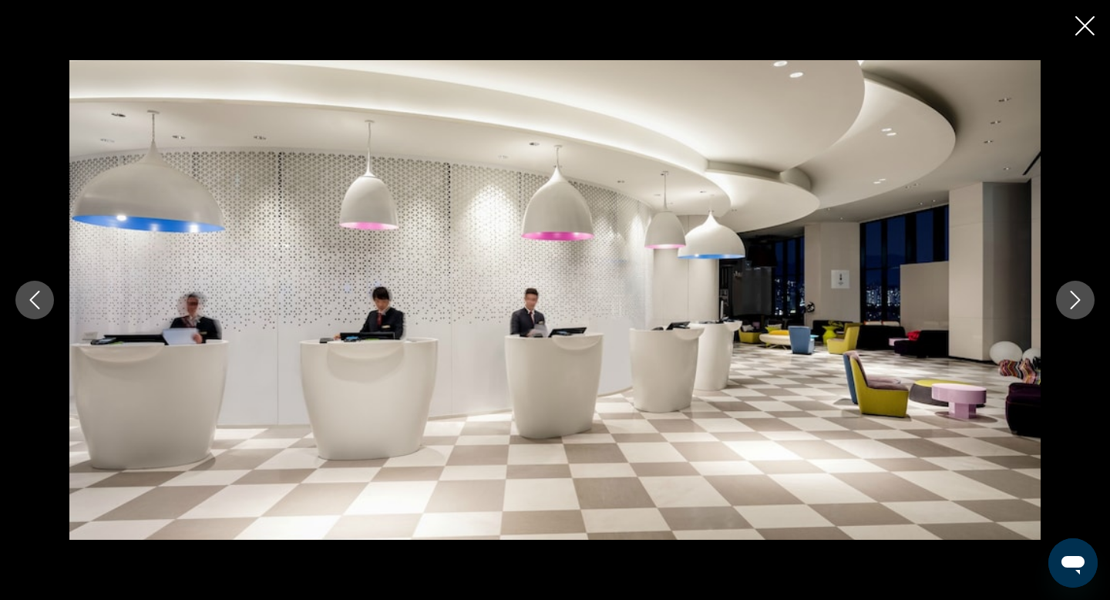
click at [1081, 297] on icon "Next image" at bounding box center [1075, 300] width 18 height 18
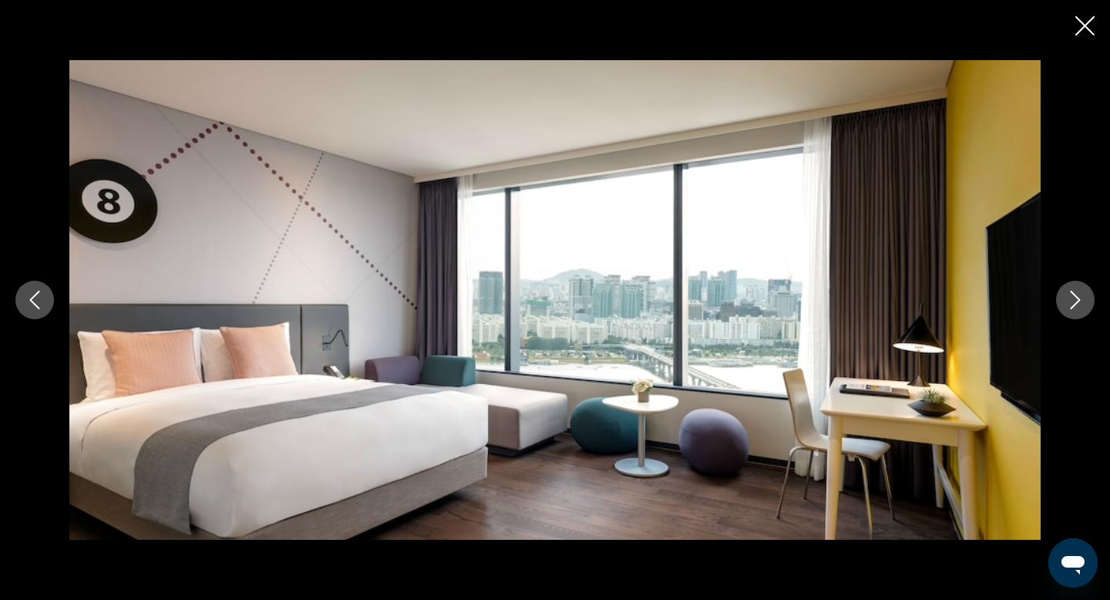
click at [1081, 297] on icon "Next image" at bounding box center [1075, 300] width 18 height 18
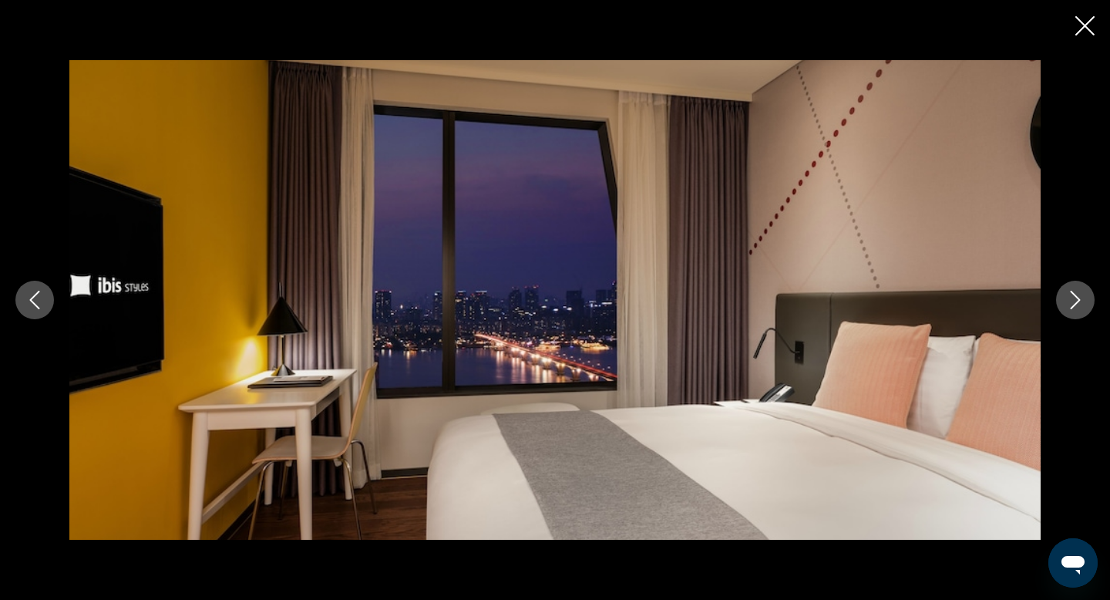
click at [1083, 298] on icon "Next image" at bounding box center [1075, 300] width 18 height 18
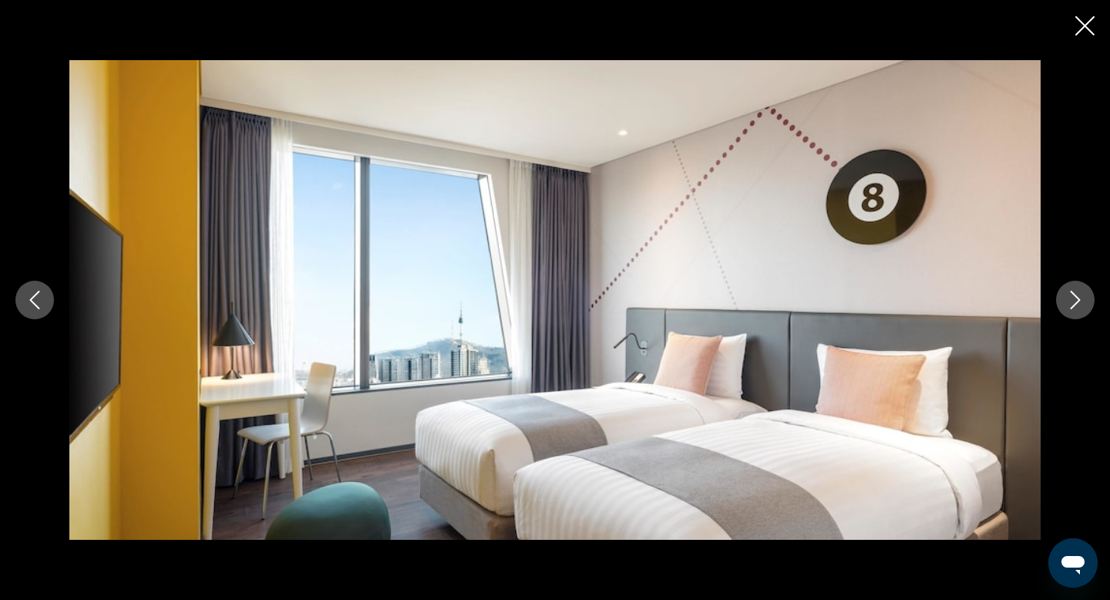
click at [1083, 298] on icon "Next image" at bounding box center [1075, 300] width 18 height 18
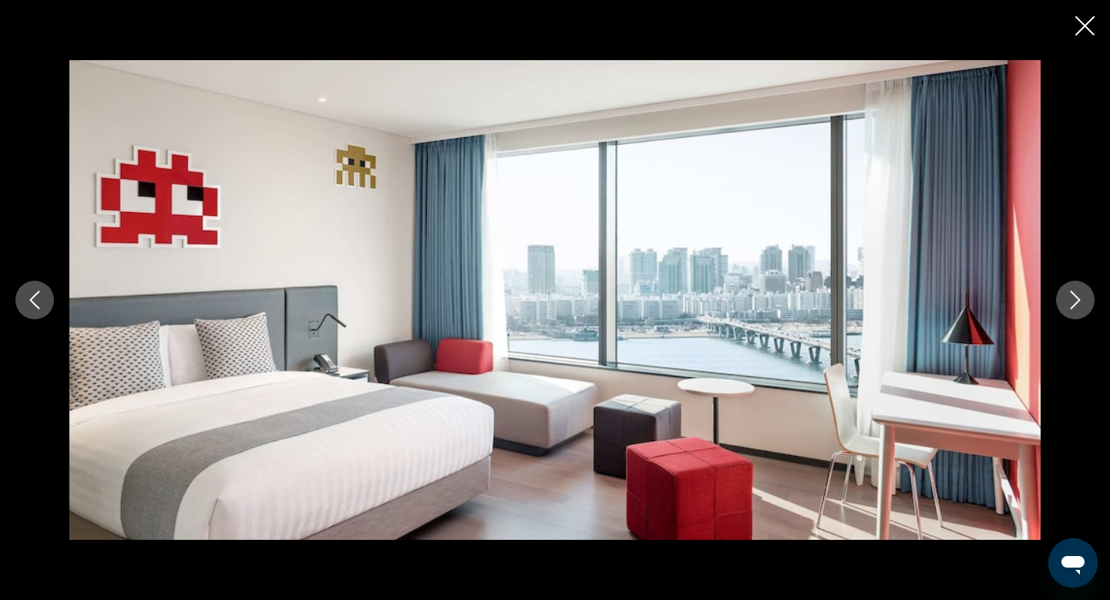
click at [1083, 298] on icon "Next image" at bounding box center [1075, 300] width 18 height 18
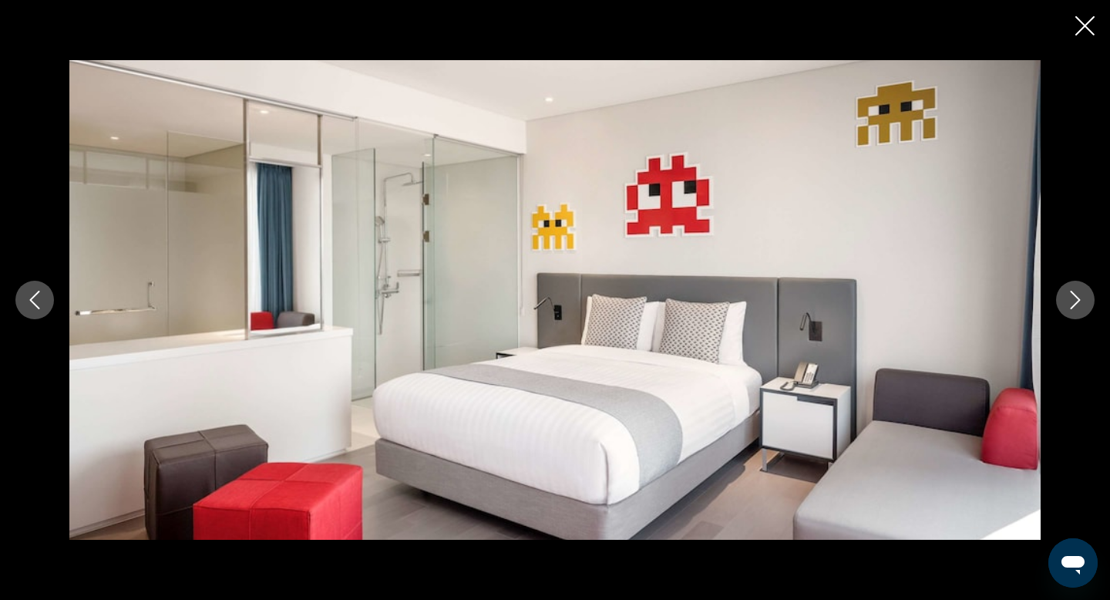
click at [1083, 298] on icon "Next image" at bounding box center [1075, 300] width 18 height 18
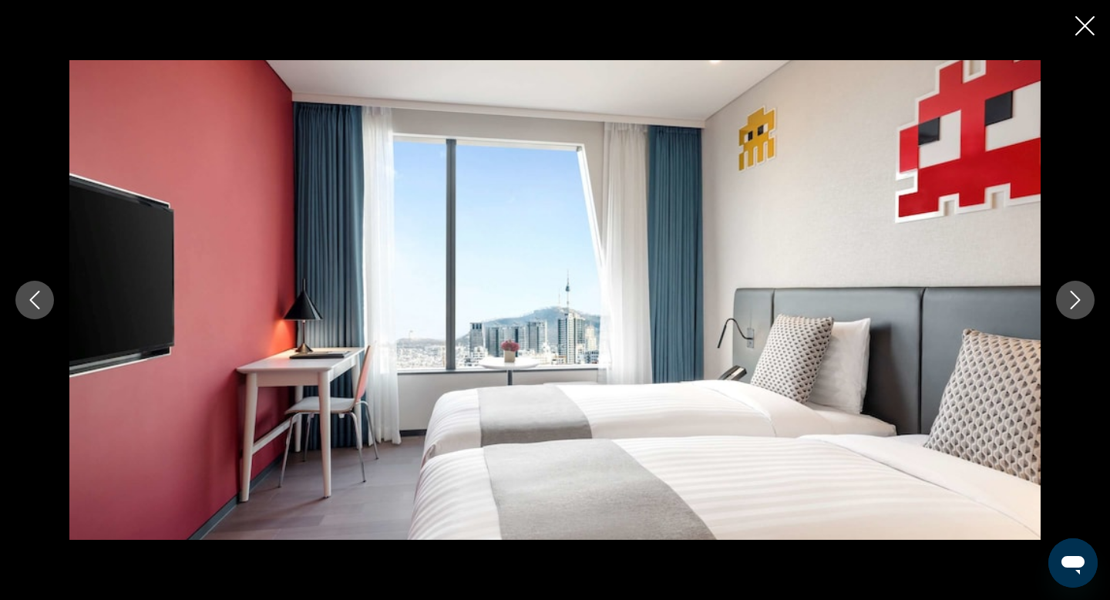
click at [1083, 298] on icon "Next image" at bounding box center [1075, 300] width 18 height 18
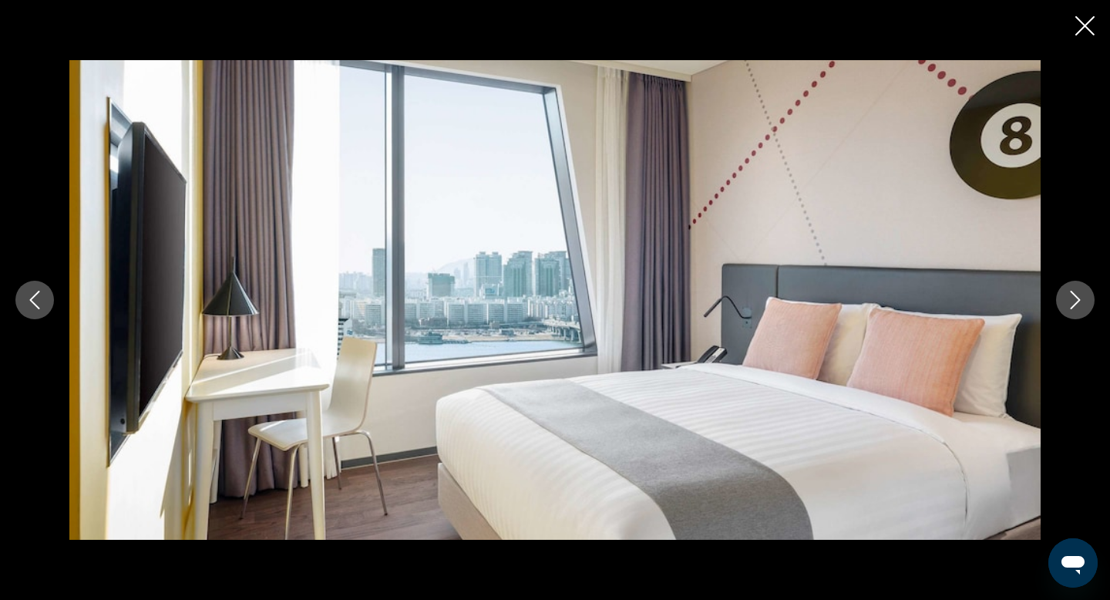
click at [1083, 298] on icon "Next image" at bounding box center [1075, 300] width 18 height 18
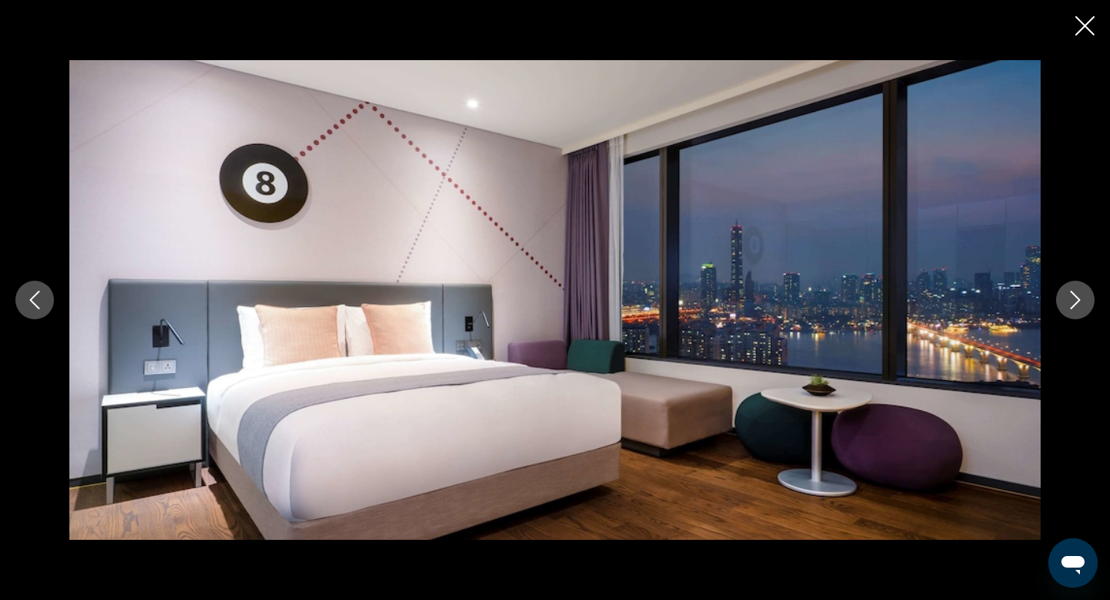
click at [1088, 37] on button "Close slideshow" at bounding box center [1084, 27] width 19 height 24
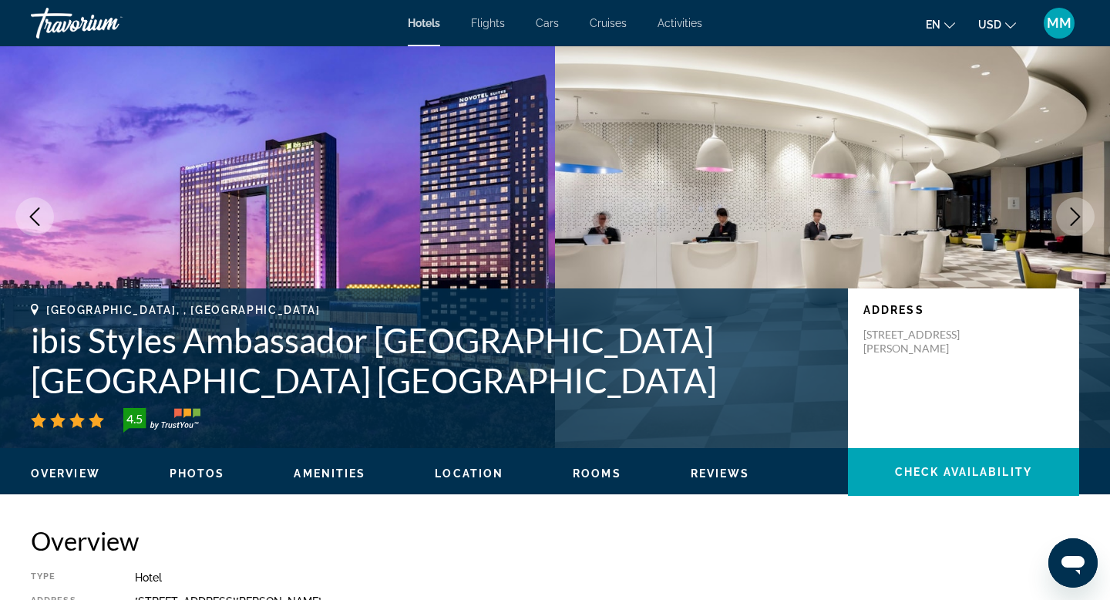
scroll to position [68, 0]
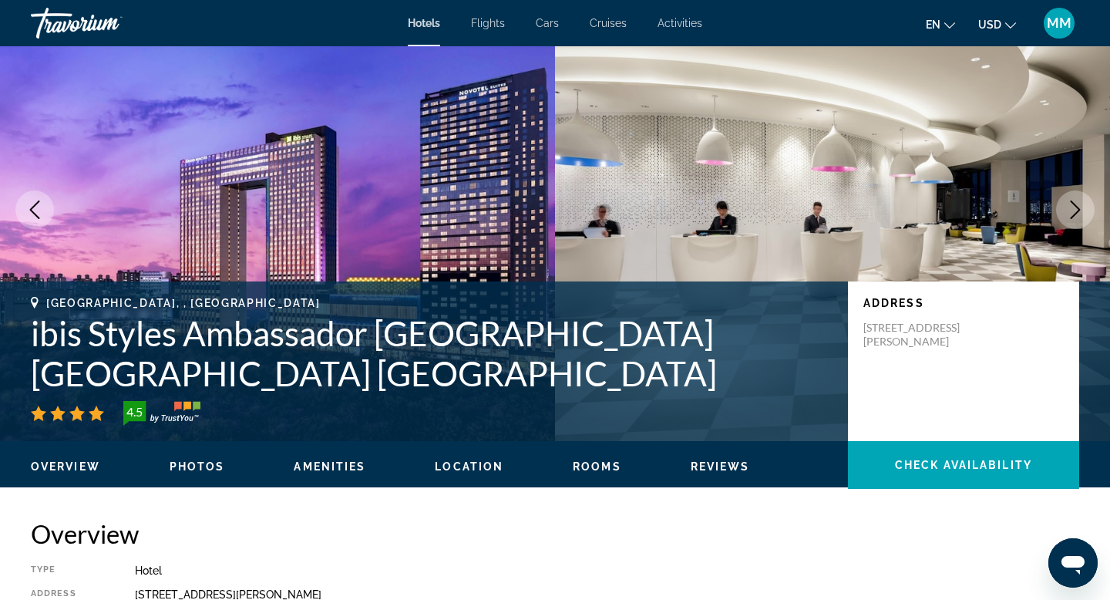
click at [459, 468] on span "Location" at bounding box center [469, 466] width 69 height 12
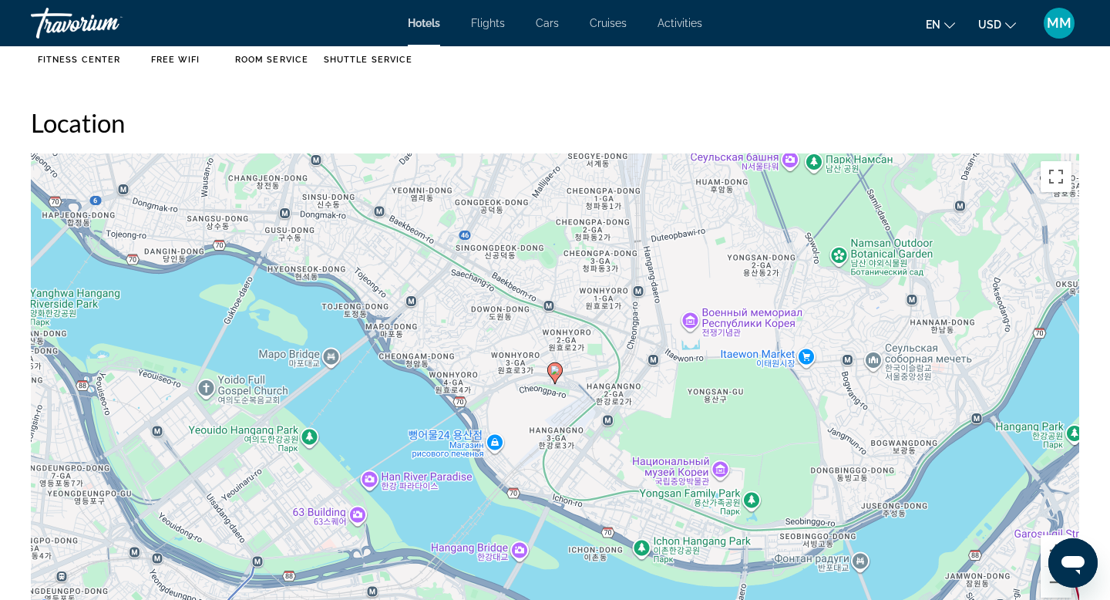
scroll to position [1365, 0]
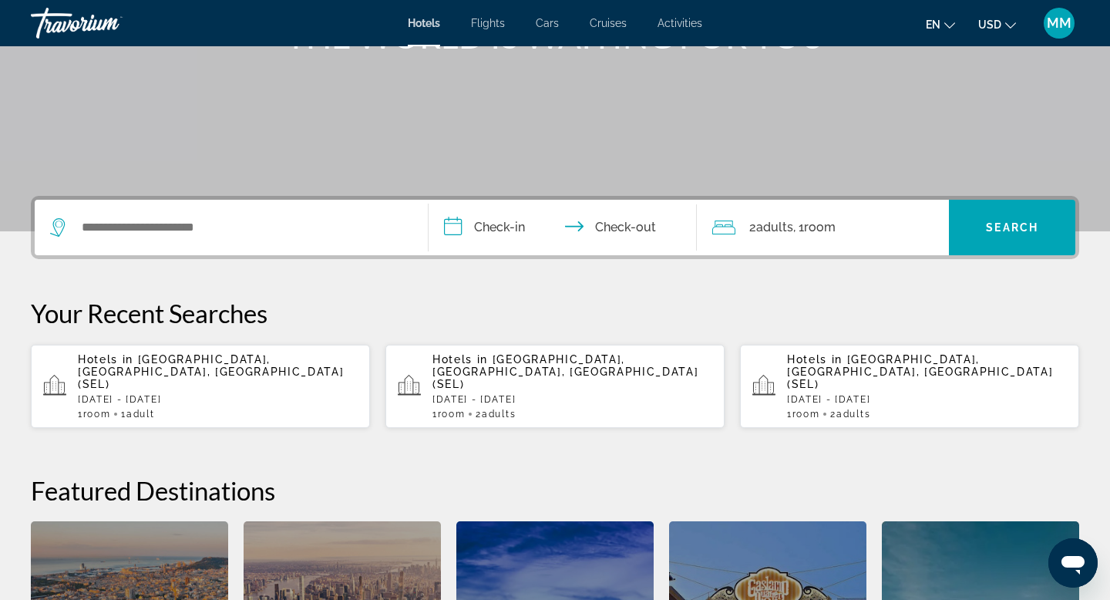
scroll to position [432, 0]
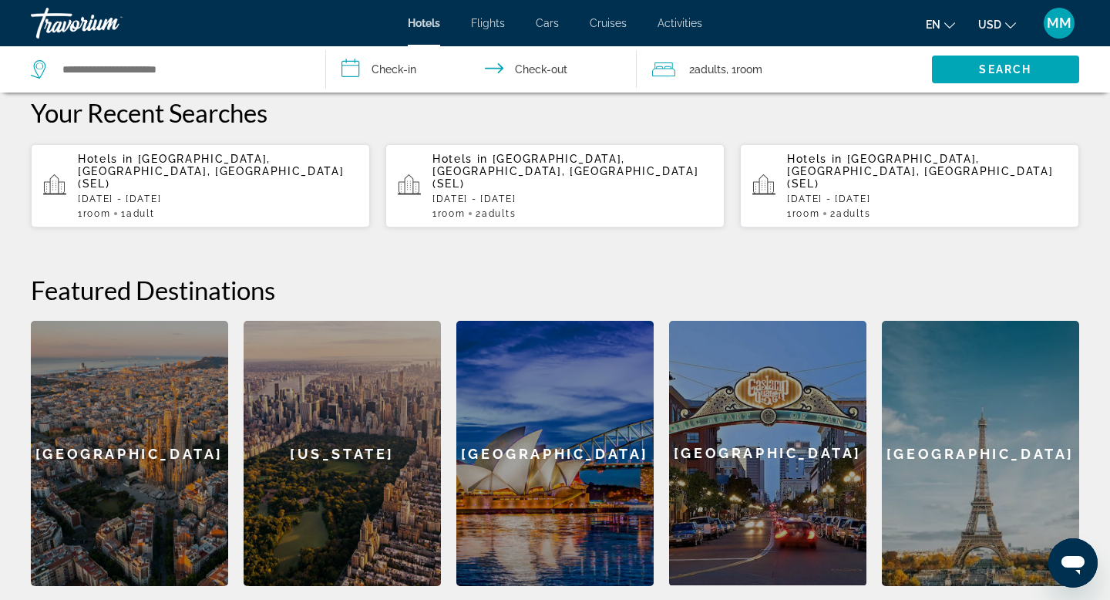
click at [262, 156] on span "[GEOGRAPHIC_DATA], [GEOGRAPHIC_DATA], [GEOGRAPHIC_DATA] (SEL)" at bounding box center [211, 171] width 266 height 37
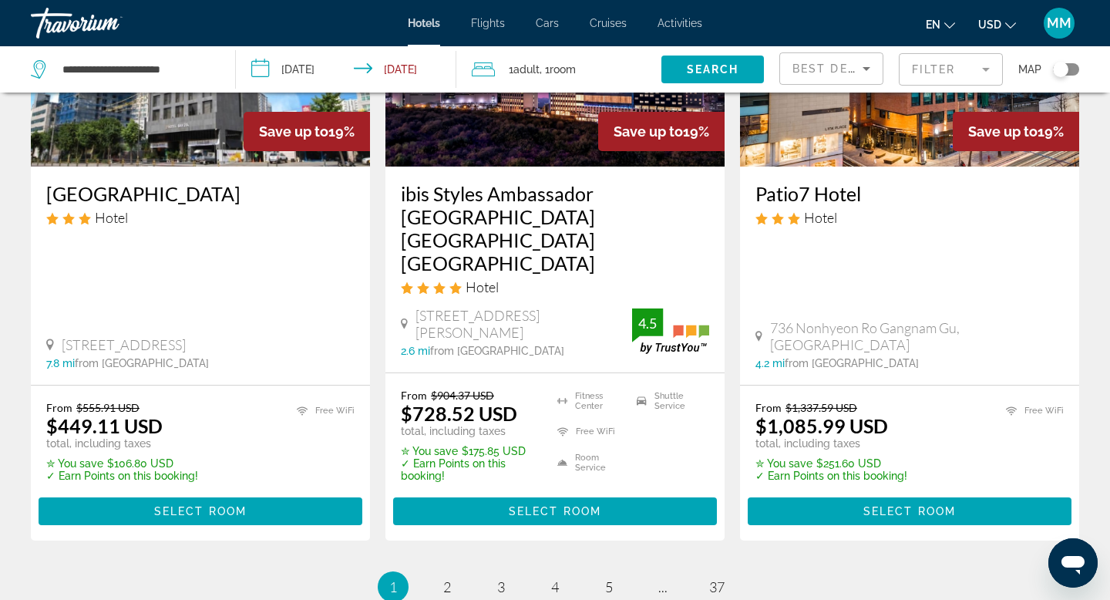
scroll to position [1975, 0]
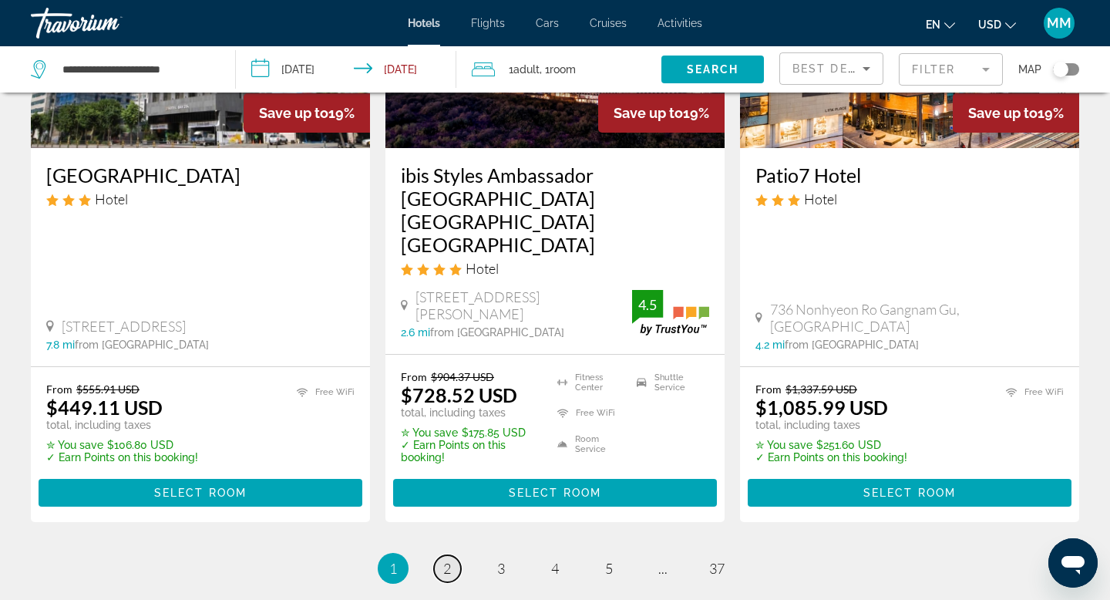
click at [451, 555] on link "page 2" at bounding box center [447, 568] width 27 height 27
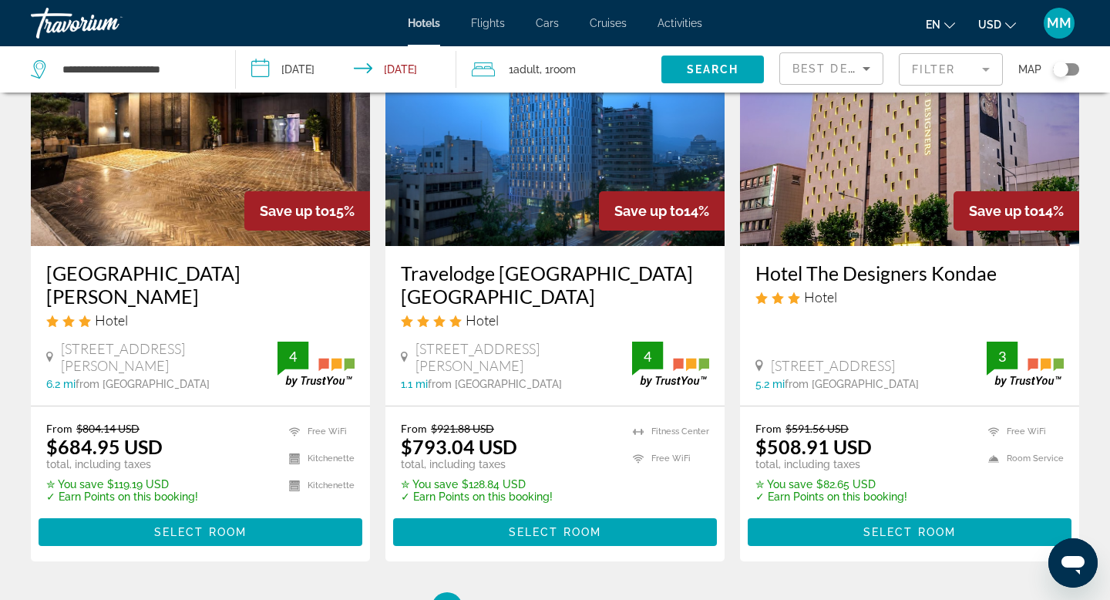
scroll to position [2007, 0]
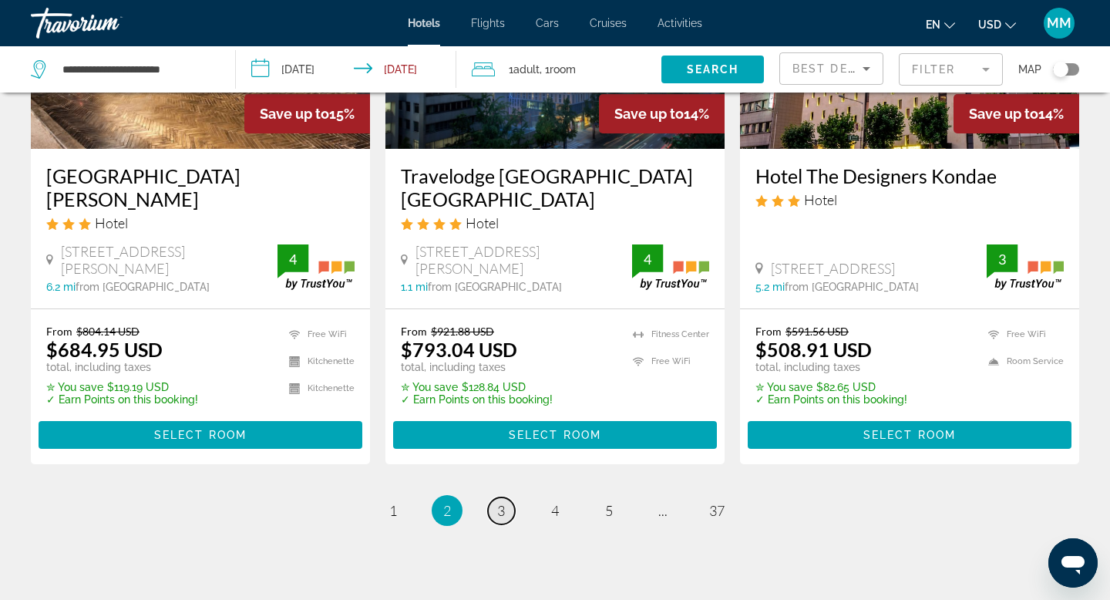
click at [503, 497] on link "page 3" at bounding box center [501, 510] width 27 height 27
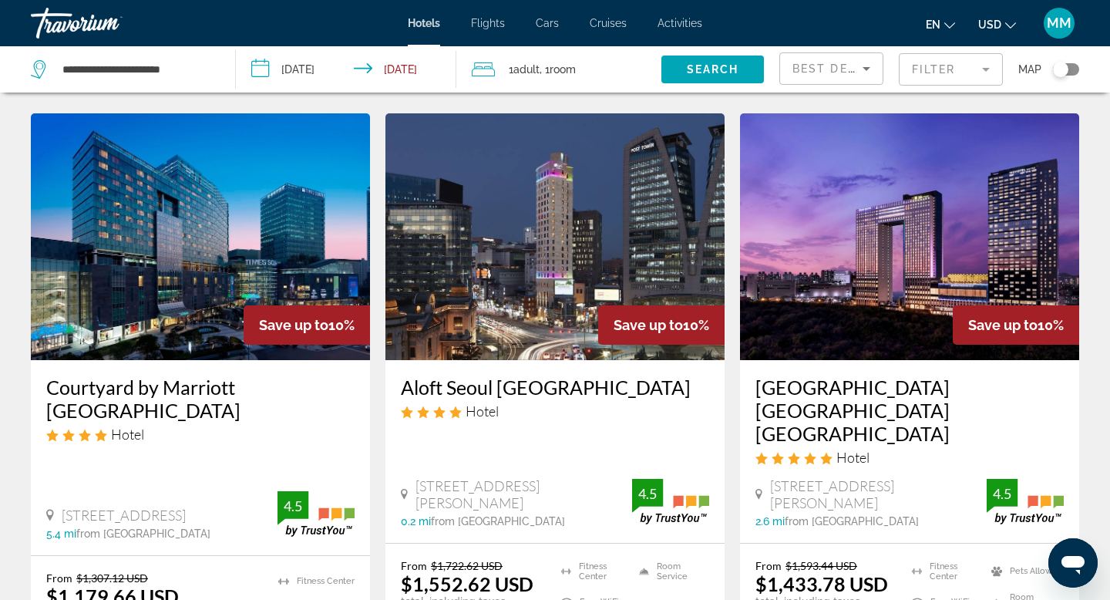
scroll to position [1834, 0]
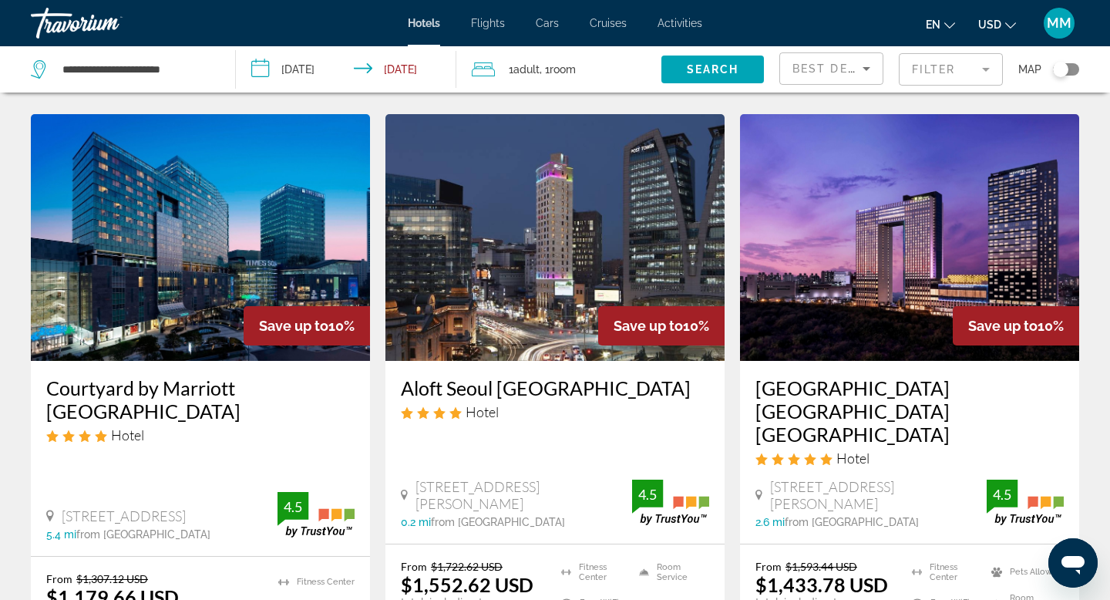
click at [983, 63] on mat-form-field "Filter" at bounding box center [951, 69] width 104 height 32
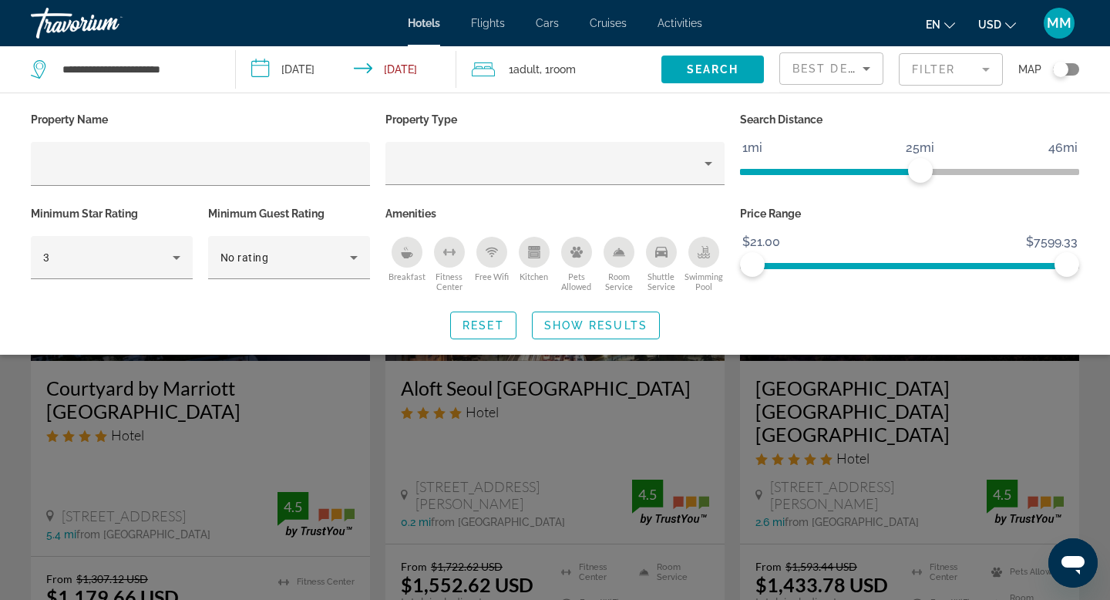
click at [921, 172] on ngx-slider "1mi 46mi 25mi" at bounding box center [909, 170] width 339 height 3
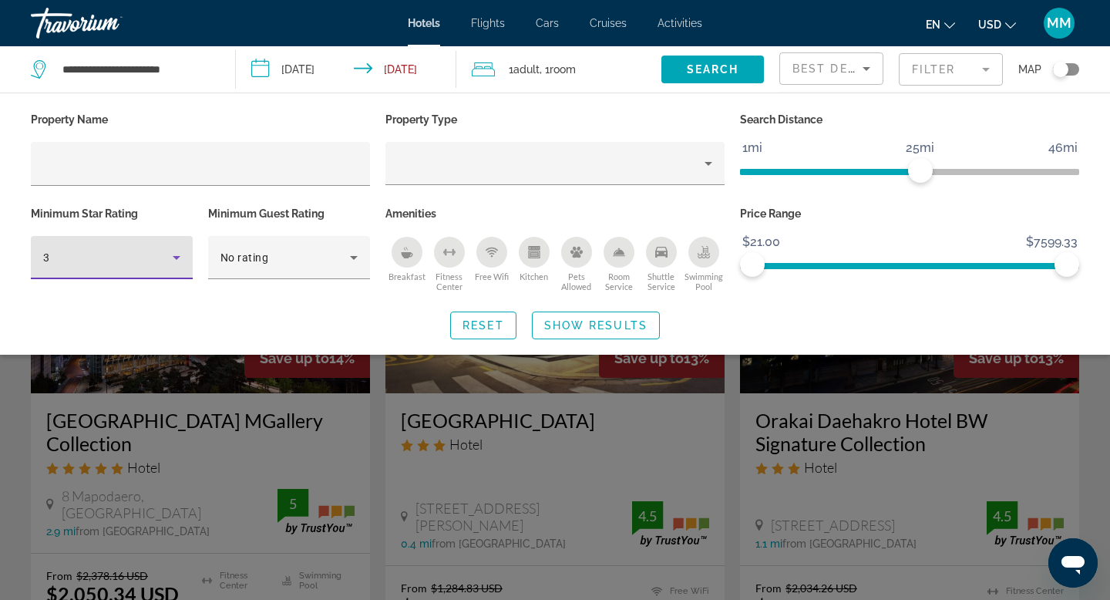
click at [182, 262] on icon "Hotel Filters" at bounding box center [176, 257] width 18 height 18
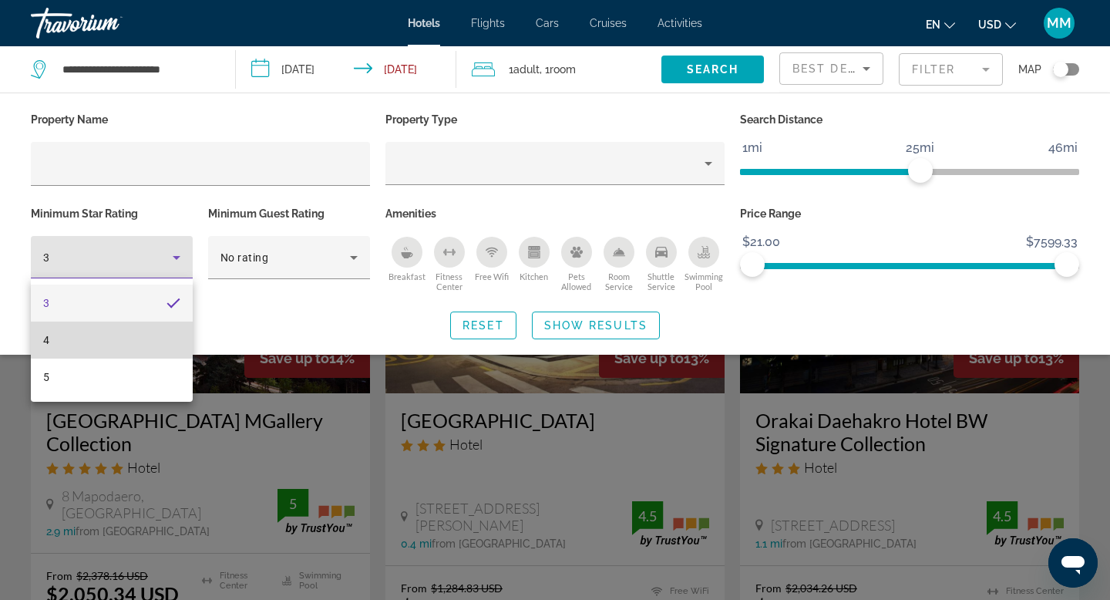
click at [138, 329] on mat-option "4" at bounding box center [112, 339] width 162 height 37
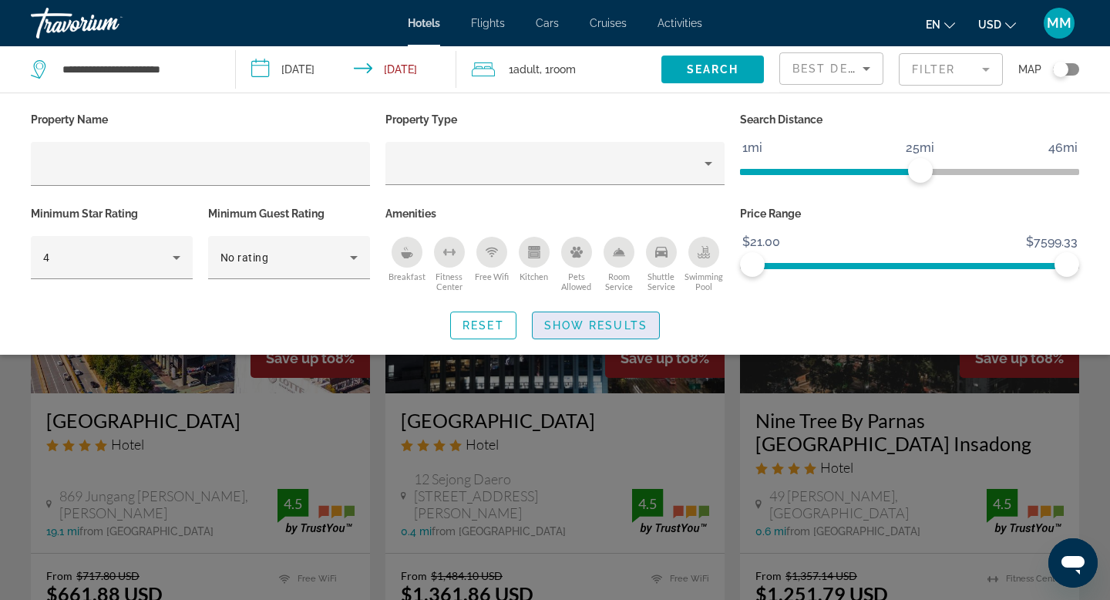
click at [610, 324] on span "Show Results" at bounding box center [595, 325] width 103 height 12
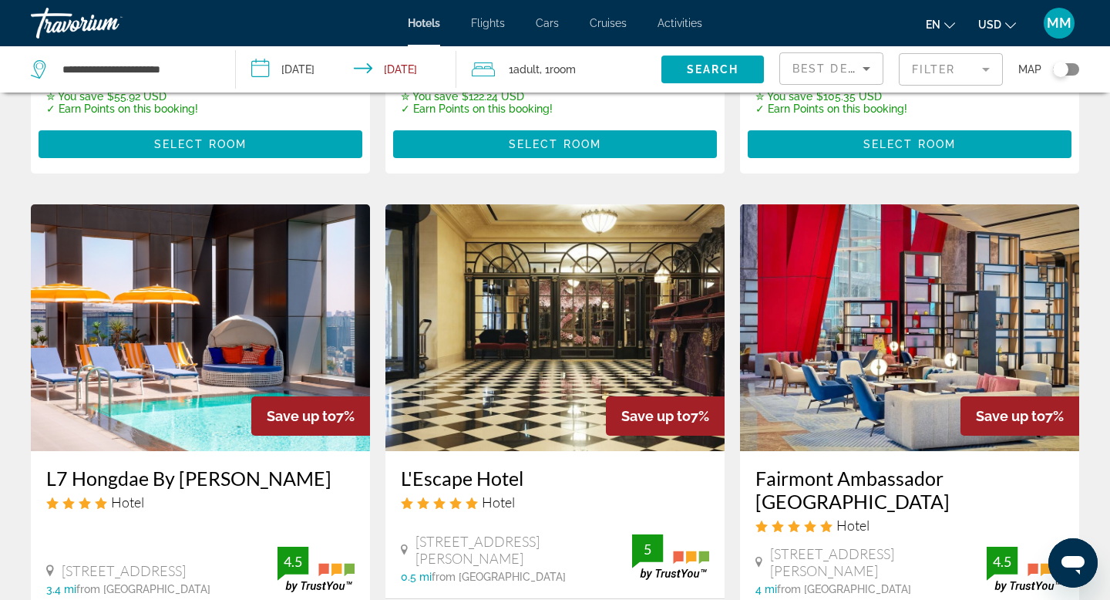
scroll to position [539, 0]
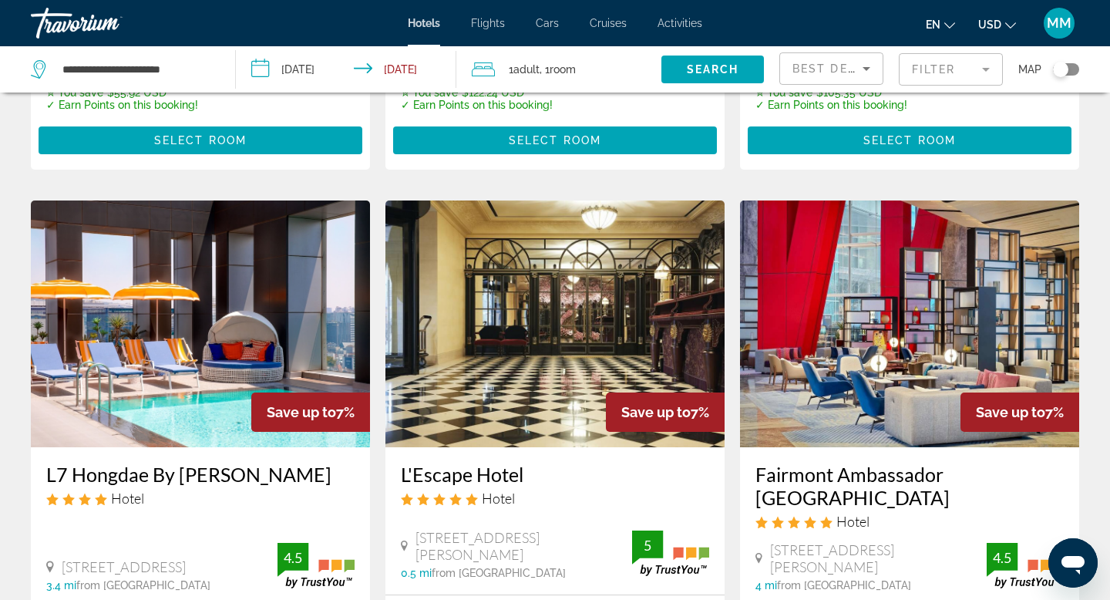
click at [1064, 67] on div "Toggle map" at bounding box center [1060, 69] width 15 height 15
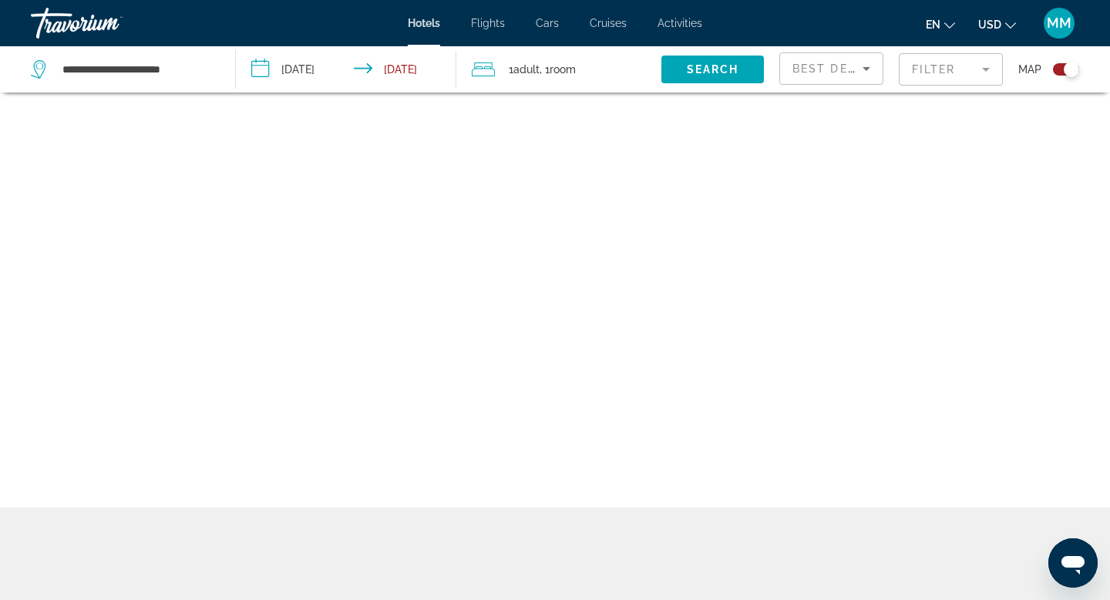
scroll to position [92, 0]
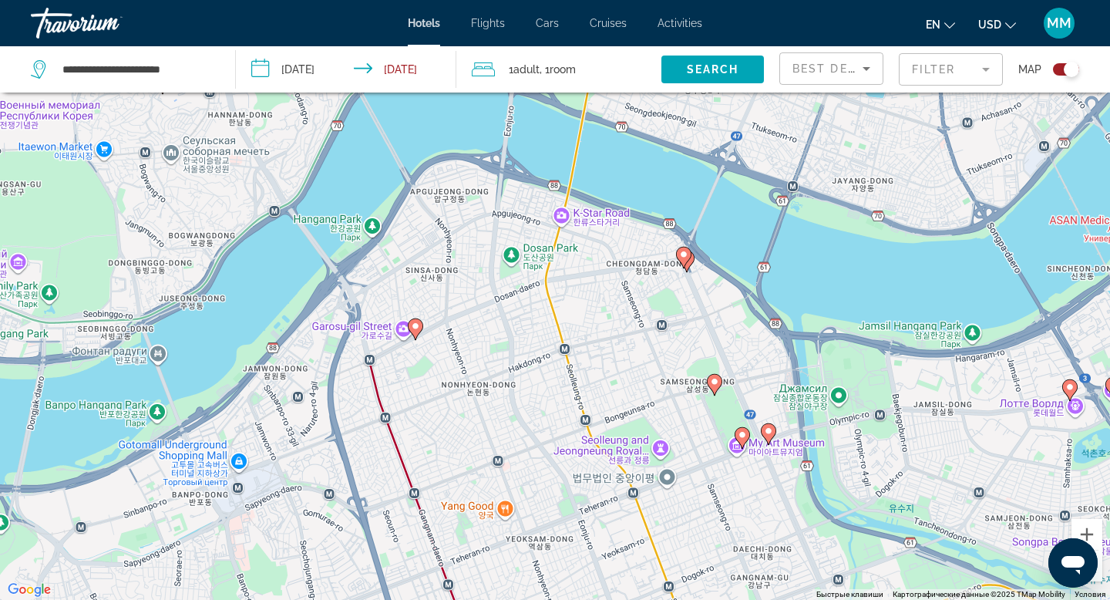
drag, startPoint x: 509, startPoint y: 217, endPoint x: 533, endPoint y: 371, distance: 156.0
click at [534, 372] on div "Чтобы активировать перетаскивание с помощью клавиатуры, нажмите Alt + Ввод. Пос…" at bounding box center [555, 300] width 1110 height 600
